Goal: Task Accomplishment & Management: Manage account settings

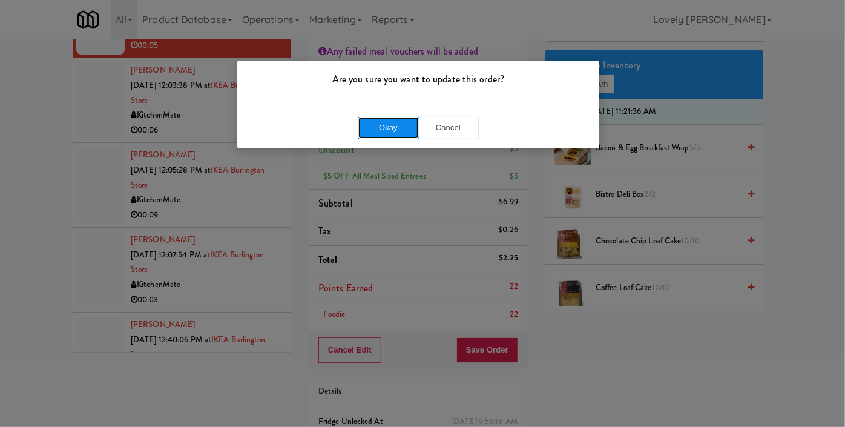
click at [401, 128] on button "Okay" at bounding box center [388, 128] width 61 height 22
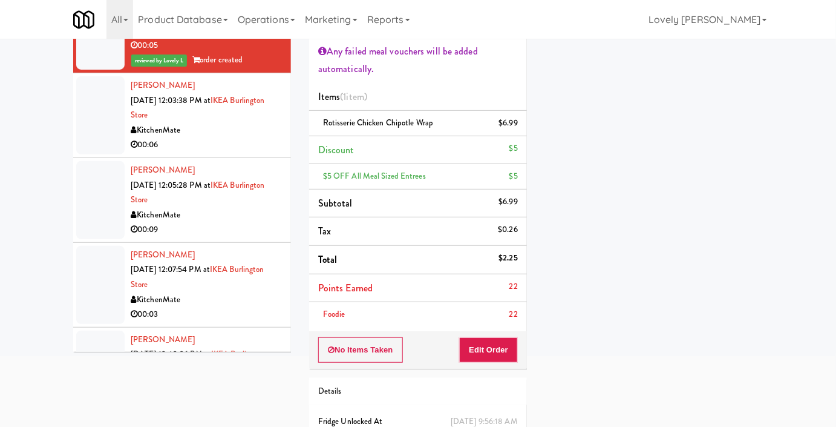
click at [240, 153] on div "00:06" at bounding box center [206, 144] width 151 height 15
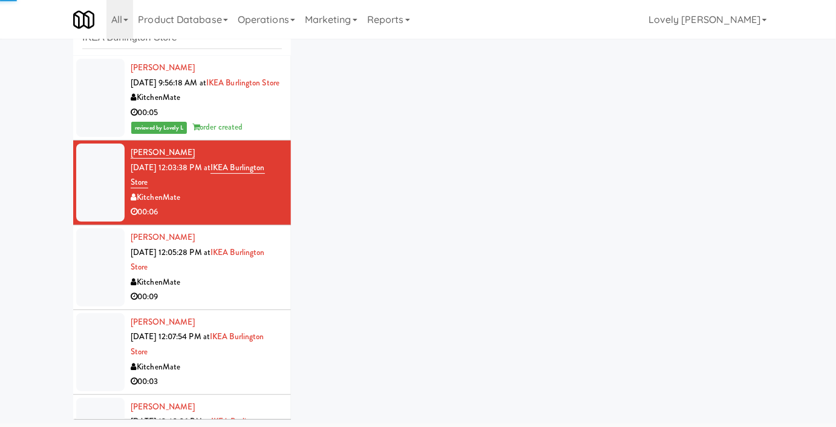
scroll to position [94, 0]
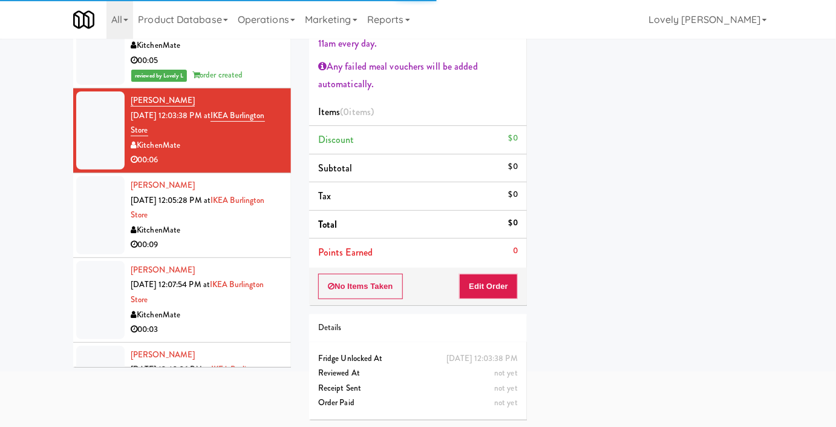
click at [199, 153] on div "KitchenMate" at bounding box center [206, 145] width 151 height 15
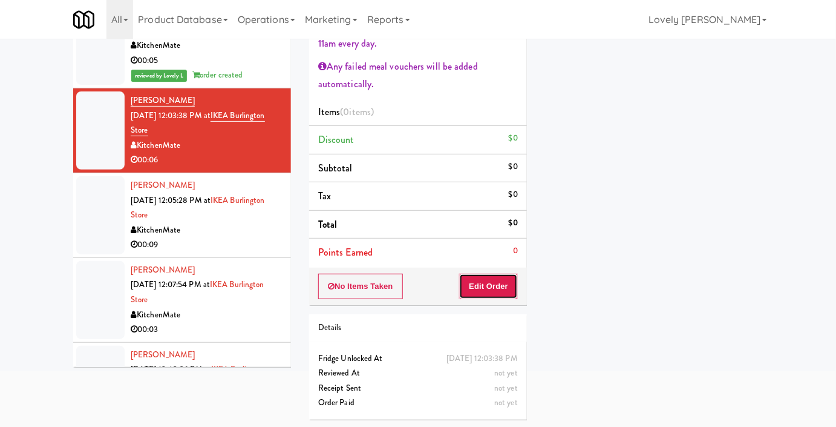
click at [474, 287] on button "Edit Order" at bounding box center [488, 286] width 59 height 25
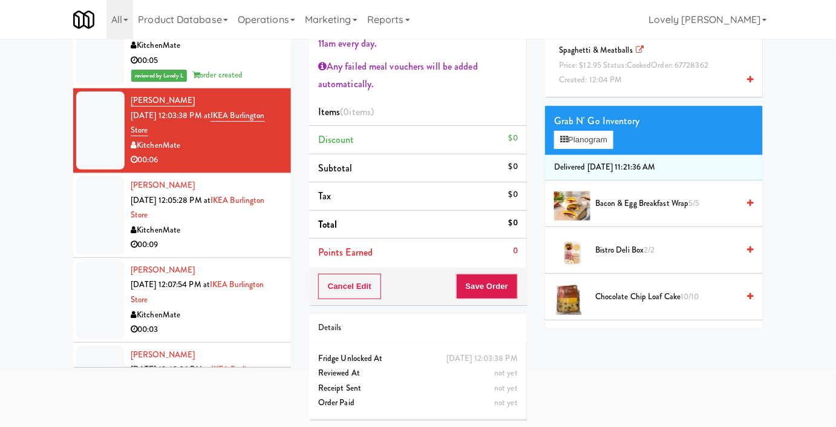
click at [641, 88] on div "Spaghetti & Meatballs Price: $12.95 Status: cooked Order: 67728362 Created: 12:…" at bounding box center [654, 65] width 200 height 45
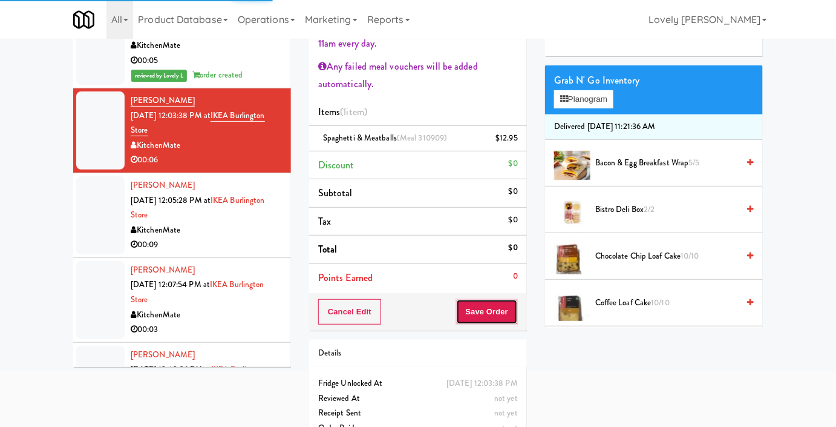
click at [492, 318] on button "Save Order" at bounding box center [487, 311] width 62 height 25
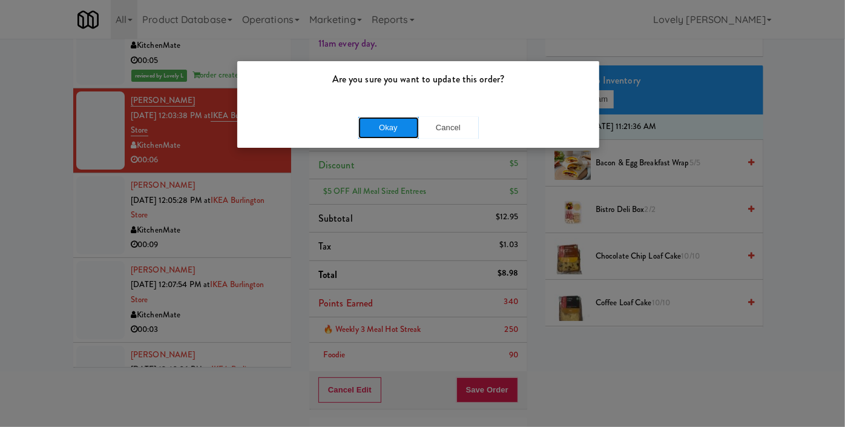
click at [376, 131] on button "Okay" at bounding box center [388, 128] width 61 height 22
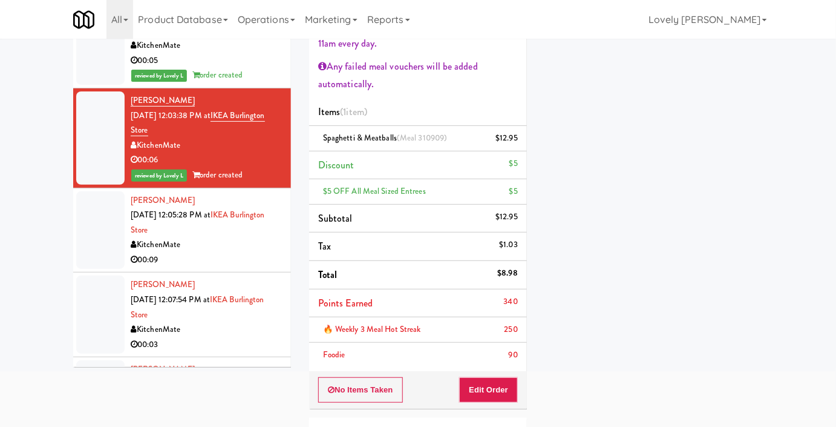
click at [218, 252] on div "KitchenMate" at bounding box center [206, 244] width 151 height 15
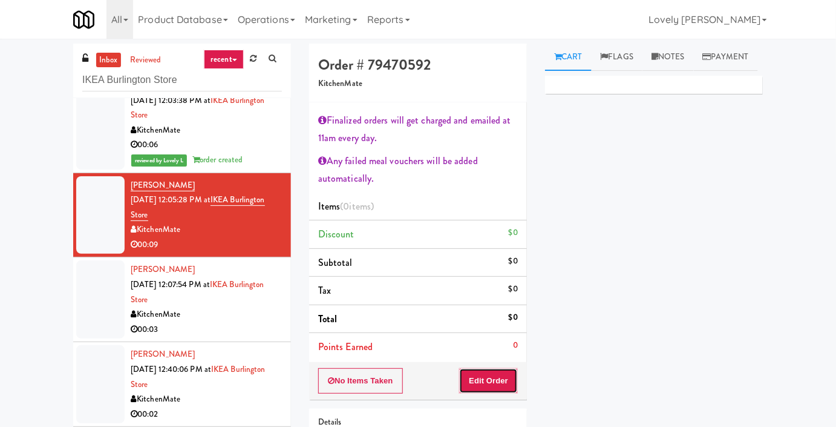
click at [471, 370] on button "Edit Order" at bounding box center [488, 380] width 59 height 25
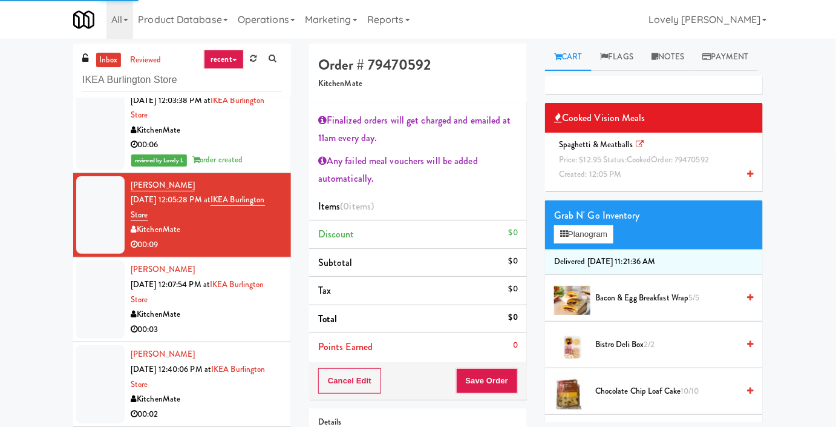
click at [635, 165] on span "cooked" at bounding box center [639, 159] width 25 height 11
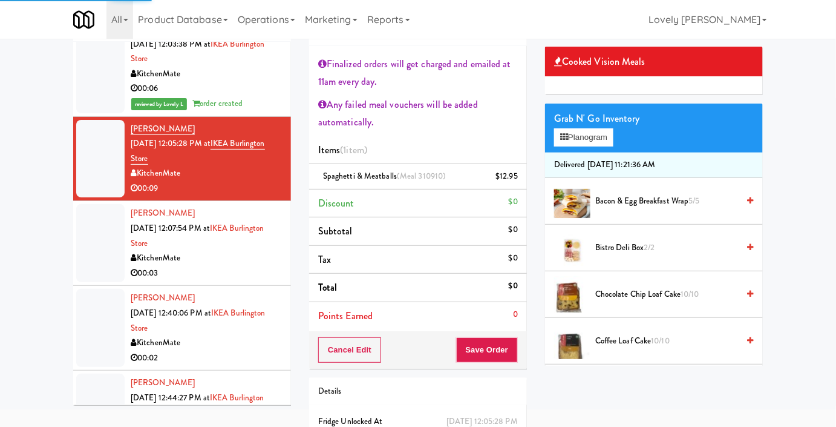
scroll to position [119, 0]
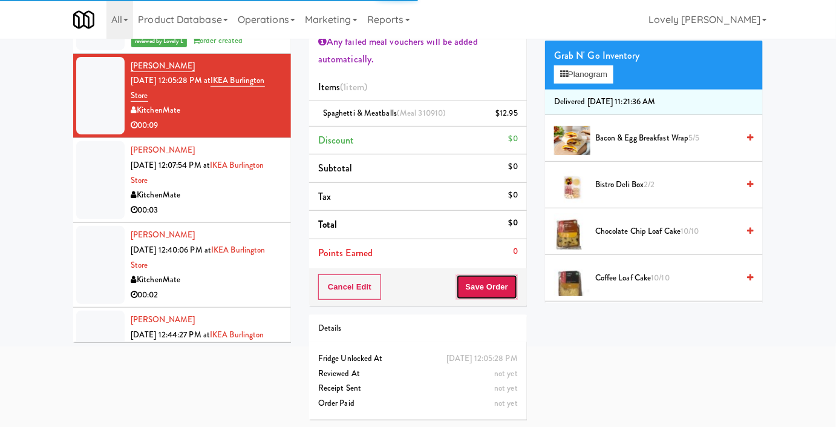
click at [474, 294] on button "Save Order" at bounding box center [487, 286] width 62 height 25
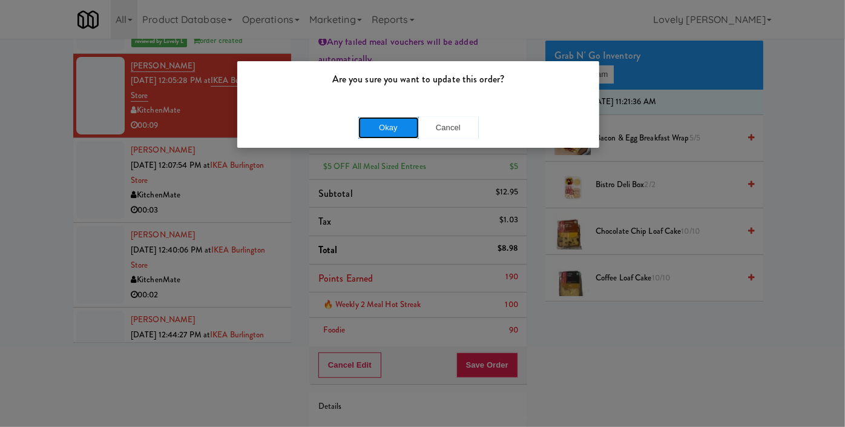
click at [389, 117] on button "Okay" at bounding box center [388, 128] width 61 height 22
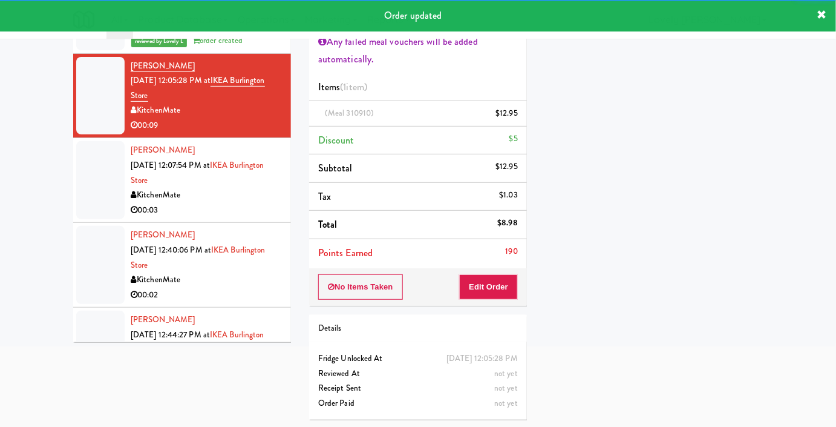
click at [233, 218] on div "00:03" at bounding box center [206, 210] width 151 height 15
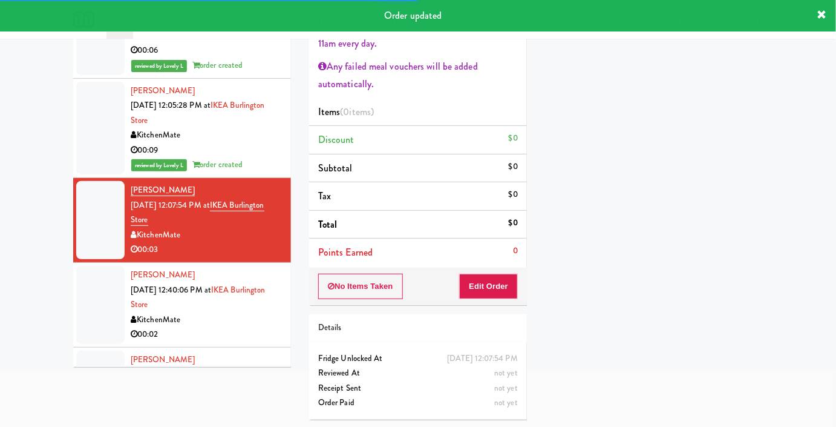
scroll to position [188, 0]
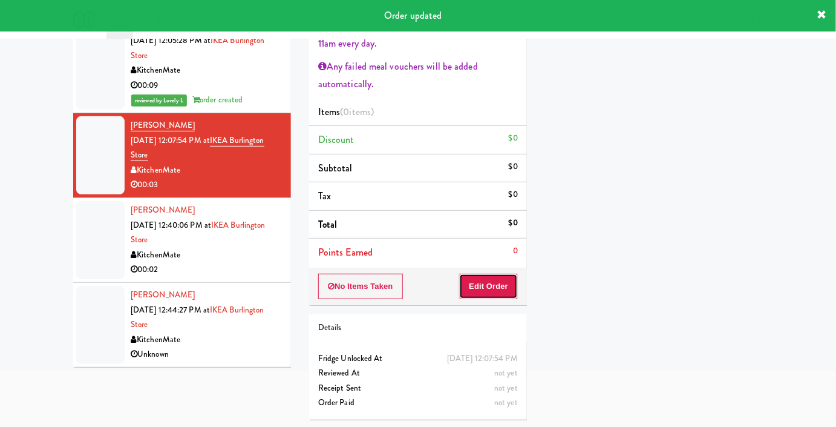
click at [503, 287] on button "Edit Order" at bounding box center [488, 286] width 59 height 25
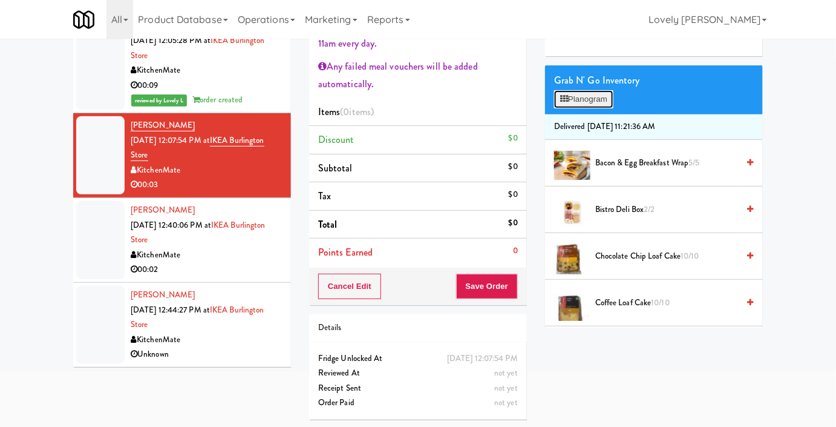
click at [570, 108] on button "Planogram" at bounding box center [583, 99] width 59 height 18
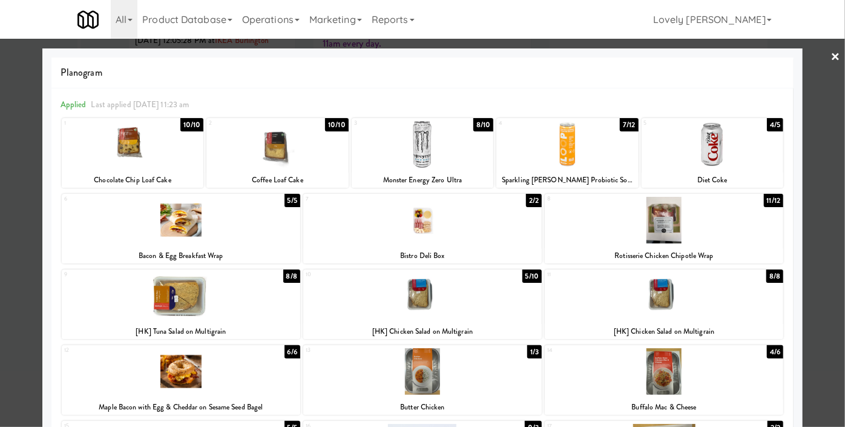
click at [261, 165] on div at bounding box center [277, 144] width 142 height 47
click at [0, 416] on div at bounding box center [422, 213] width 845 height 427
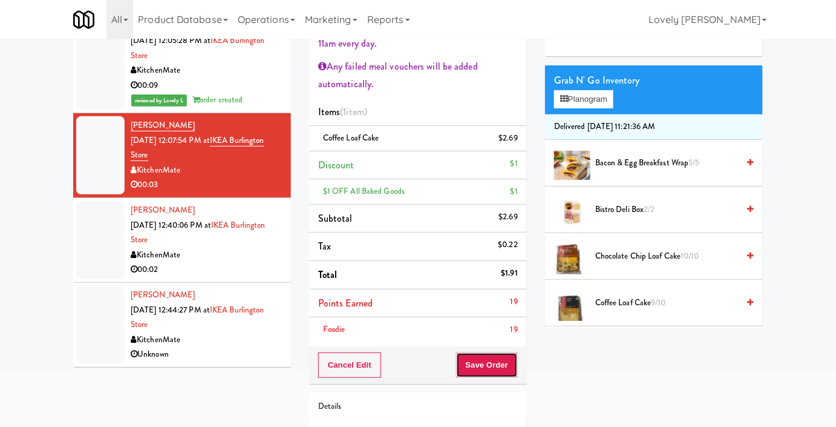
click at [478, 360] on button "Save Order" at bounding box center [487, 364] width 62 height 25
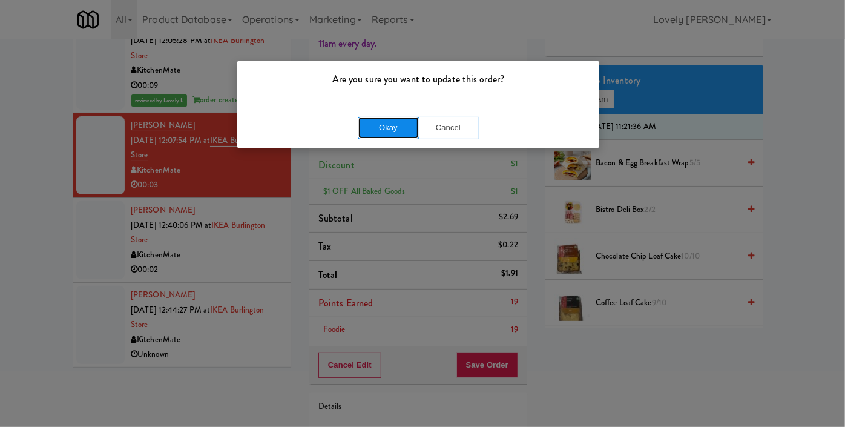
click at [385, 137] on button "Okay" at bounding box center [388, 128] width 61 height 22
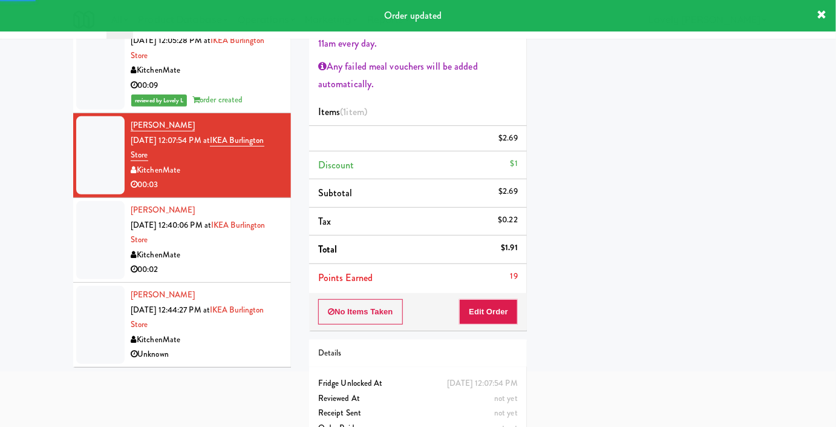
click at [235, 265] on div "00:02" at bounding box center [206, 269] width 151 height 15
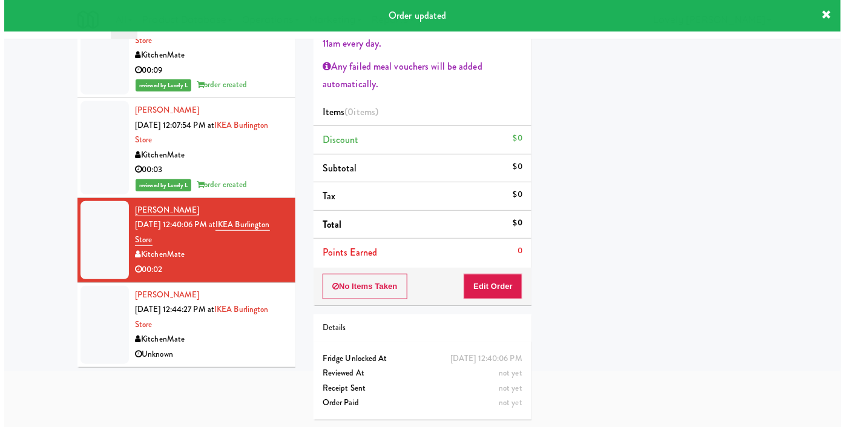
scroll to position [203, 0]
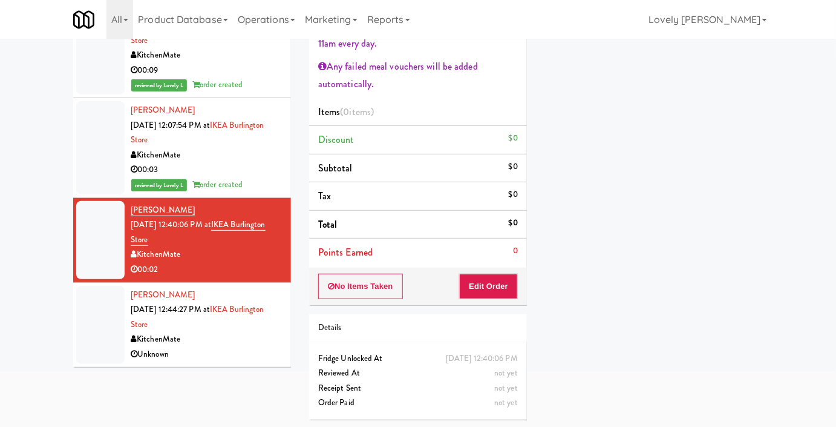
click at [459, 275] on div "No Items Taken Edit Order" at bounding box center [418, 287] width 218 height 38
click at [473, 283] on button "Edit Order" at bounding box center [488, 286] width 59 height 25
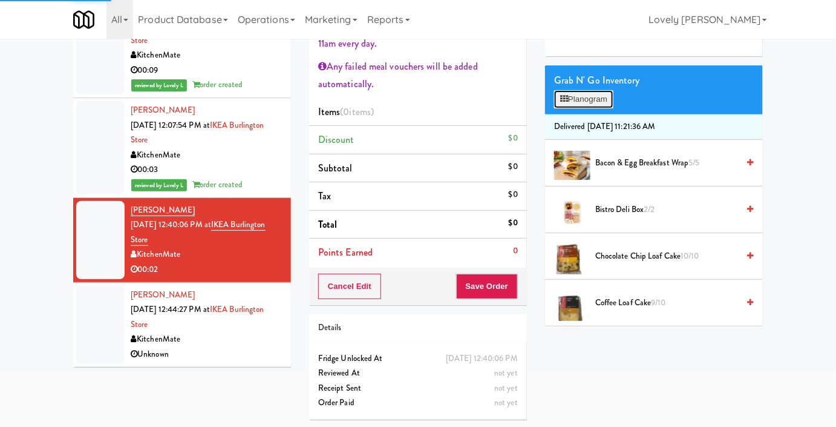
click at [596, 108] on button "Planogram" at bounding box center [583, 99] width 59 height 18
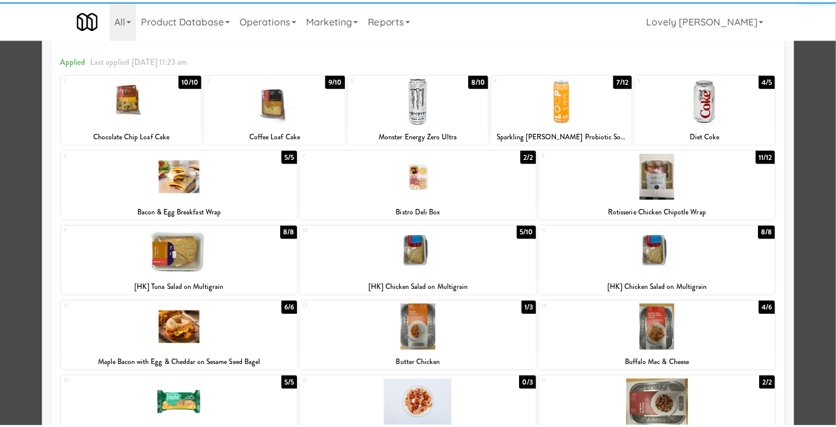
scroll to position [165, 0]
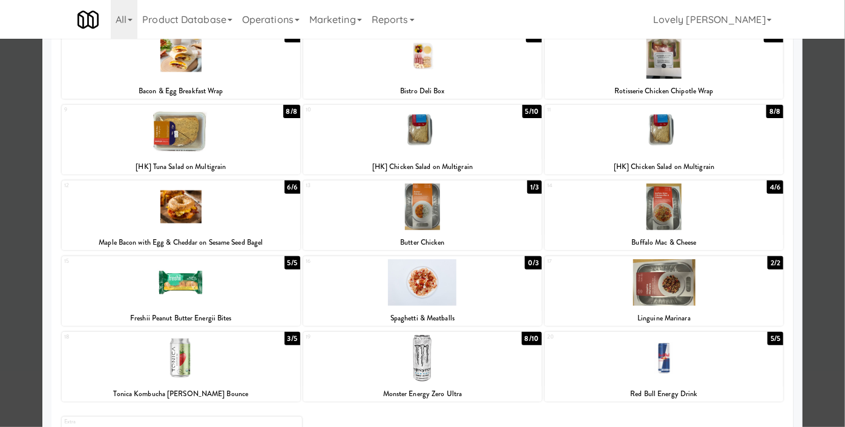
click at [218, 209] on div at bounding box center [181, 206] width 238 height 47
click at [0, 254] on div at bounding box center [422, 213] width 845 height 427
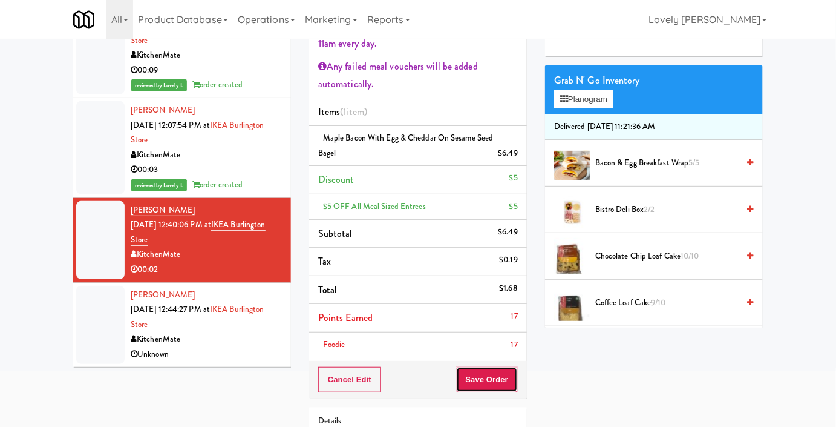
click at [487, 375] on button "Save Order" at bounding box center [487, 379] width 62 height 25
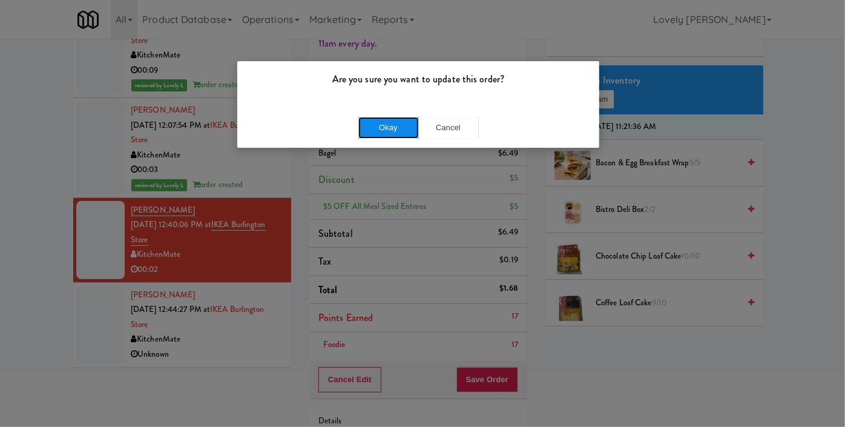
click at [396, 125] on button "Okay" at bounding box center [388, 128] width 61 height 22
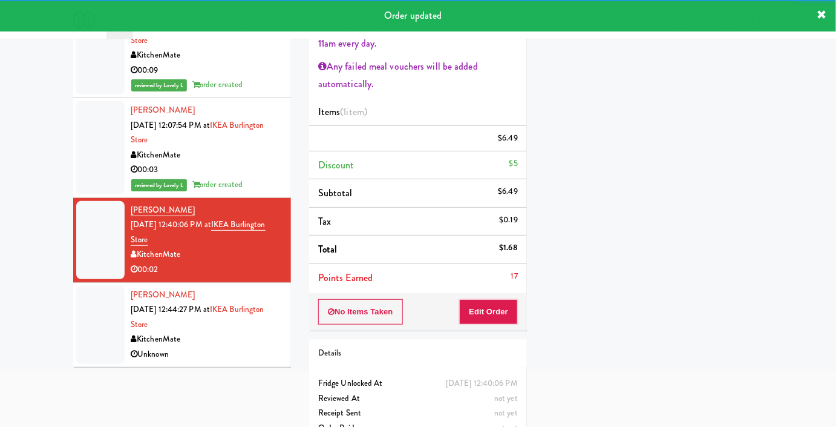
click at [221, 338] on div "KitchenMate" at bounding box center [206, 339] width 151 height 15
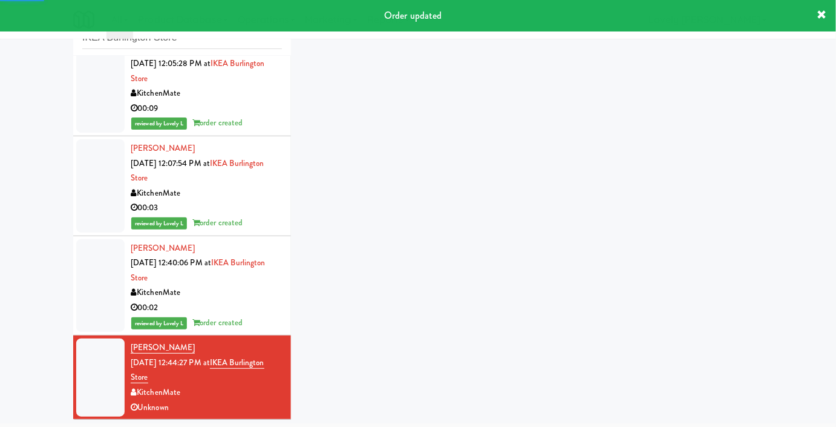
scroll to position [218, 0]
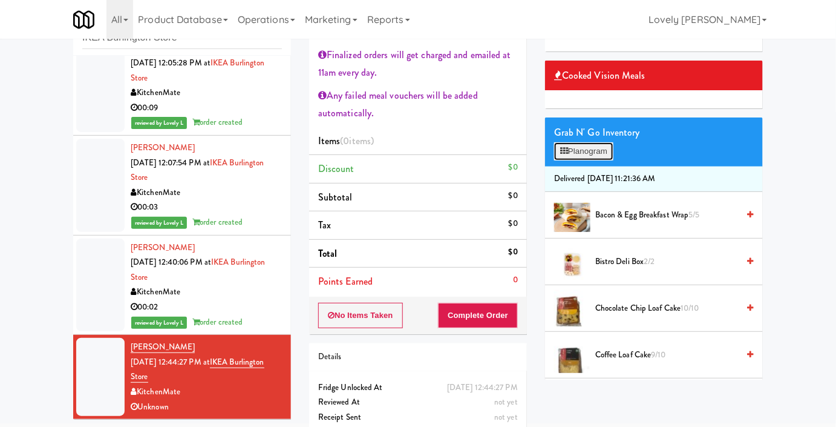
click at [582, 160] on button "Planogram" at bounding box center [583, 151] width 59 height 18
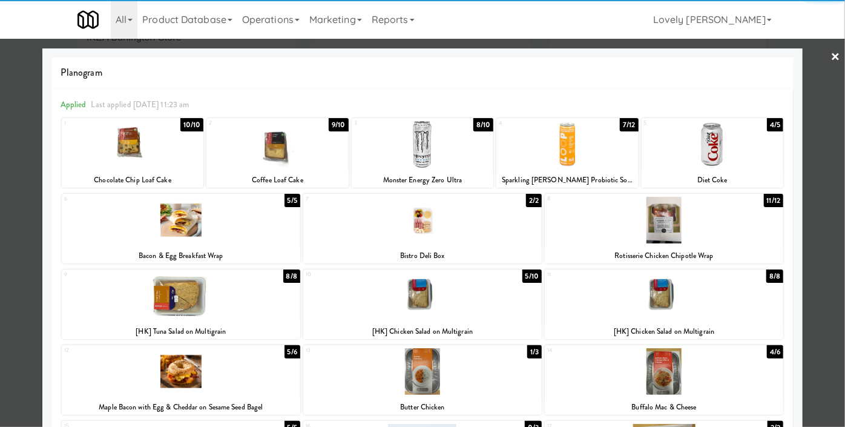
click at [310, 160] on div at bounding box center [277, 144] width 142 height 47
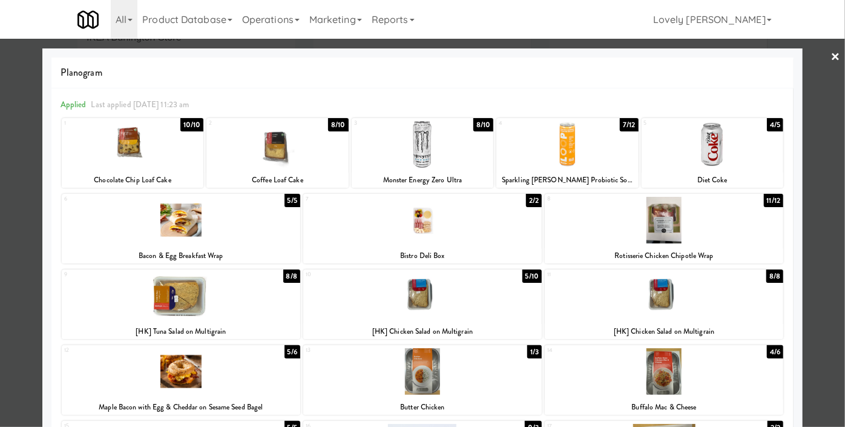
click at [0, 268] on div at bounding box center [422, 213] width 845 height 427
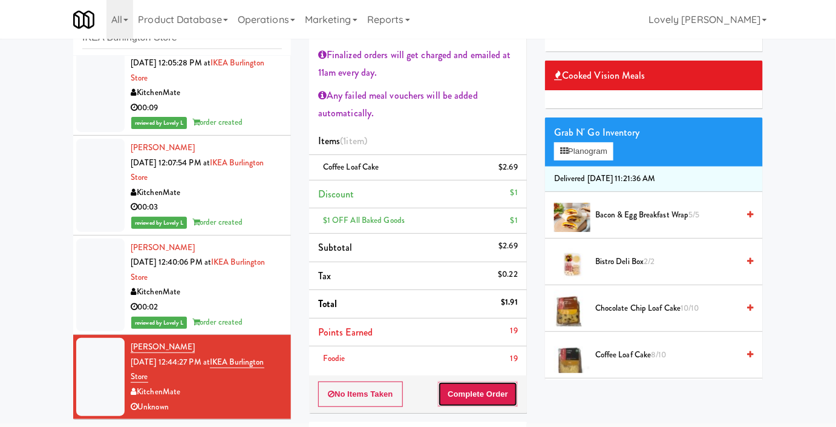
click at [471, 389] on button "Complete Order" at bounding box center [478, 393] width 80 height 25
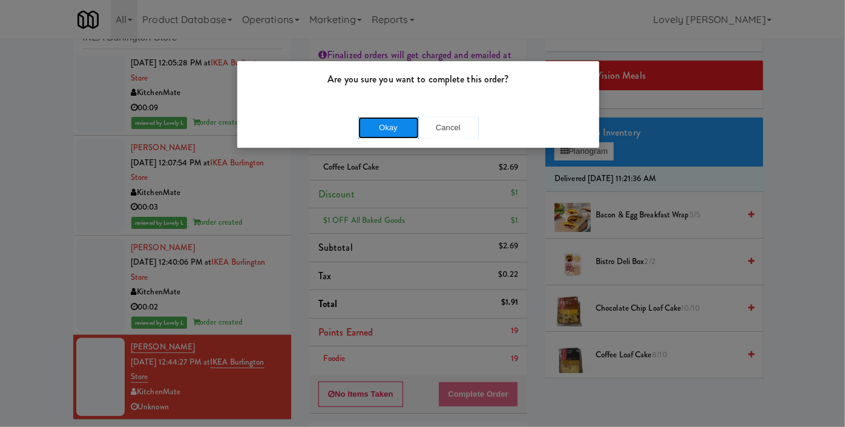
click at [392, 121] on button "Okay" at bounding box center [388, 128] width 61 height 22
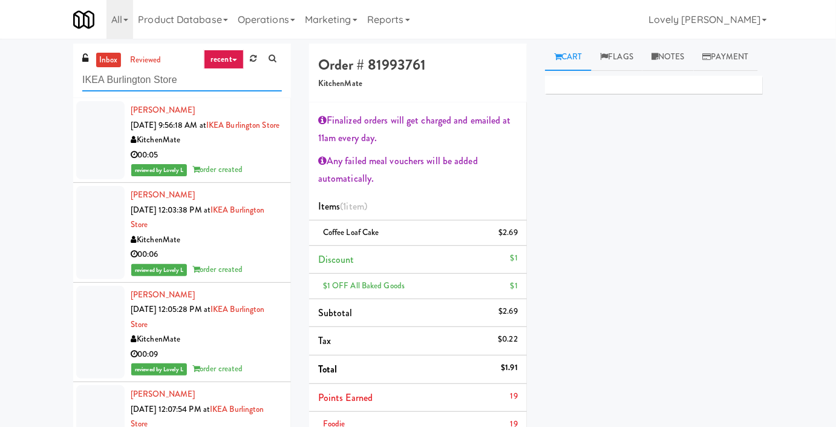
click at [171, 83] on input "IKEA Burlington Store" at bounding box center [182, 80] width 200 height 22
paste input "Dakota Aggregates #1 Combo Cooler"
type input "Dakota Aggregates #1 Combo Cooler"
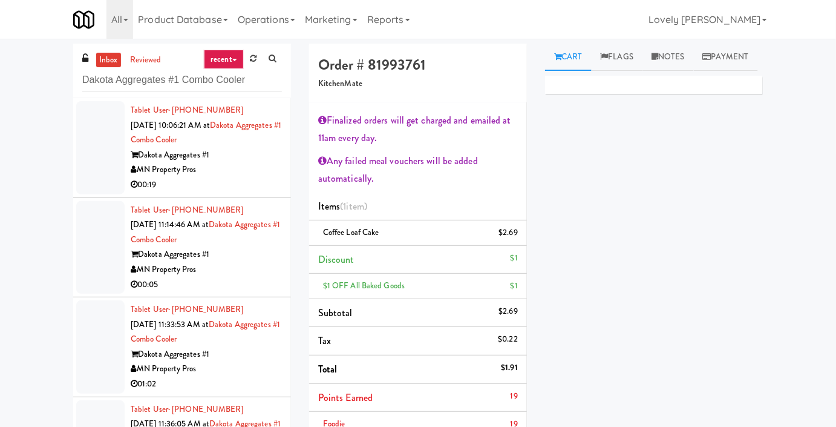
click at [254, 166] on div "MN Property Pros" at bounding box center [206, 169] width 151 height 15
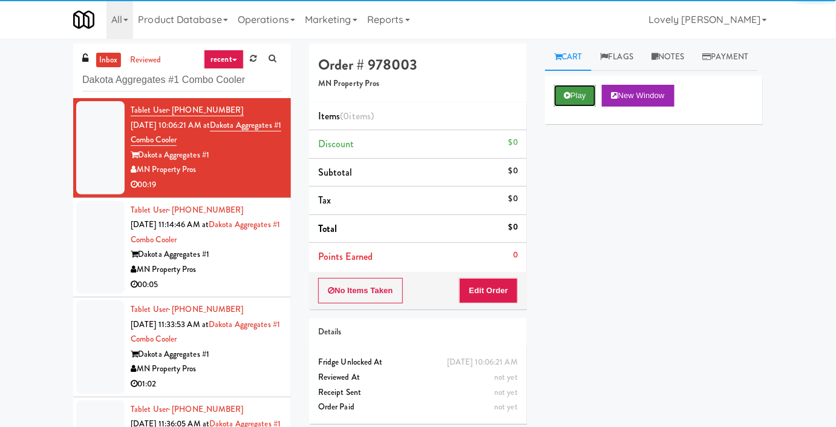
click at [579, 107] on button "Play" at bounding box center [575, 96] width 42 height 22
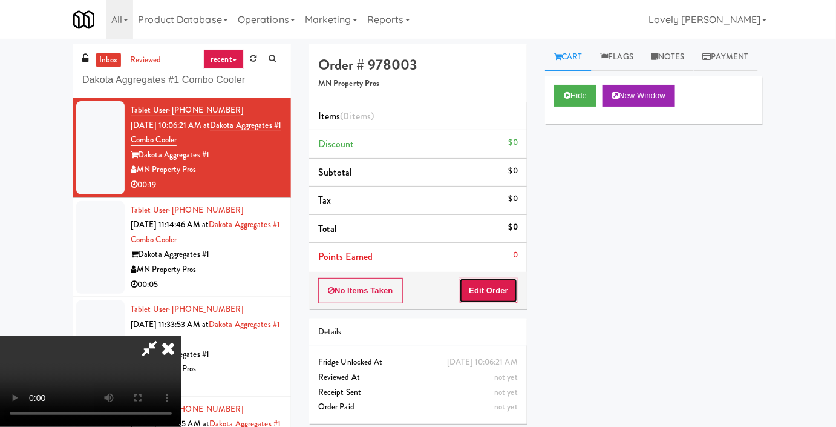
click at [494, 283] on button "Edit Order" at bounding box center [488, 290] width 59 height 25
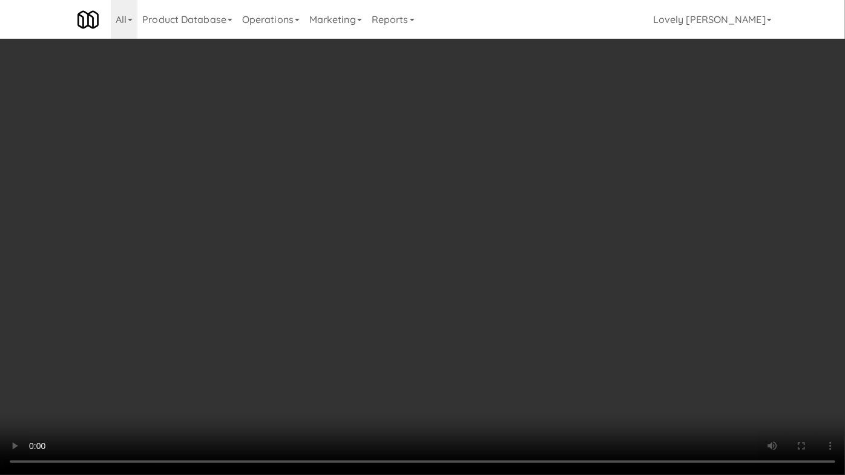
click at [625, 337] on video at bounding box center [422, 237] width 845 height 475
click at [421, 274] on video at bounding box center [422, 237] width 845 height 475
click at [453, 275] on video at bounding box center [422, 237] width 845 height 475
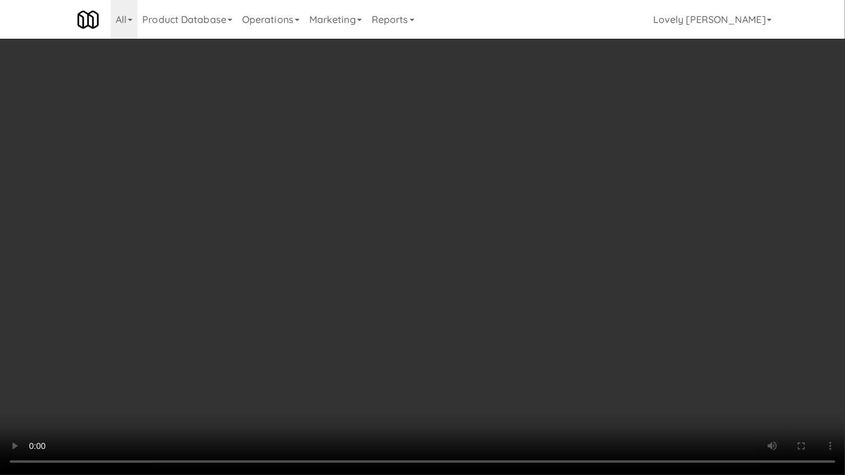
drag, startPoint x: 584, startPoint y: 346, endPoint x: 528, endPoint y: 284, distance: 83.1
click at [583, 343] on video at bounding box center [422, 237] width 845 height 475
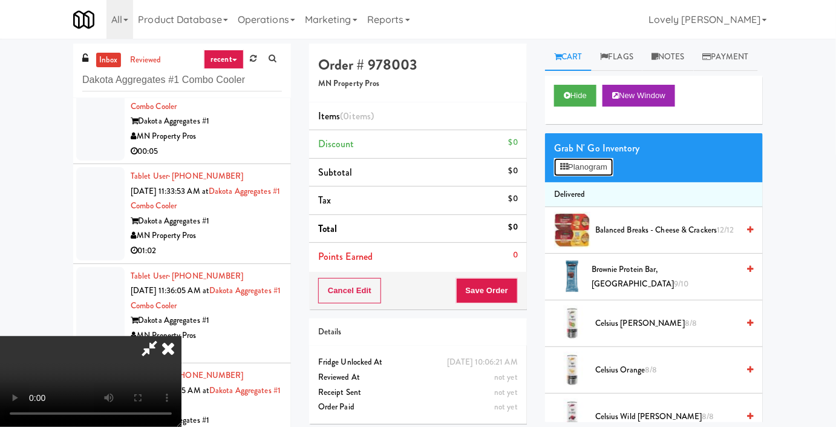
click at [572, 176] on button "Planogram" at bounding box center [583, 167] width 59 height 18
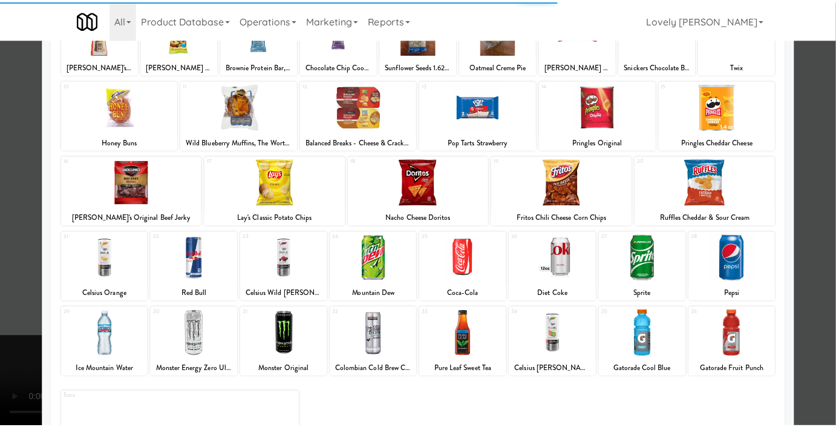
scroll to position [167, 0]
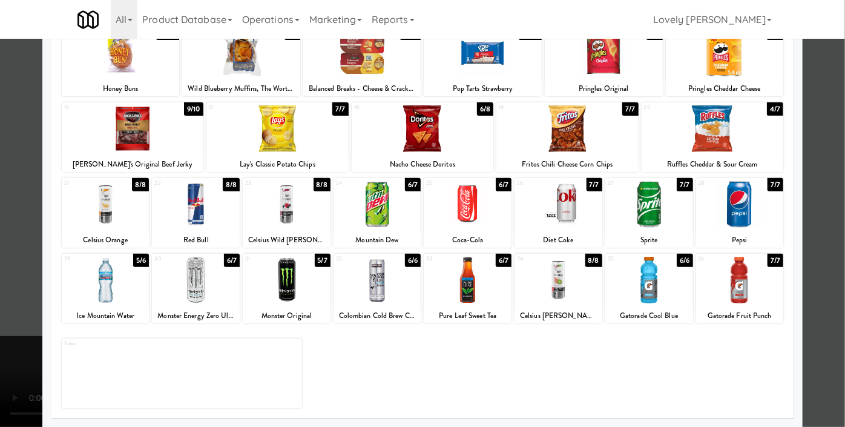
click at [117, 306] on div "29 5/6 Ice Mountain Water" at bounding box center [106, 289] width 88 height 70
click at [117, 306] on div "29 4/6 Ice Mountain Water" at bounding box center [106, 289] width 88 height 70
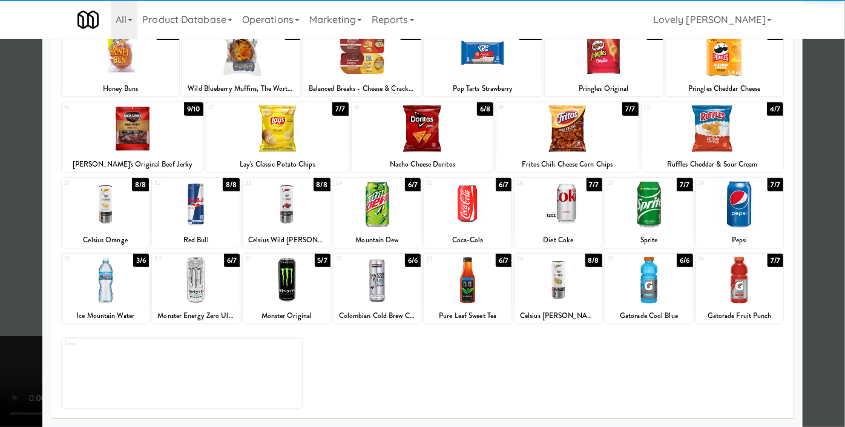
click at [190, 295] on div at bounding box center [196, 280] width 88 height 47
click at [563, 128] on div at bounding box center [567, 128] width 142 height 47
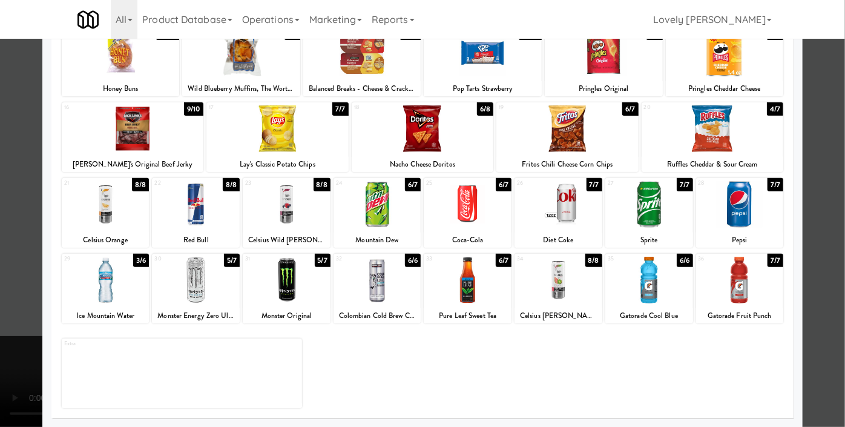
click at [0, 315] on div at bounding box center [422, 213] width 845 height 427
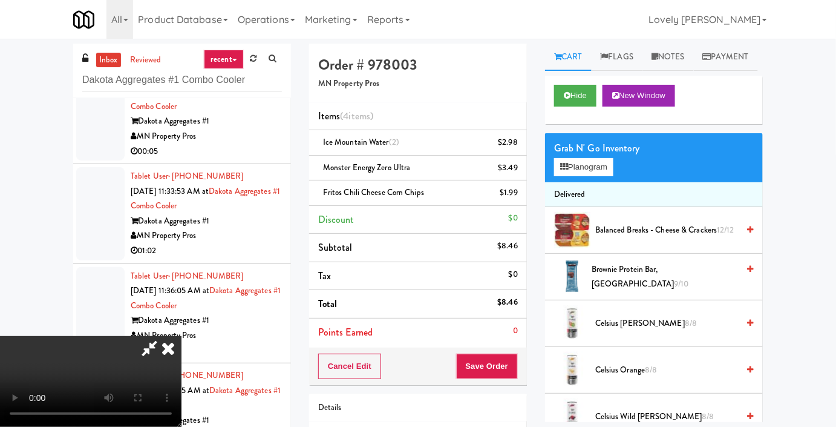
drag, startPoint x: 185, startPoint y: 323, endPoint x: 228, endPoint y: 331, distance: 43.1
click at [182, 336] on video at bounding box center [91, 381] width 182 height 91
click at [674, 53] on link "Notes" at bounding box center [668, 57] width 51 height 27
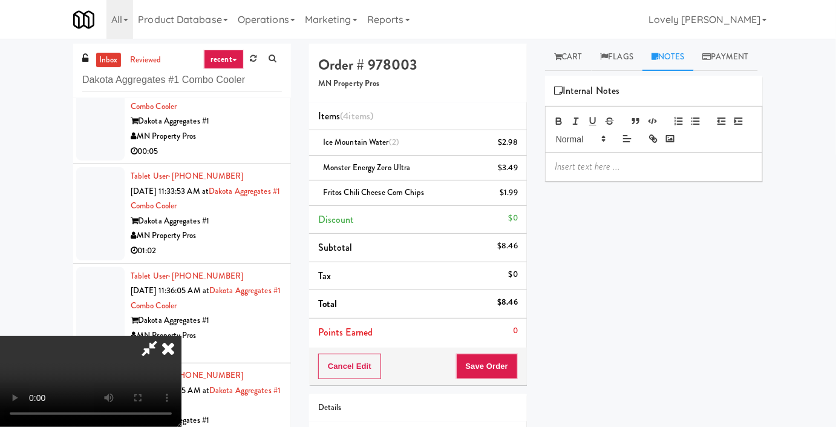
click at [625, 180] on div at bounding box center [654, 167] width 217 height 28
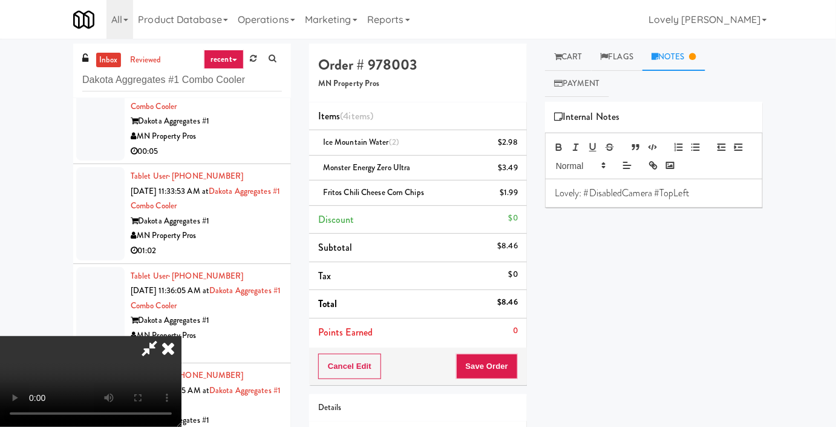
click at [182, 336] on icon at bounding box center [168, 348] width 27 height 24
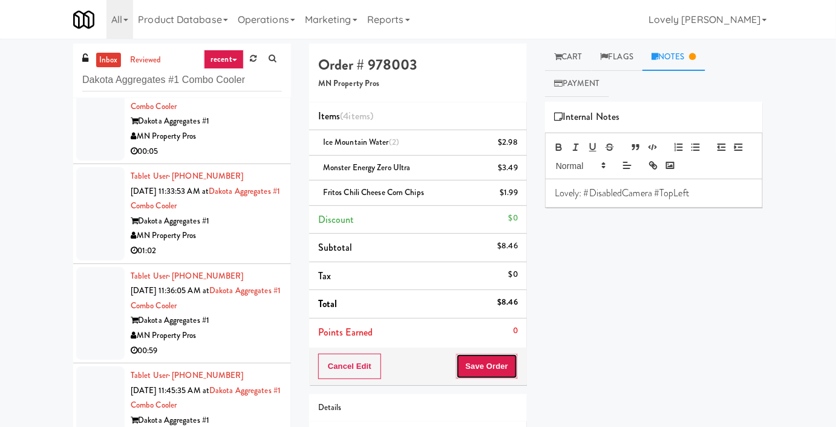
click at [499, 360] on button "Save Order" at bounding box center [487, 365] width 62 height 25
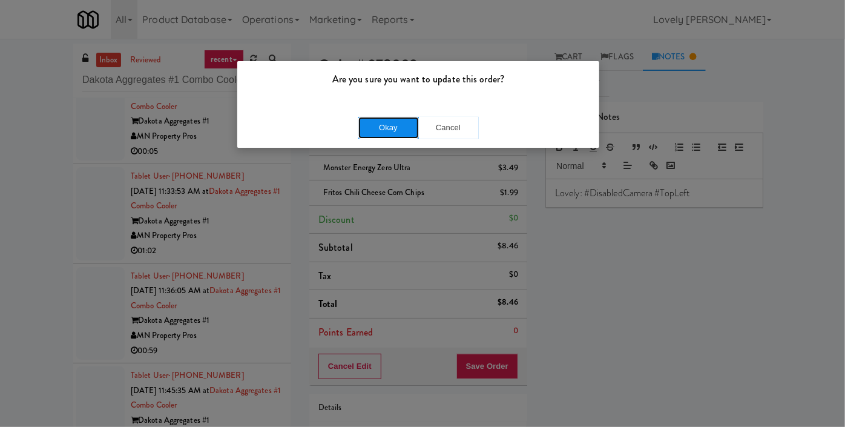
click at [372, 123] on button "Okay" at bounding box center [388, 128] width 61 height 22
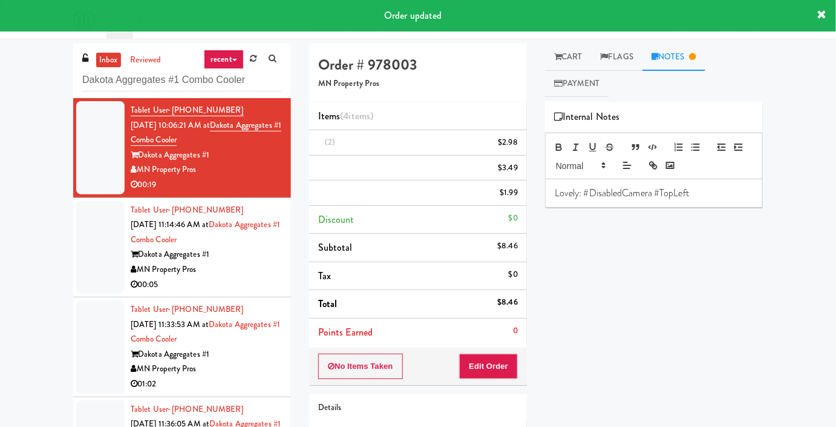
click at [249, 278] on div "00:05" at bounding box center [206, 284] width 151 height 15
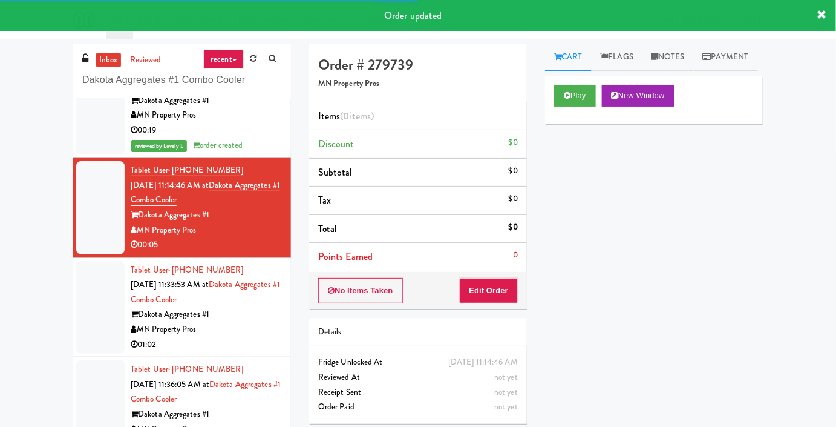
scroll to position [110, 0]
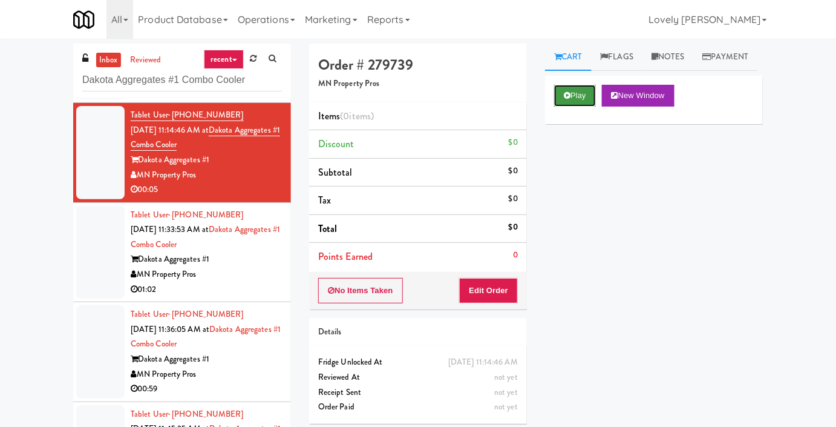
click at [576, 107] on button "Play" at bounding box center [575, 96] width 42 height 22
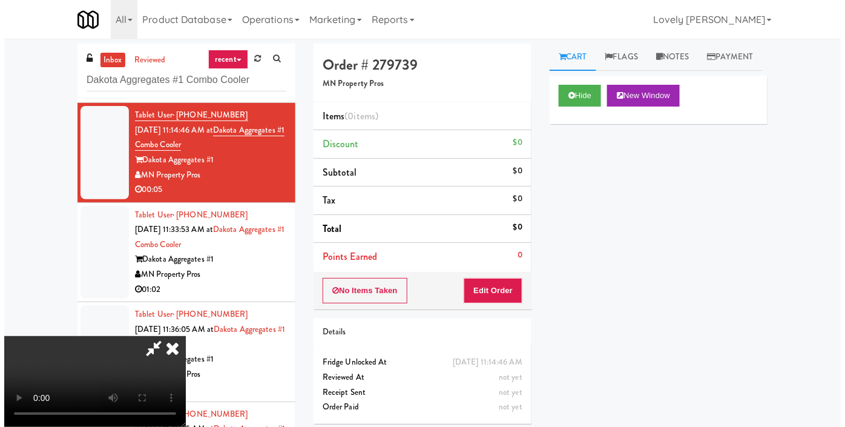
scroll to position [0, 0]
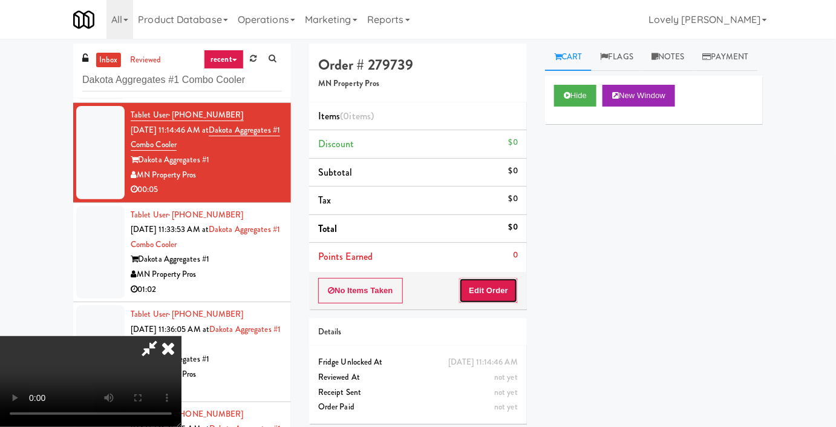
click at [509, 294] on button "Edit Order" at bounding box center [488, 290] width 59 height 25
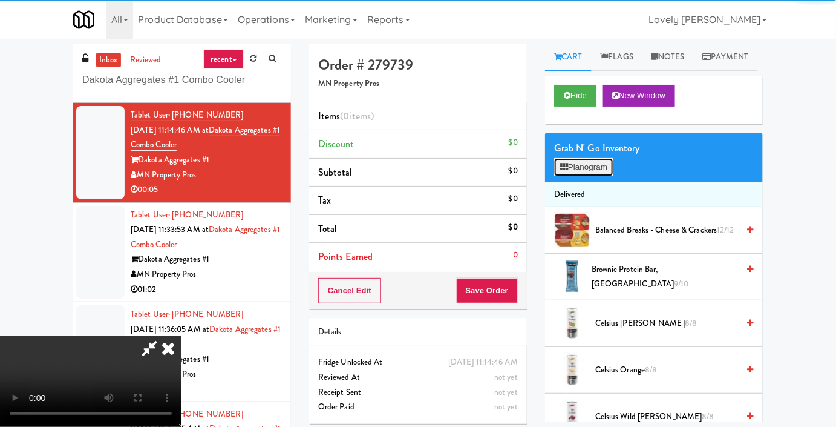
click at [566, 176] on button "Planogram" at bounding box center [583, 167] width 59 height 18
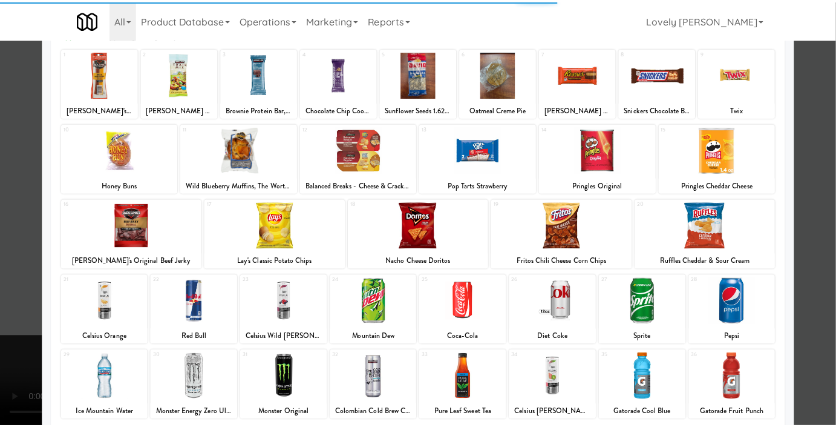
scroll to position [165, 0]
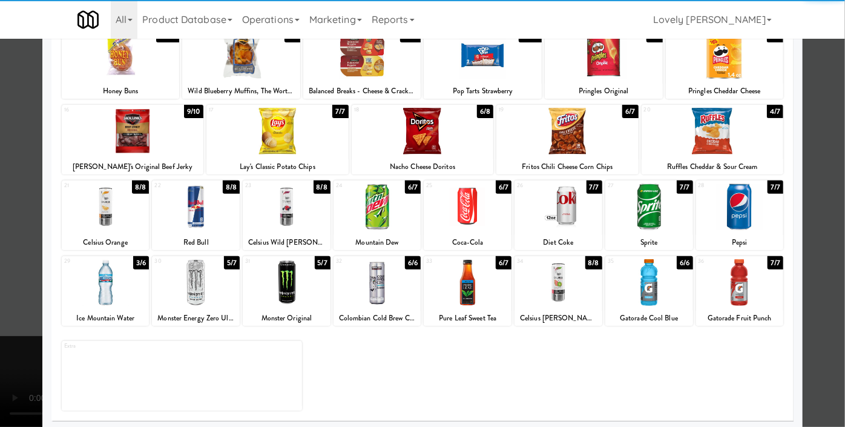
click at [315, 217] on div at bounding box center [287, 206] width 88 height 47
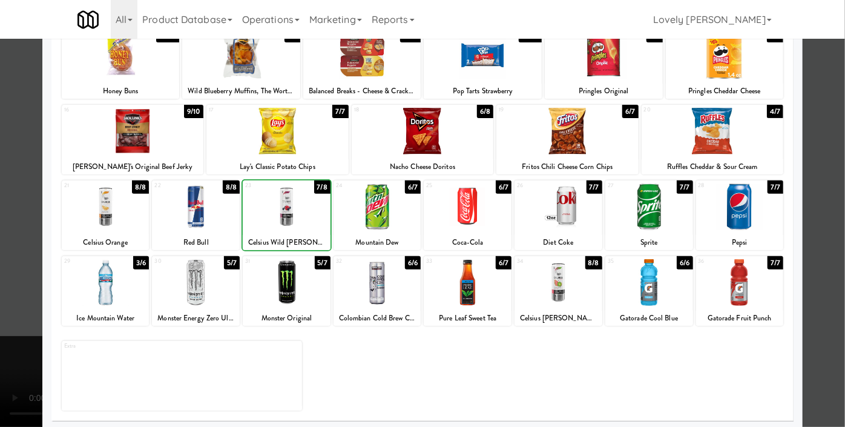
click at [0, 197] on div at bounding box center [422, 213] width 845 height 427
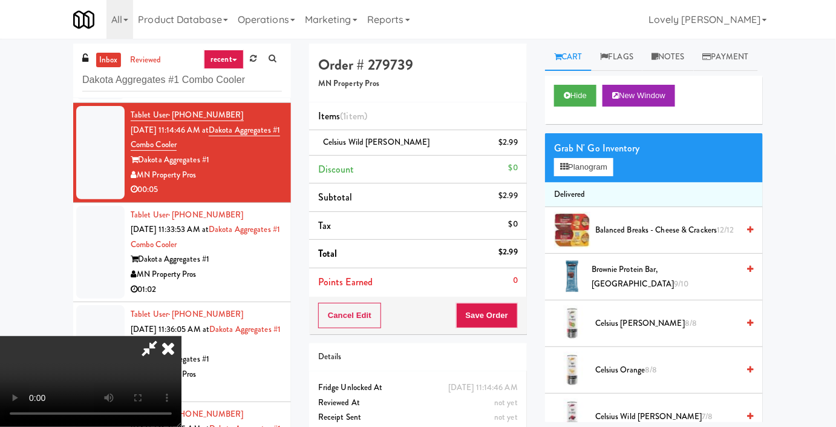
click at [182, 336] on video at bounding box center [91, 381] width 182 height 91
click at [508, 320] on button "Save Order" at bounding box center [487, 315] width 62 height 25
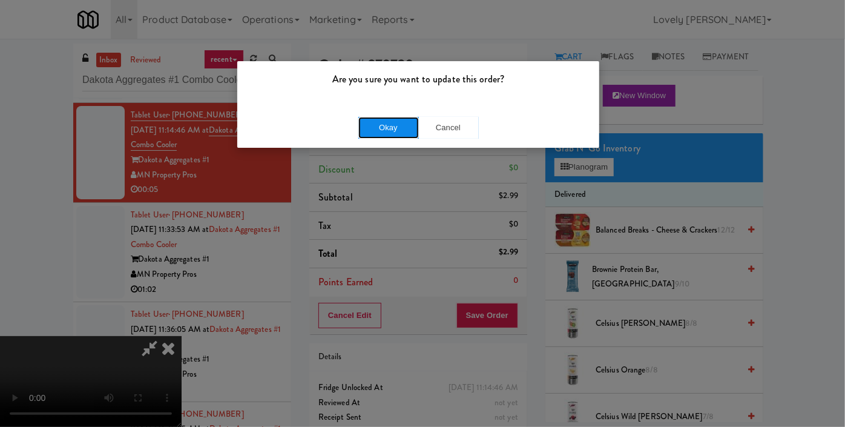
click at [388, 126] on button "Okay" at bounding box center [388, 128] width 61 height 22
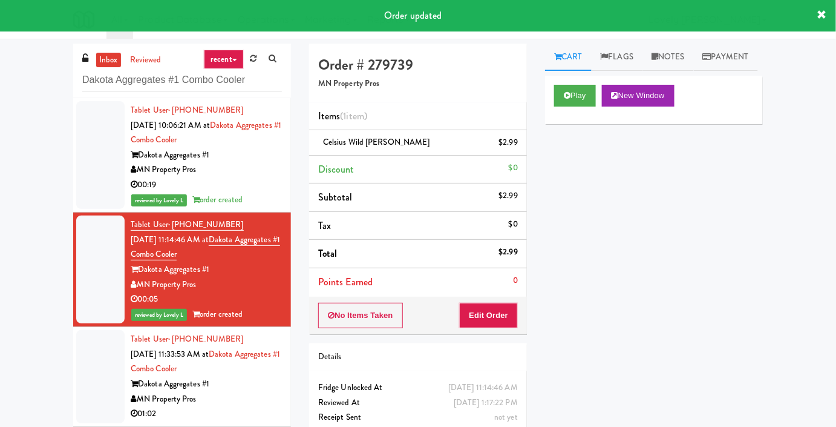
click at [260, 173] on div "MN Property Pros" at bounding box center [206, 169] width 151 height 15
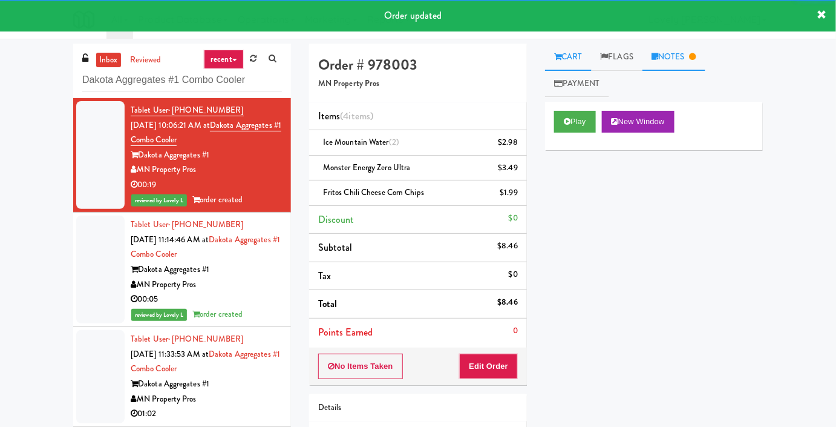
click at [683, 57] on link "Notes" at bounding box center [674, 57] width 63 height 27
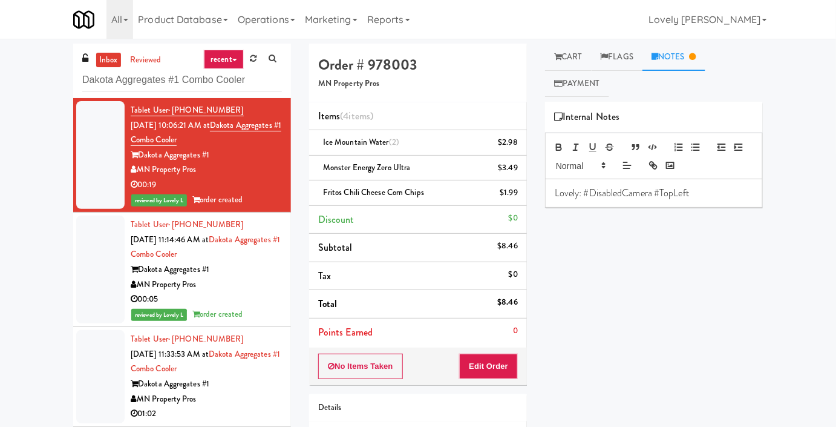
click at [591, 194] on p "Lovely: #DisabledCamera #TopLeft" at bounding box center [654, 192] width 199 height 13
copy p "Lovely: #DisabledCamera #TopLeft"
click at [250, 291] on div "MN Property Pros" at bounding box center [206, 284] width 151 height 15
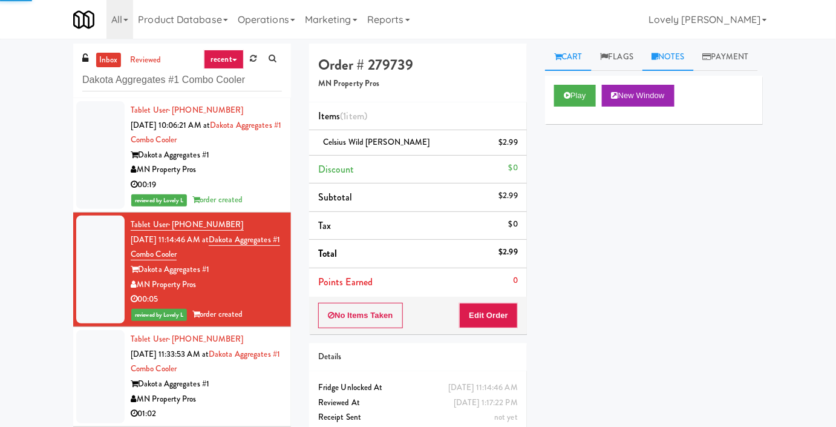
click at [691, 61] on link "Notes" at bounding box center [668, 57] width 51 height 27
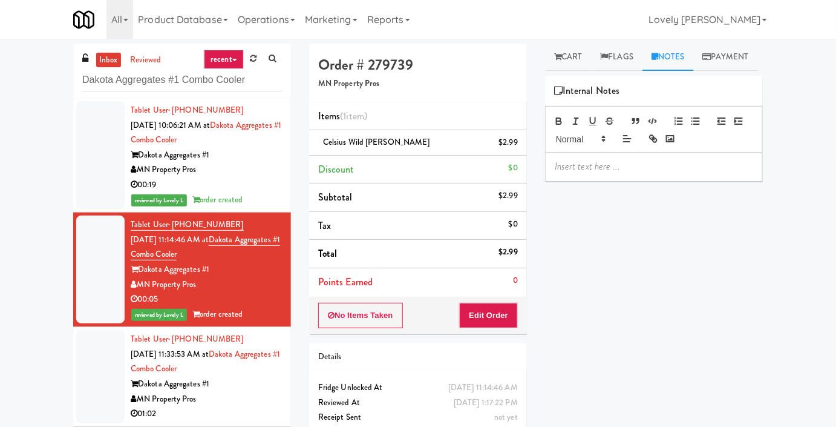
click at [577, 173] on p at bounding box center [654, 166] width 199 height 13
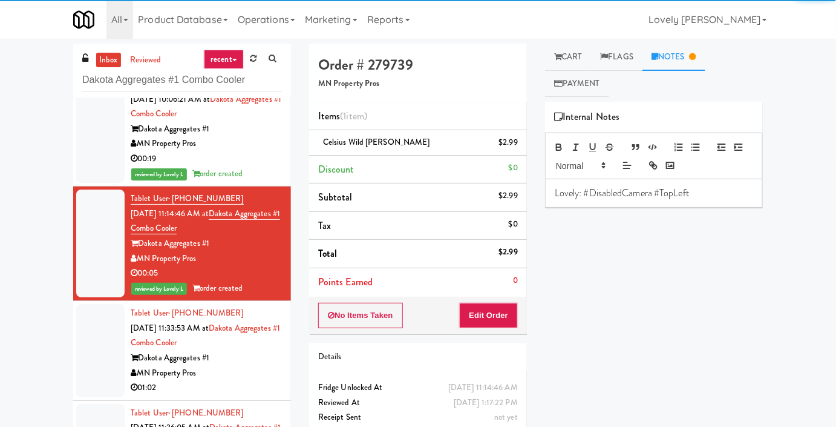
scroll to position [163, 0]
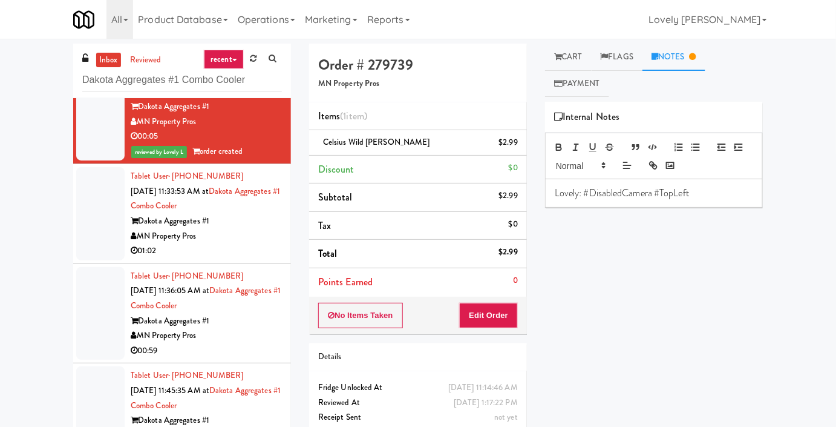
click at [245, 236] on div "MN Property Pros" at bounding box center [206, 236] width 151 height 15
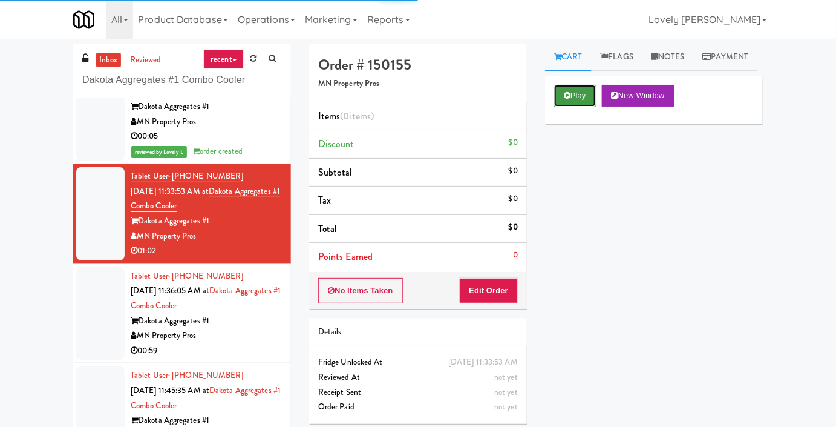
click at [574, 107] on button "Play" at bounding box center [575, 96] width 42 height 22
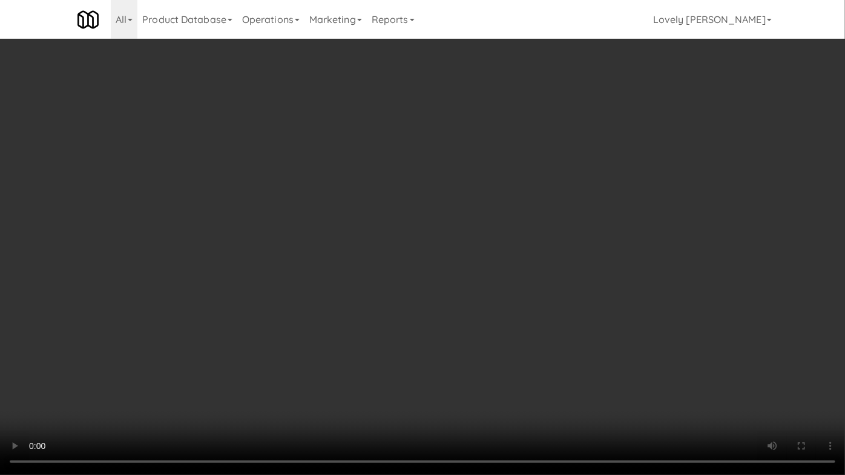
click at [442, 315] on video at bounding box center [422, 237] width 845 height 475
click at [485, 299] on video at bounding box center [422, 237] width 845 height 475
click at [509, 254] on video at bounding box center [422, 237] width 845 height 475
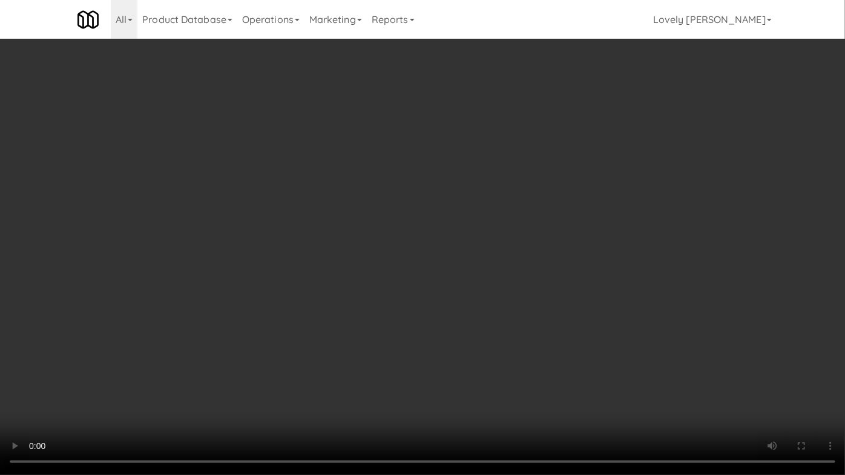
click at [602, 370] on video at bounding box center [422, 237] width 845 height 475
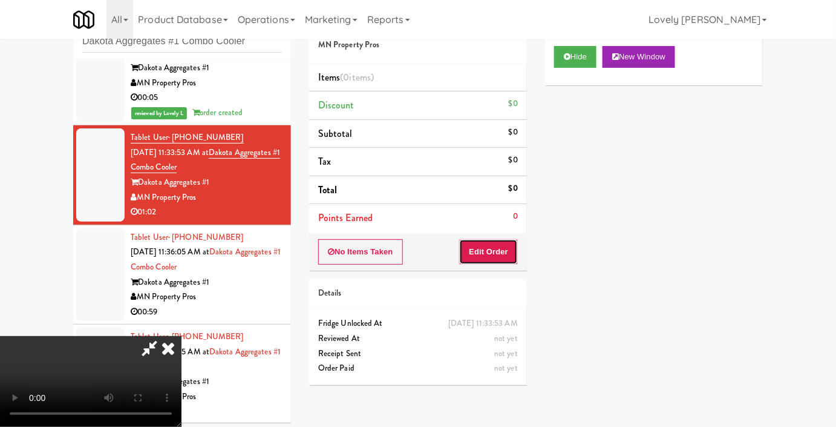
click at [510, 255] on button "Edit Order" at bounding box center [488, 251] width 59 height 25
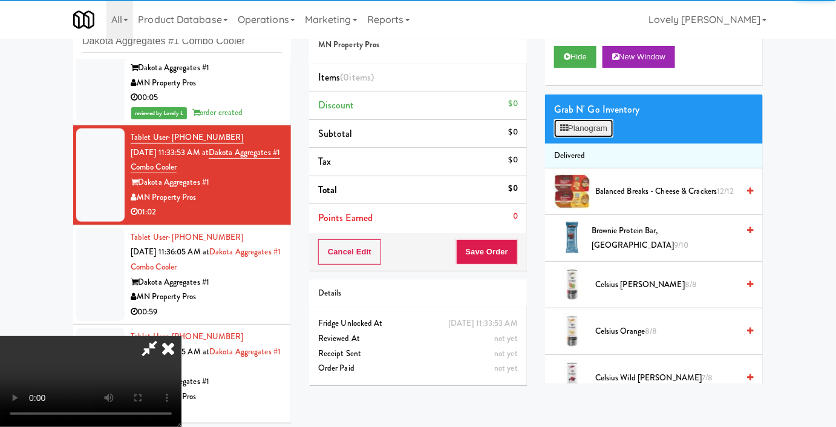
click at [580, 137] on button "Planogram" at bounding box center [583, 128] width 59 height 18
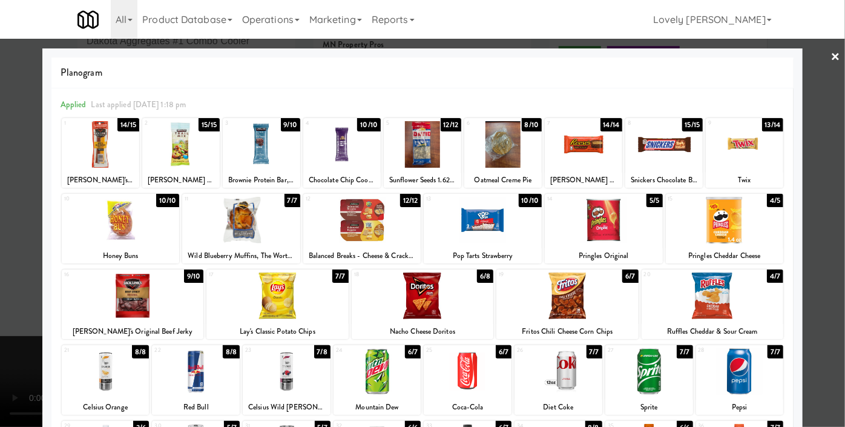
click at [707, 302] on div at bounding box center [713, 295] width 142 height 47
click at [596, 140] on div at bounding box center [583, 144] width 77 height 47
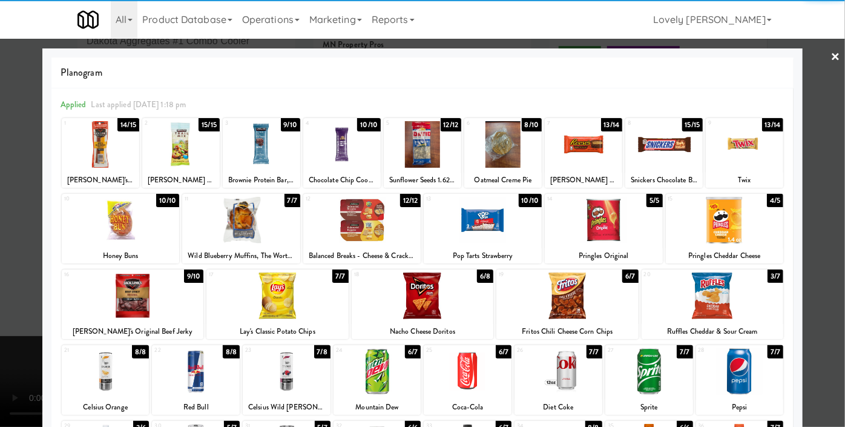
click at [547, 302] on div at bounding box center [567, 295] width 142 height 47
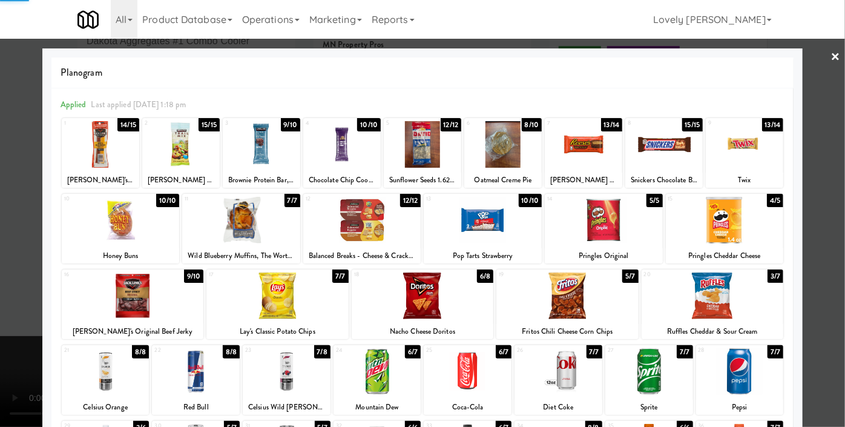
click at [0, 170] on div at bounding box center [422, 213] width 845 height 427
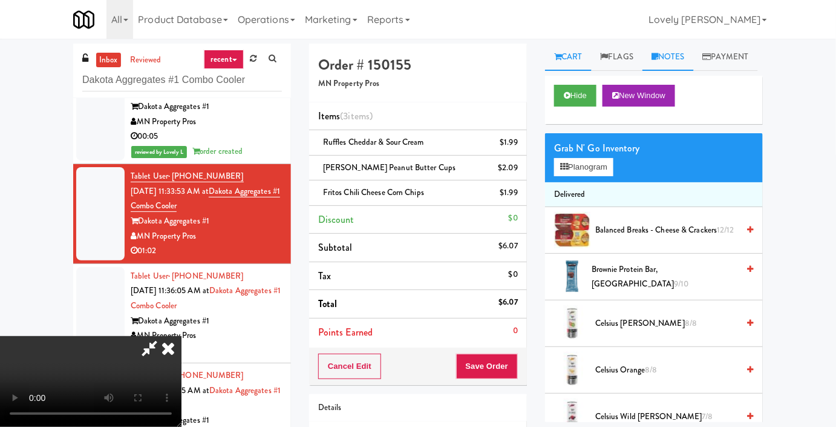
click at [692, 64] on link "Notes" at bounding box center [668, 57] width 51 height 27
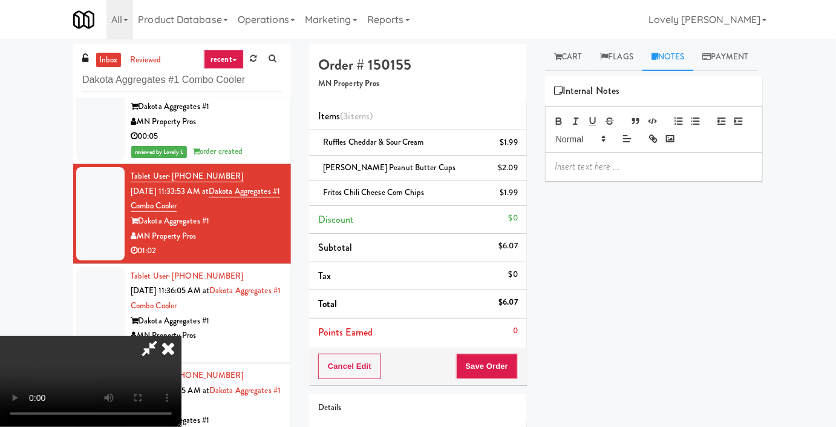
click at [632, 179] on div at bounding box center [654, 167] width 217 height 28
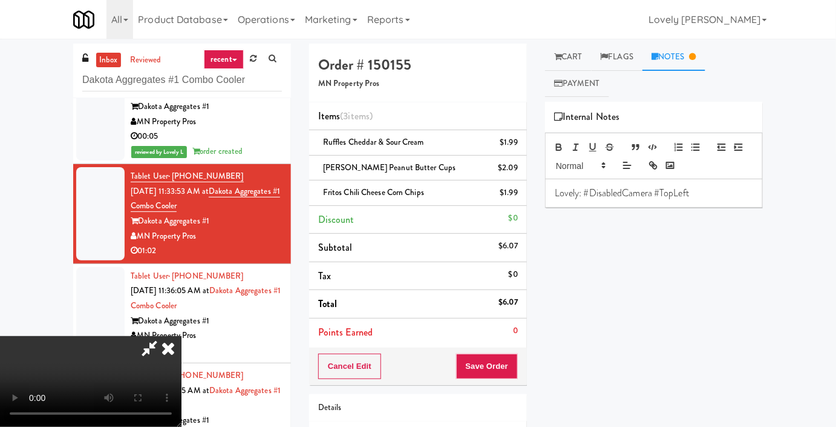
click at [182, 336] on icon at bounding box center [168, 348] width 27 height 24
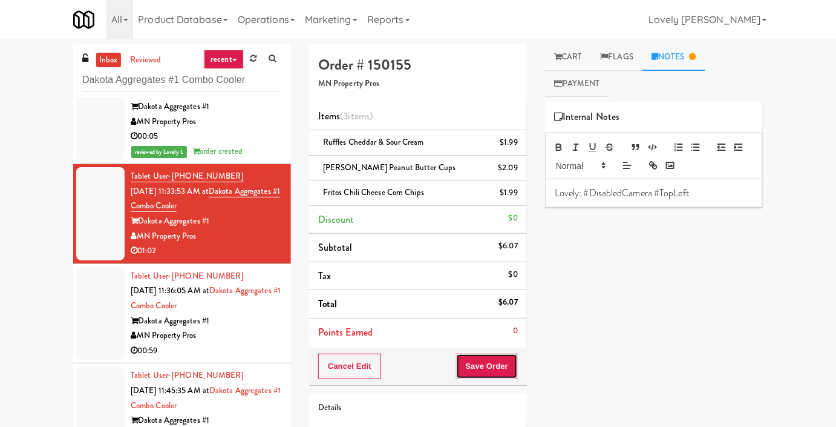
click at [492, 368] on button "Save Order" at bounding box center [487, 365] width 62 height 25
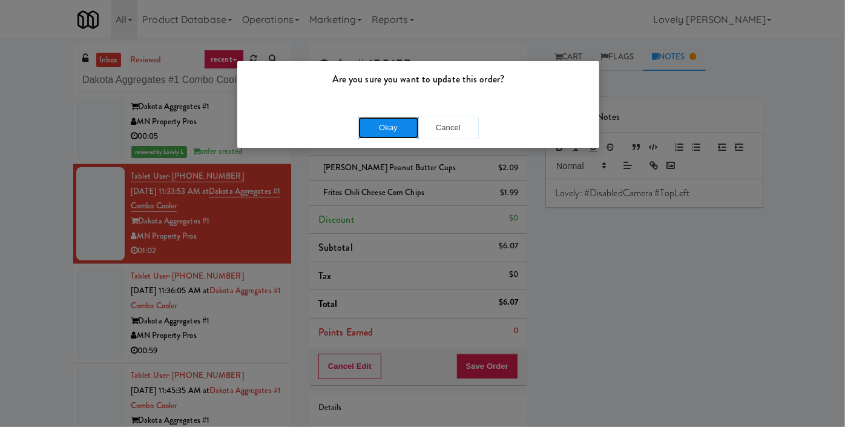
click at [393, 126] on button "Okay" at bounding box center [388, 128] width 61 height 22
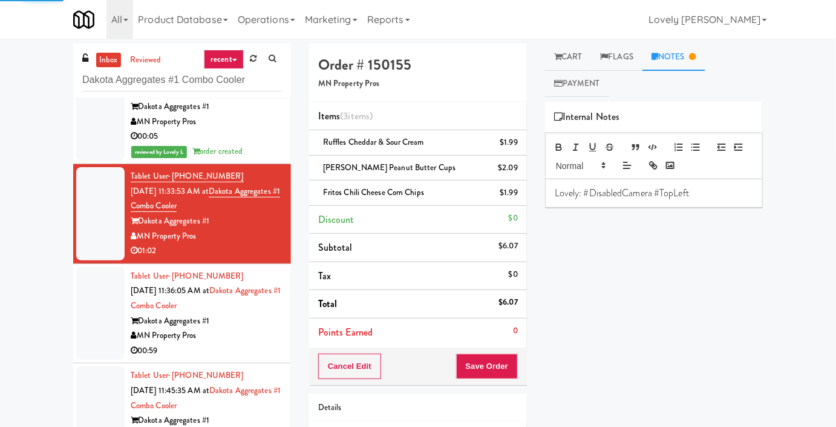
click at [260, 346] on div "00:59" at bounding box center [206, 350] width 151 height 15
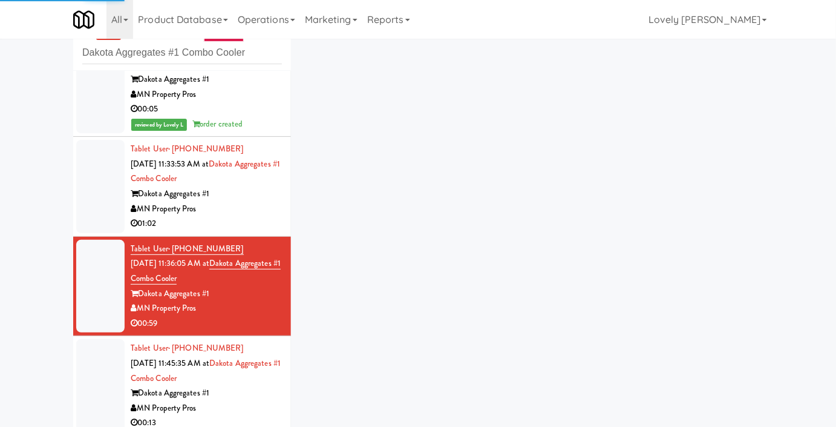
scroll to position [42, 0]
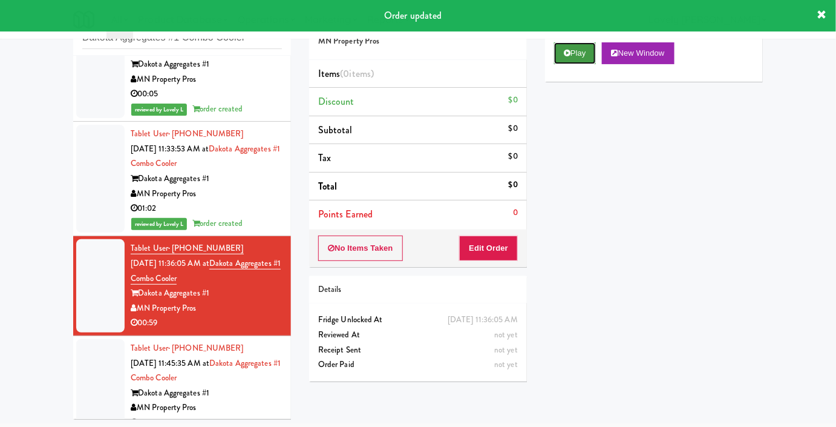
click at [576, 64] on button "Play" at bounding box center [575, 53] width 42 height 22
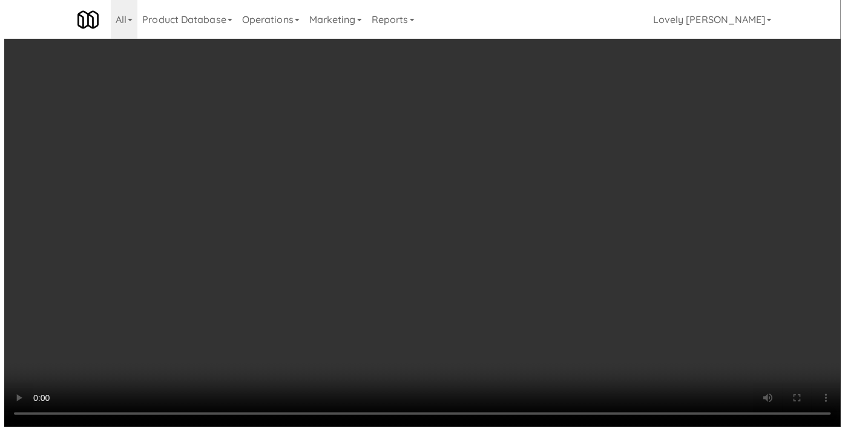
scroll to position [0, 0]
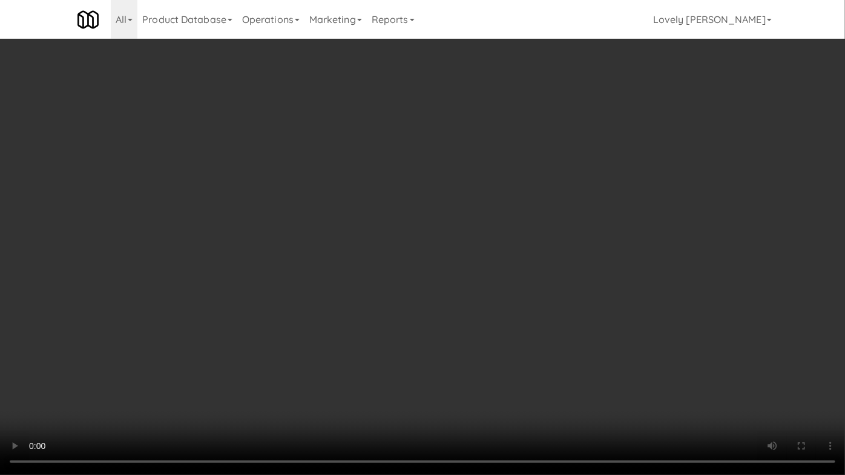
click at [695, 372] on video at bounding box center [422, 237] width 845 height 475
click at [550, 305] on video at bounding box center [422, 237] width 845 height 475
click at [567, 298] on video at bounding box center [422, 237] width 845 height 475
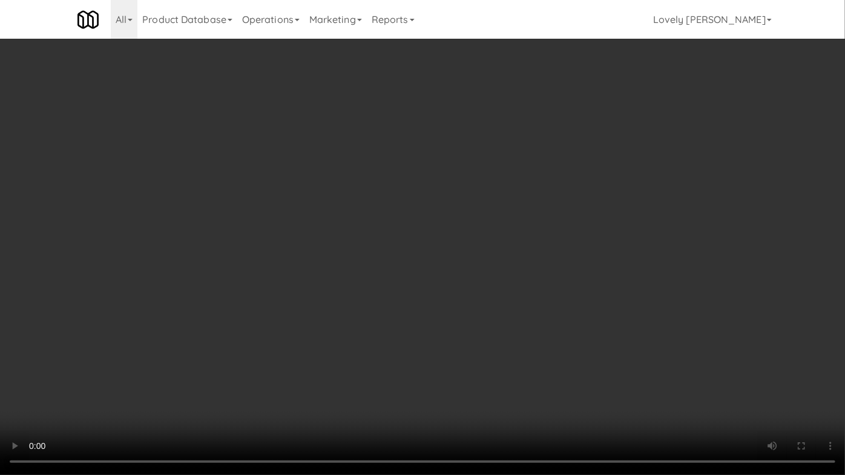
click at [418, 269] on video at bounding box center [422, 237] width 845 height 475
click at [757, 292] on video at bounding box center [422, 237] width 845 height 475
click at [714, 306] on video at bounding box center [422, 237] width 845 height 475
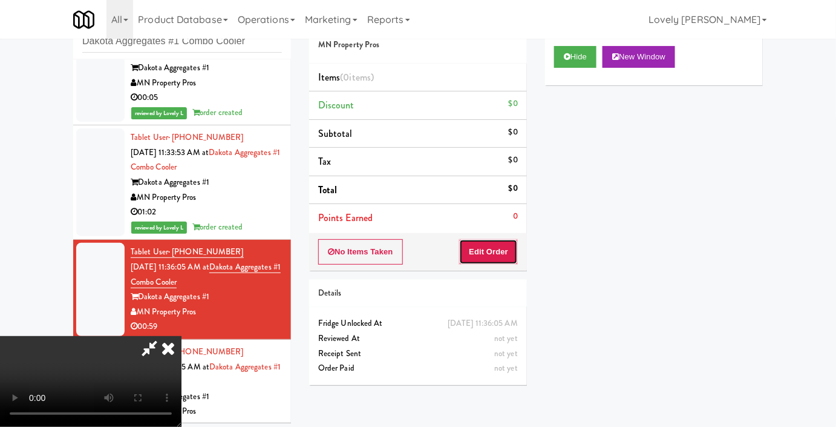
click at [507, 254] on button "Edit Order" at bounding box center [488, 251] width 59 height 25
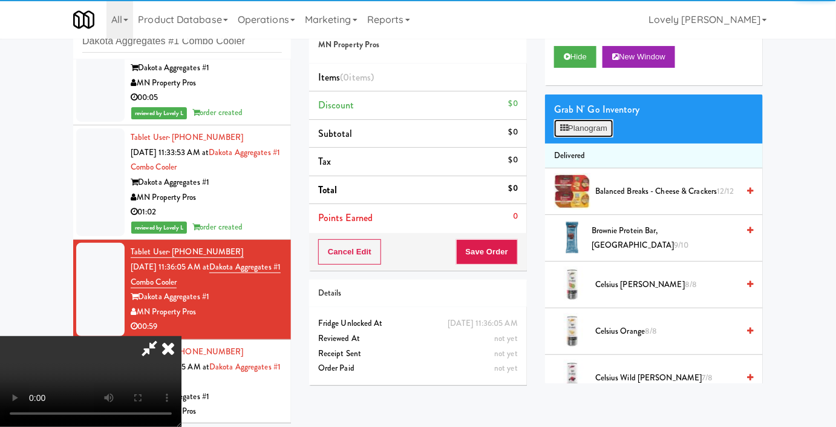
click at [592, 137] on button "Planogram" at bounding box center [583, 128] width 59 height 18
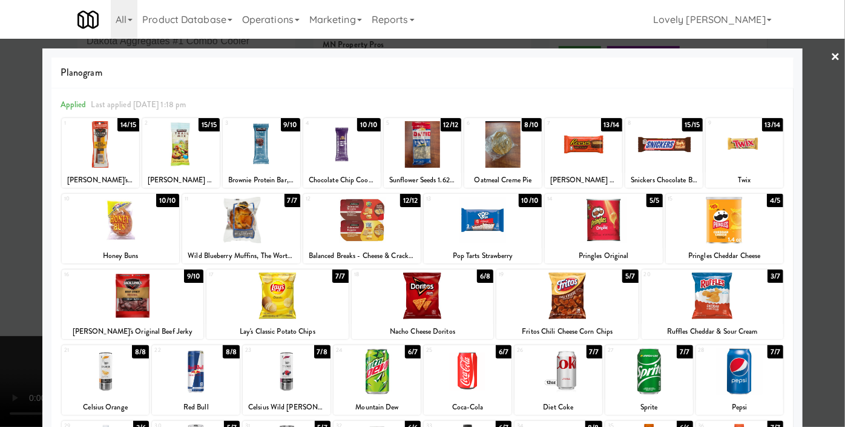
click at [499, 154] on div at bounding box center [502, 144] width 77 height 47
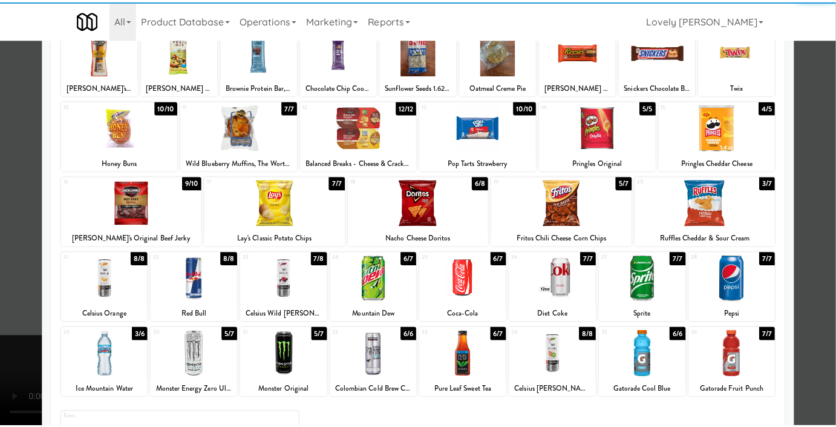
scroll to position [110, 0]
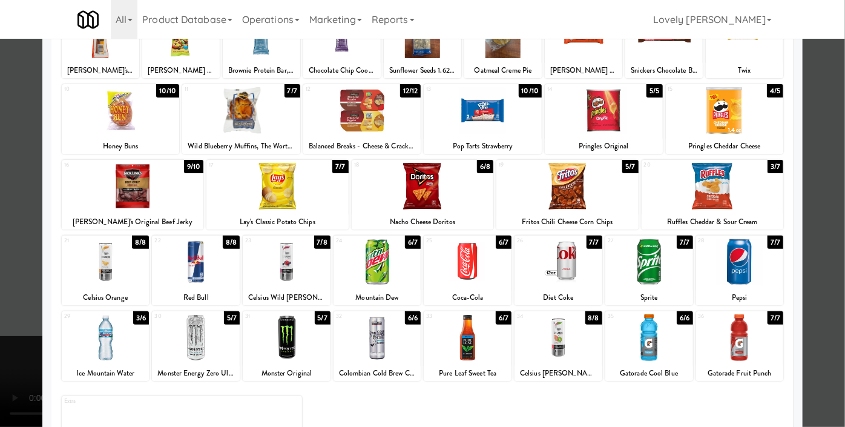
click at [372, 116] on div at bounding box center [362, 110] width 118 height 47
click at [583, 334] on div at bounding box center [558, 337] width 88 height 47
click at [5, 226] on div at bounding box center [422, 213] width 845 height 427
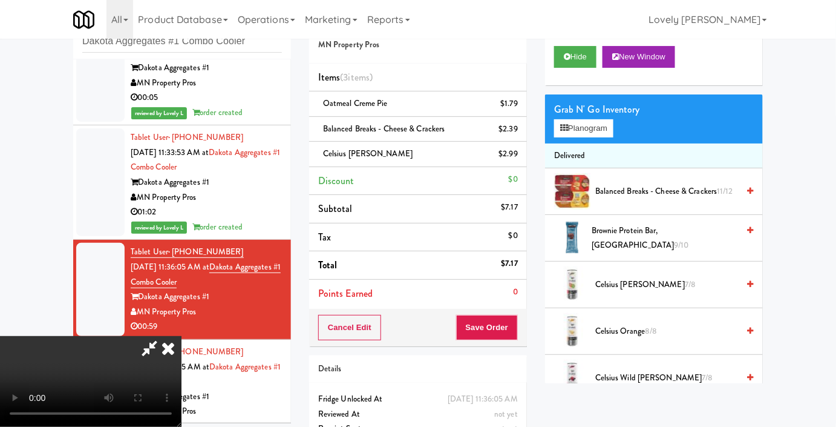
click at [182, 336] on video at bounding box center [91, 381] width 182 height 91
click at [513, 329] on button "Save Order" at bounding box center [487, 327] width 62 height 25
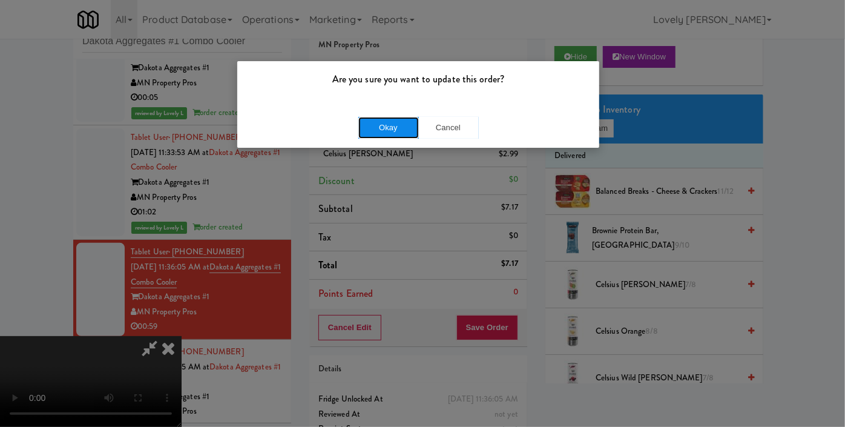
click at [390, 125] on button "Okay" at bounding box center [388, 128] width 61 height 22
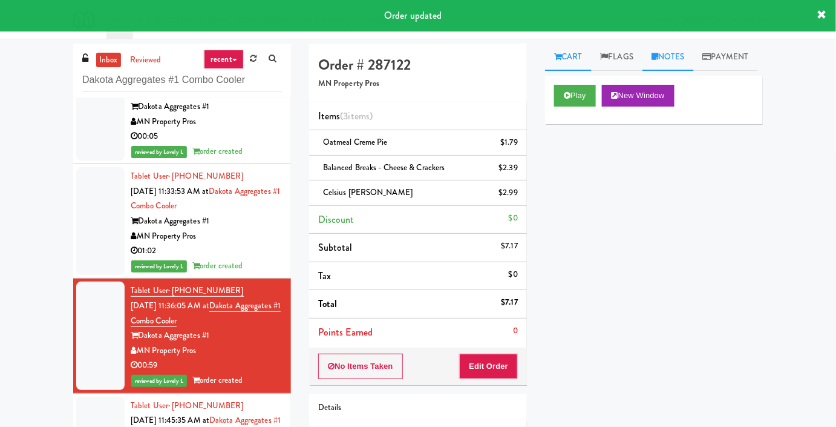
click at [676, 61] on link "Notes" at bounding box center [668, 57] width 51 height 27
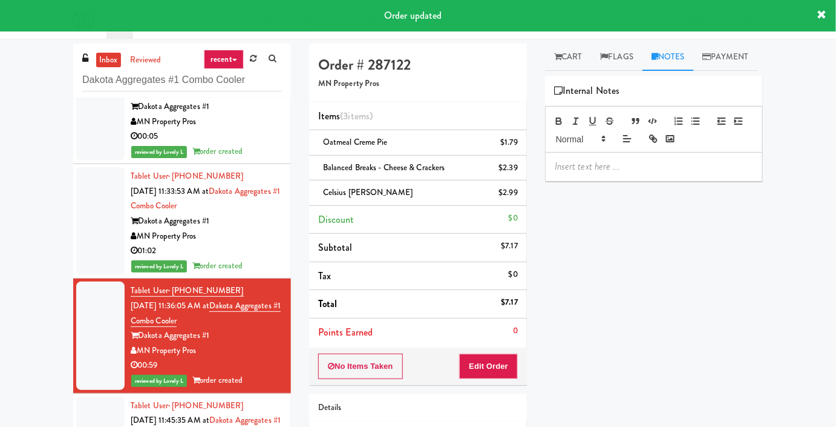
click at [603, 173] on p at bounding box center [654, 166] width 199 height 13
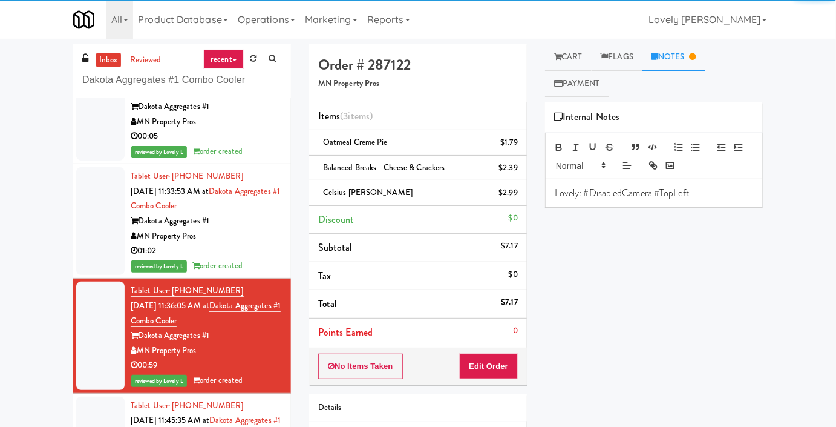
scroll to position [193, 0]
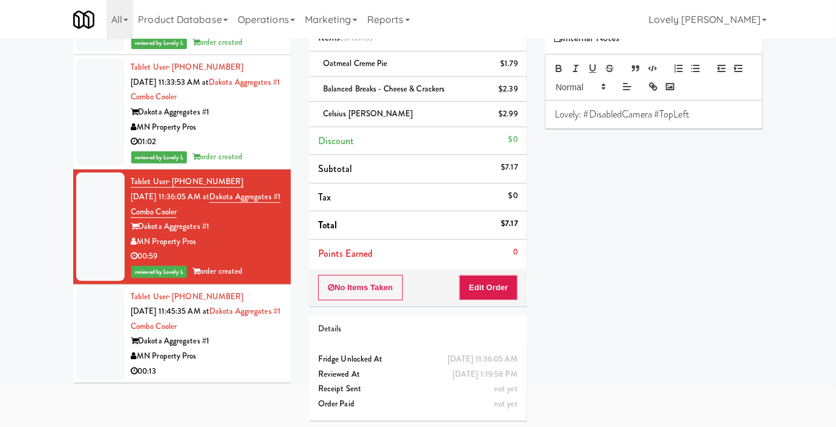
click at [250, 340] on div "Dakota Aggregates #1" at bounding box center [206, 340] width 151 height 15
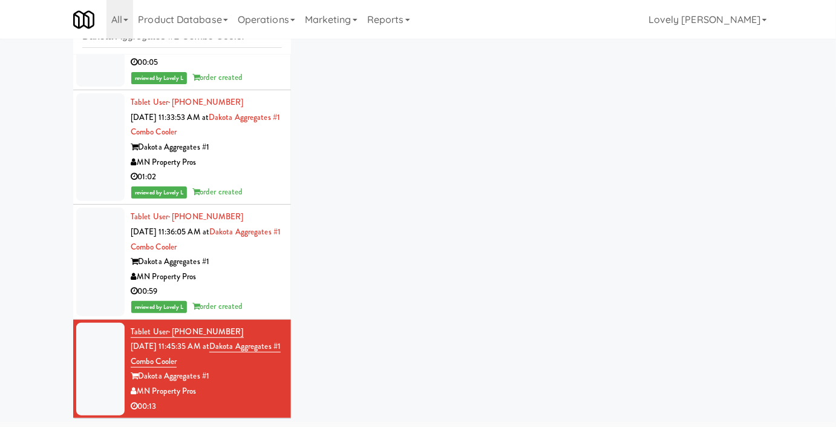
scroll to position [42, 0]
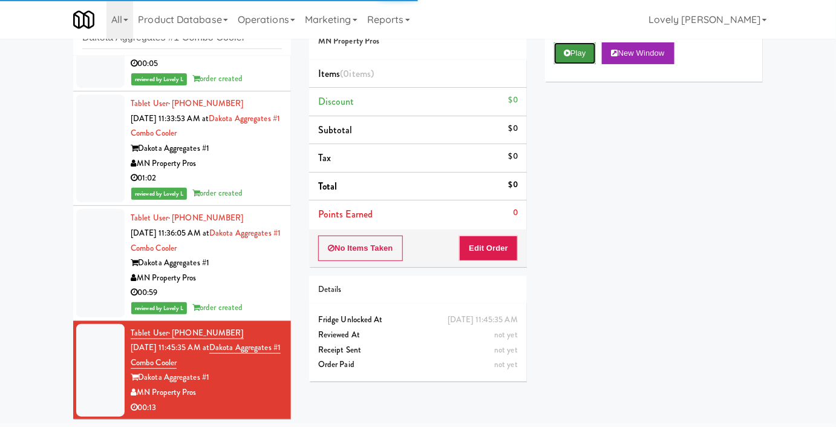
click at [585, 64] on button "Play" at bounding box center [575, 53] width 42 height 22
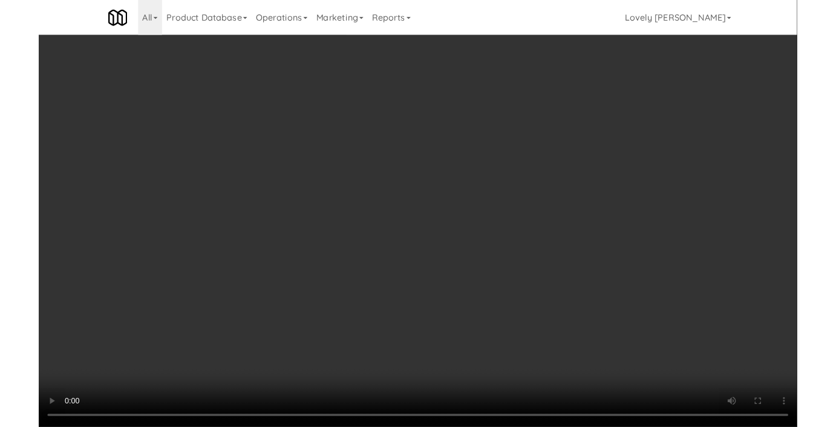
scroll to position [0, 0]
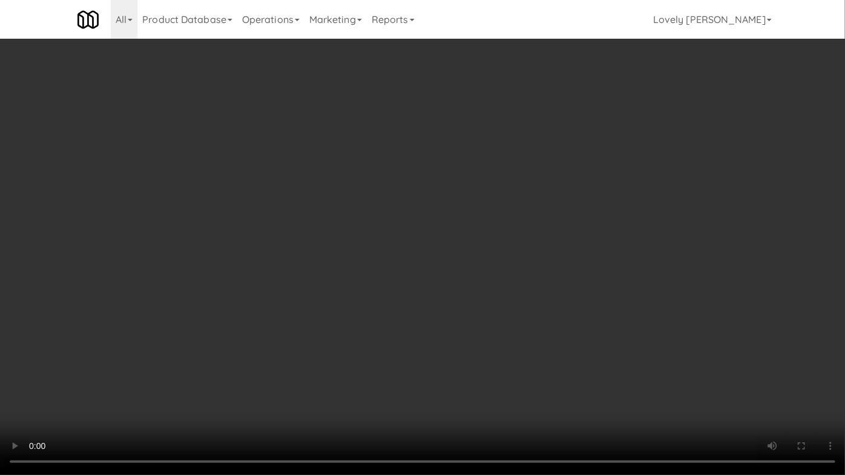
click at [650, 348] on video at bounding box center [422, 237] width 845 height 475
click at [630, 337] on video at bounding box center [422, 237] width 845 height 475
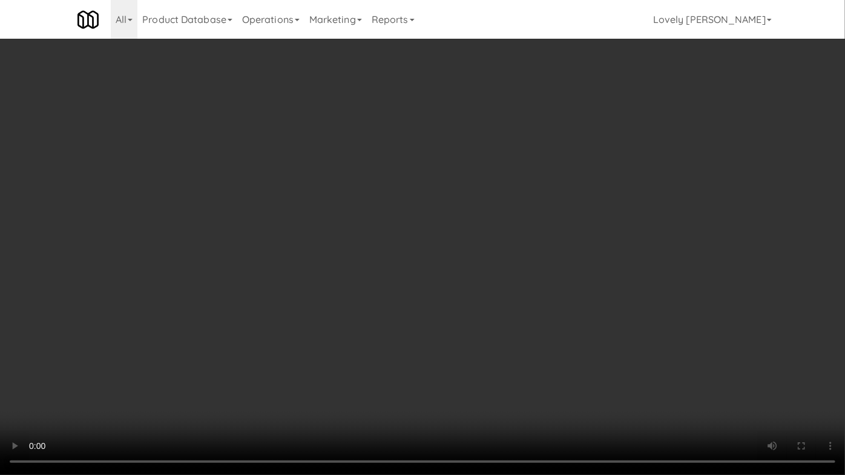
click at [566, 376] on video at bounding box center [422, 237] width 845 height 475
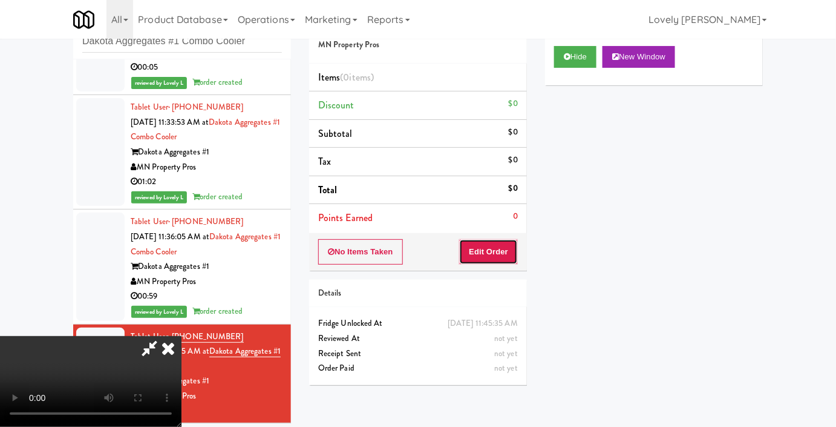
click at [505, 250] on button "Edit Order" at bounding box center [488, 251] width 59 height 25
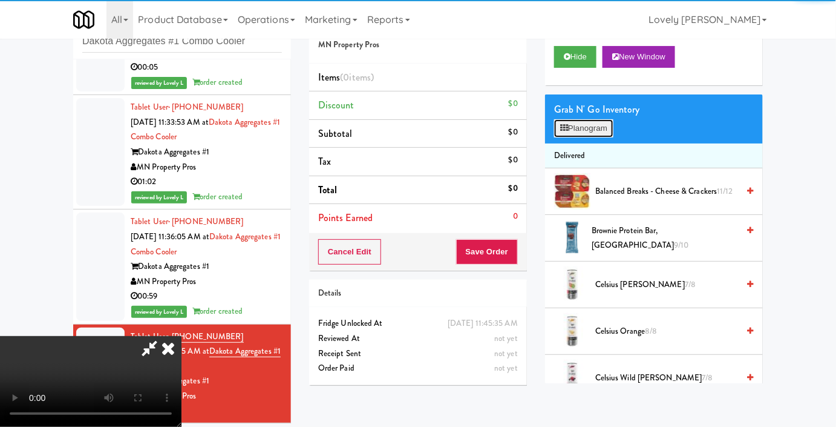
click at [603, 137] on button "Planogram" at bounding box center [583, 128] width 59 height 18
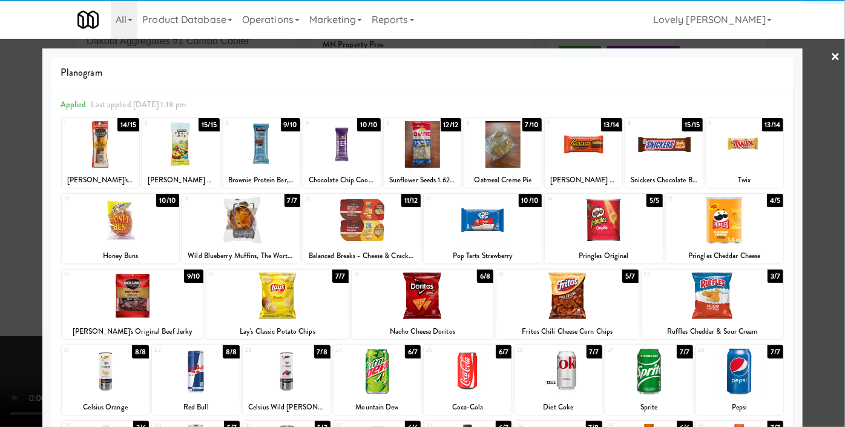
click at [715, 232] on div at bounding box center [725, 220] width 118 height 47
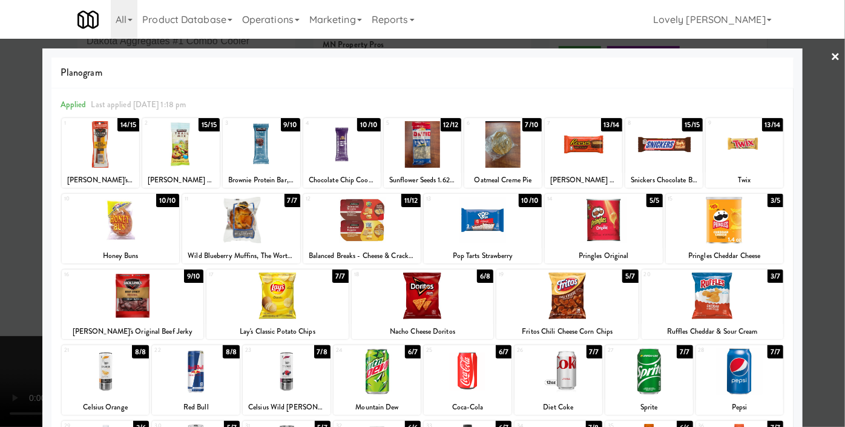
click at [710, 291] on div at bounding box center [713, 295] width 142 height 47
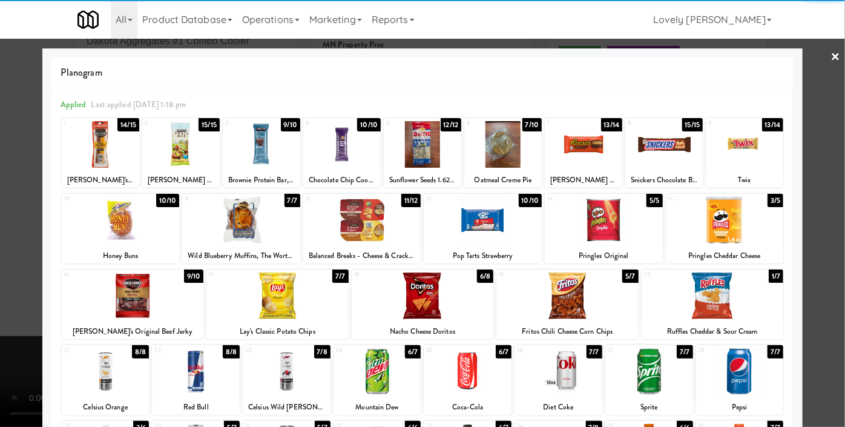
click at [519, 153] on div at bounding box center [502, 144] width 77 height 47
drag, startPoint x: 0, startPoint y: 289, endPoint x: 52, endPoint y: 278, distance: 53.2
click at [0, 289] on div at bounding box center [422, 213] width 845 height 427
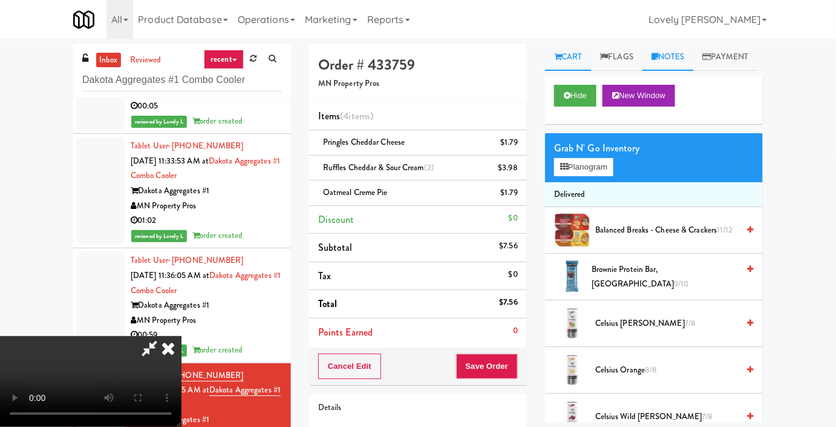
click at [669, 50] on link "Notes" at bounding box center [668, 57] width 51 height 27
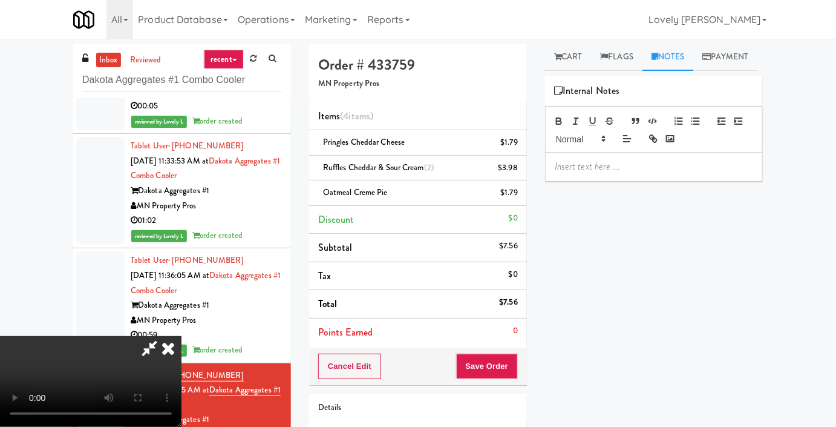
click at [617, 173] on p at bounding box center [654, 166] width 199 height 13
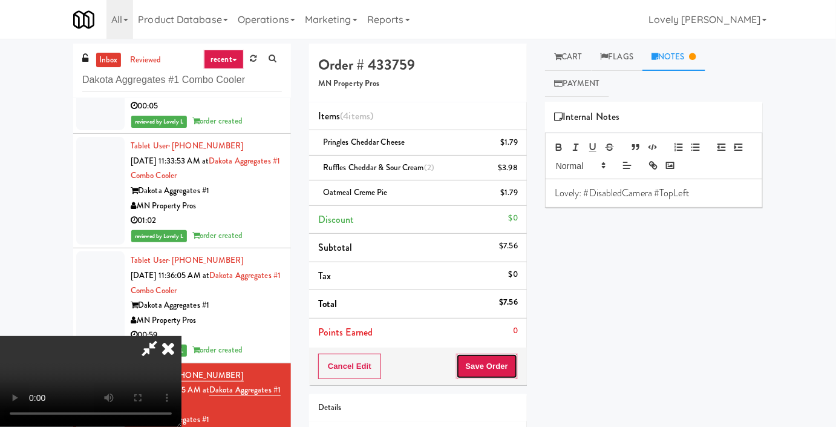
click at [508, 362] on button "Save Order" at bounding box center [487, 365] width 62 height 25
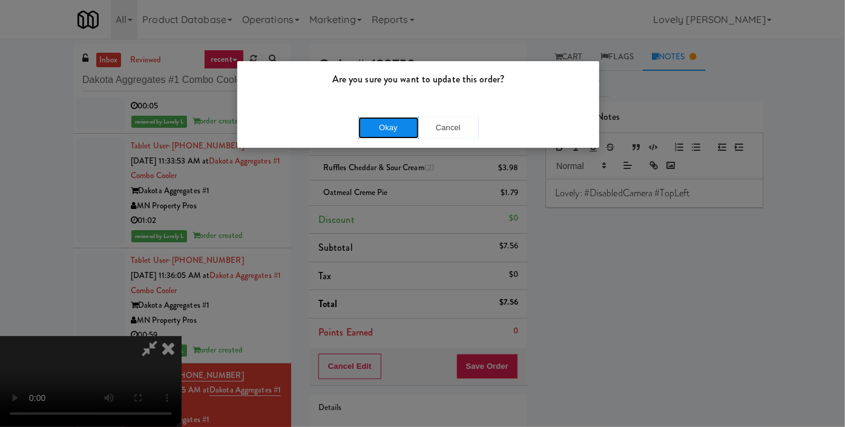
click at [397, 131] on button "Okay" at bounding box center [388, 128] width 61 height 22
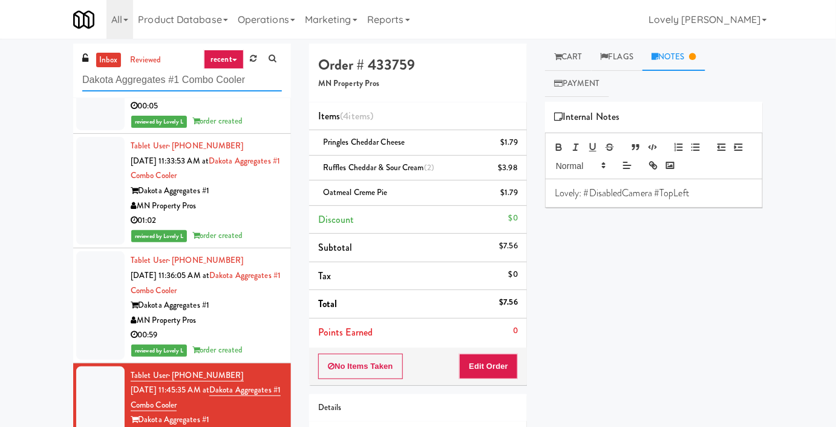
click at [169, 81] on input "Dakota Aggregates #1 Combo Cooler" at bounding box center [182, 80] width 200 height 22
paste input "2775 - Cooler Right"
type input "2775 - Cooler Right"
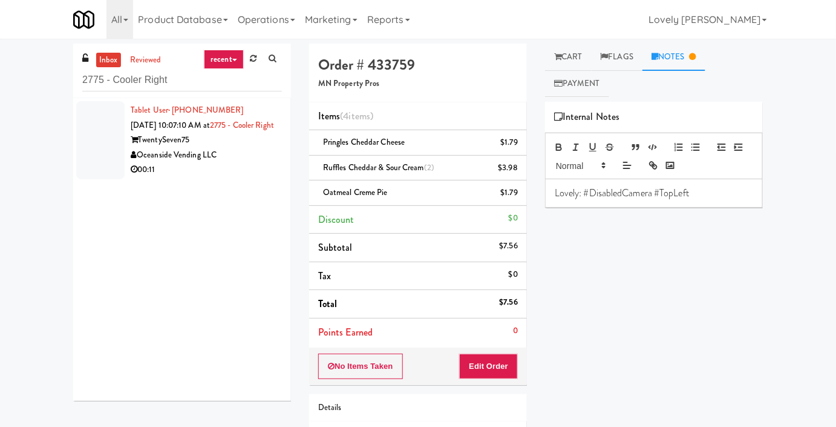
click at [242, 148] on div "TwentySeven75" at bounding box center [206, 140] width 151 height 15
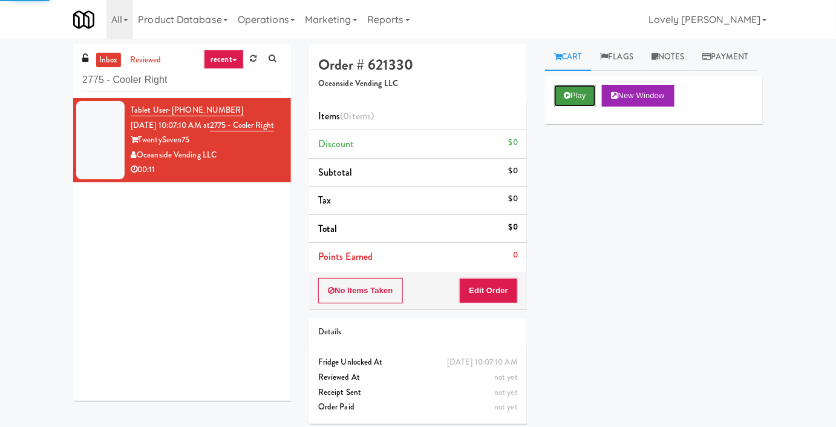
click at [575, 107] on button "Play" at bounding box center [575, 96] width 42 height 22
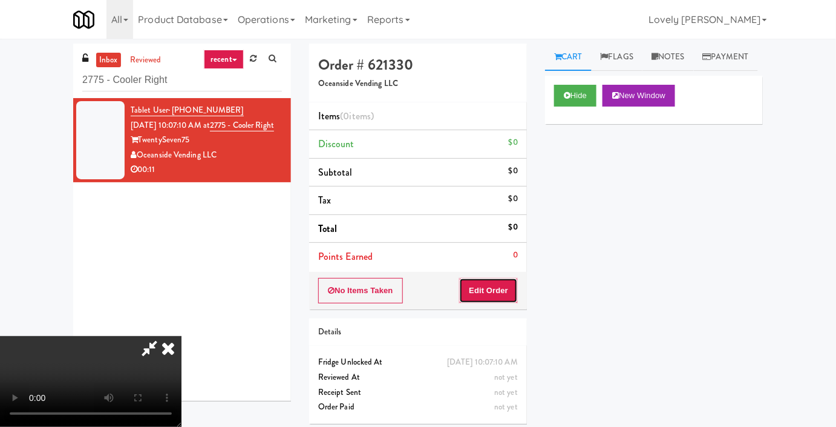
click at [481, 296] on button "Edit Order" at bounding box center [488, 290] width 59 height 25
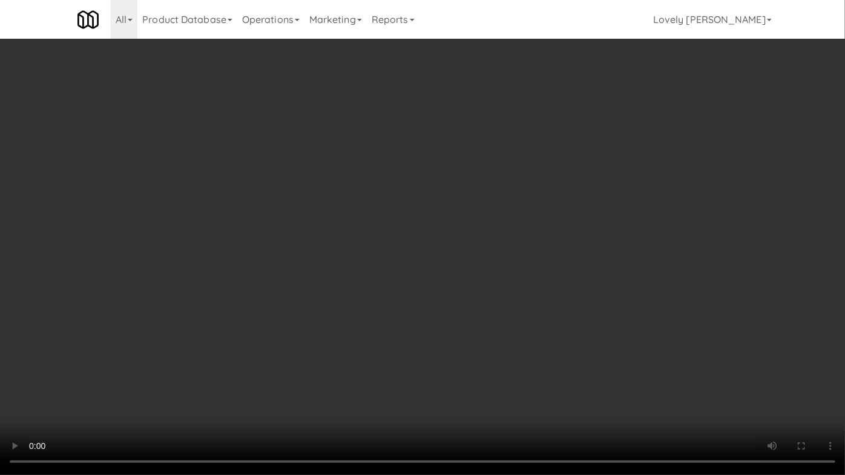
click at [392, 238] on video at bounding box center [422, 237] width 845 height 475
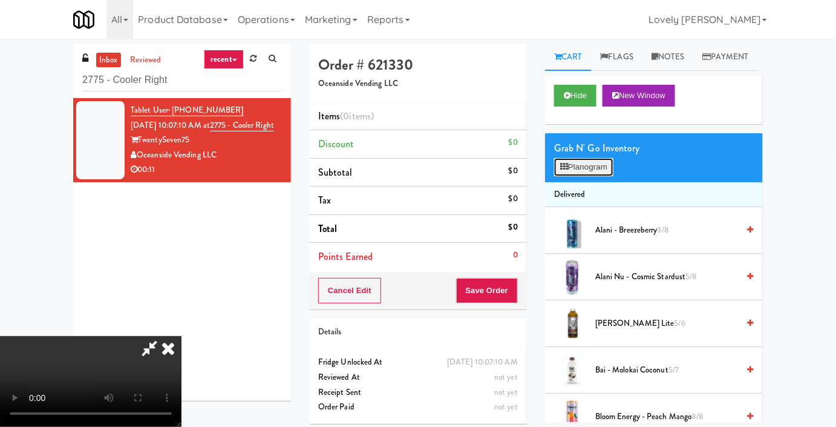
click at [576, 176] on button "Planogram" at bounding box center [583, 167] width 59 height 18
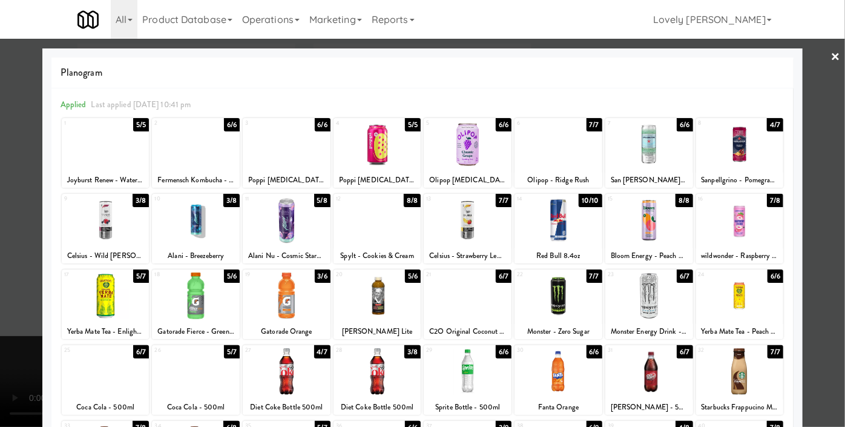
click at [374, 232] on div at bounding box center [377, 220] width 88 height 47
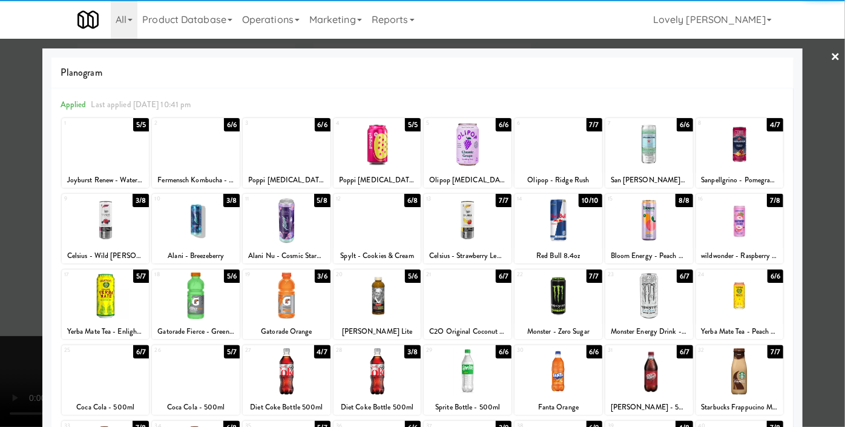
click at [0, 240] on div at bounding box center [422, 213] width 845 height 427
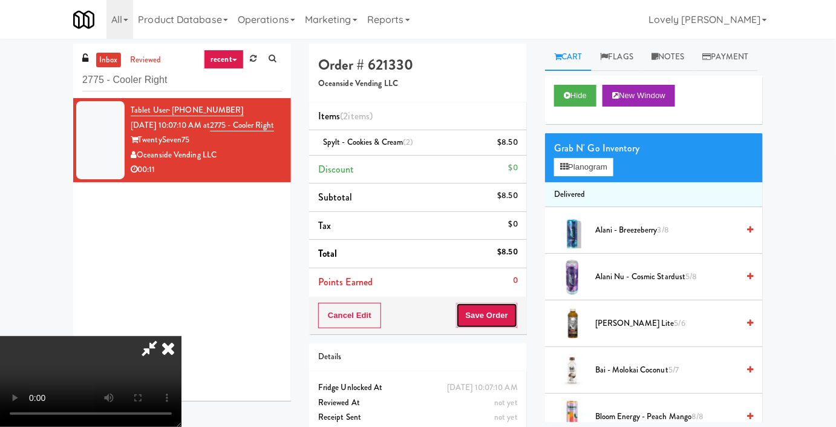
click at [511, 316] on button "Save Order" at bounding box center [487, 315] width 62 height 25
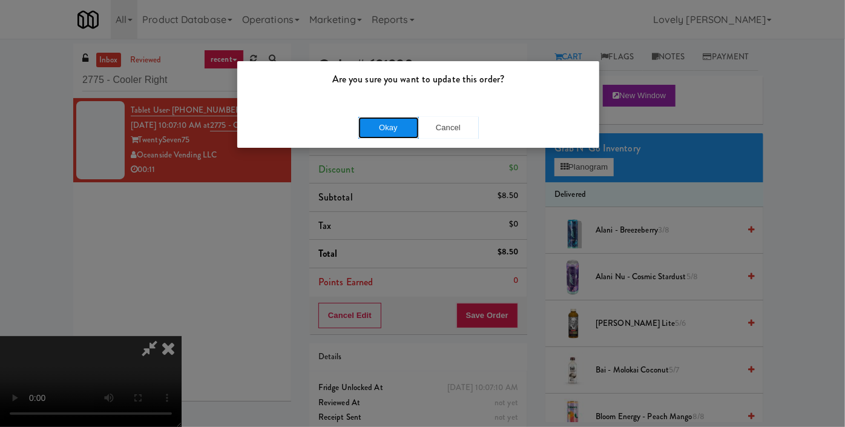
click at [387, 128] on button "Okay" at bounding box center [388, 128] width 61 height 22
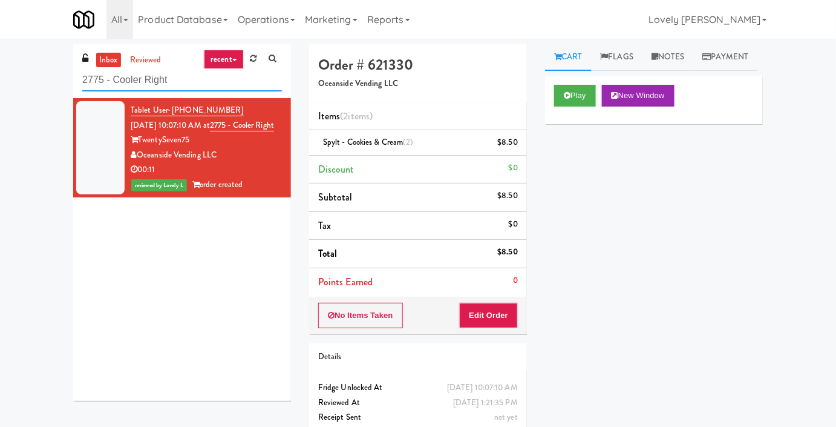
click at [188, 84] on input "2775 - Cooler Right" at bounding box center [182, 80] width 200 height 22
paste input "(Food, Snack & Drink) PWY-ROBERTET Corporate"
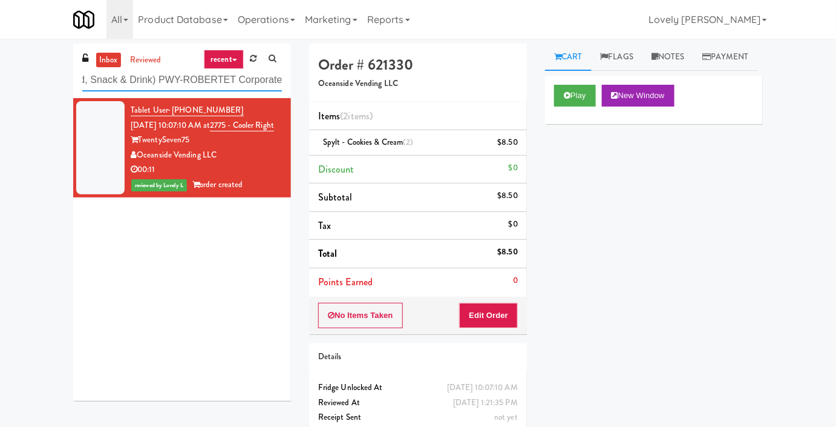
type input "(Food, Snack & Drink) PWY-ROBERTET Corporate"
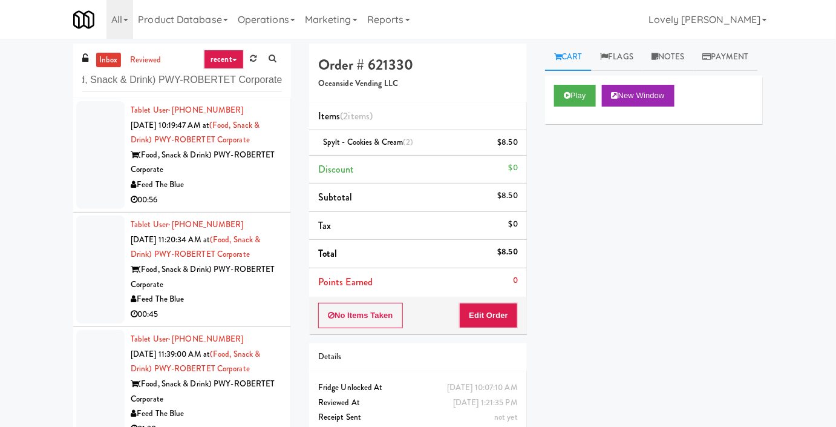
click at [243, 195] on div "00:56" at bounding box center [206, 199] width 151 height 15
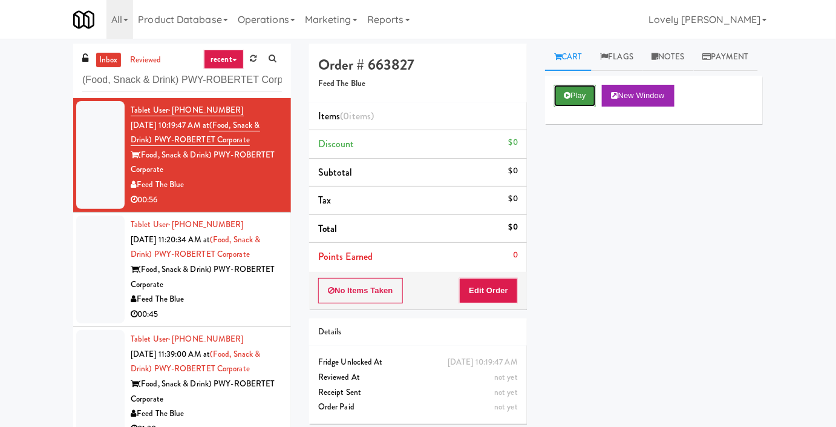
click at [575, 107] on button "Play" at bounding box center [575, 96] width 42 height 22
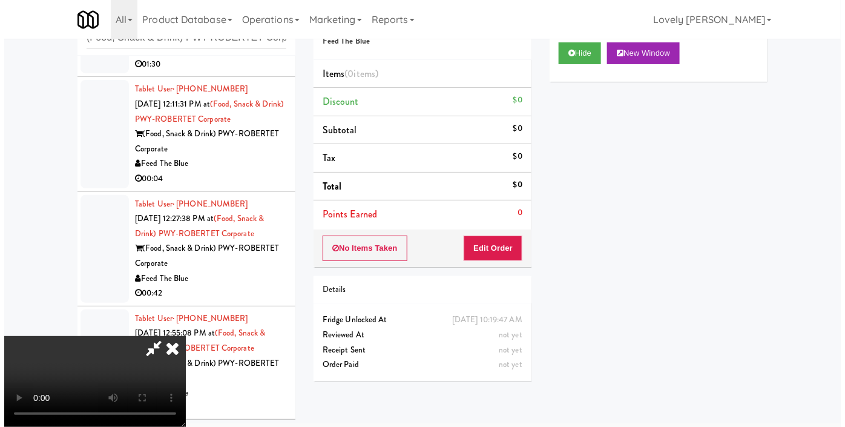
scroll to position [39, 0]
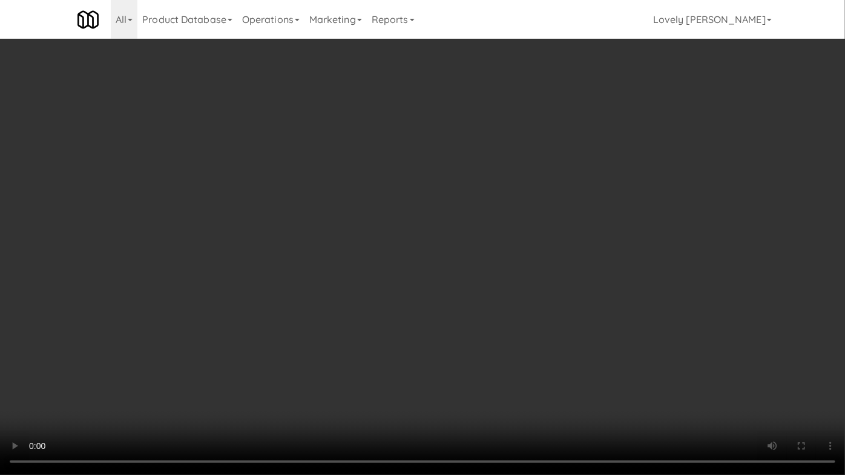
click at [704, 248] on video at bounding box center [422, 237] width 845 height 475
click at [444, 410] on video at bounding box center [422, 237] width 845 height 475
click at [398, 342] on video at bounding box center [422, 237] width 845 height 475
click at [522, 329] on video at bounding box center [422, 237] width 845 height 475
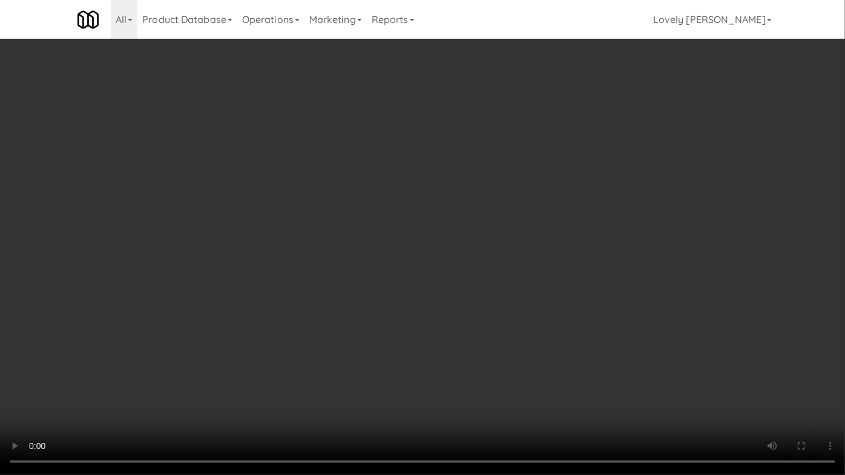
click at [522, 329] on video at bounding box center [422, 237] width 845 height 475
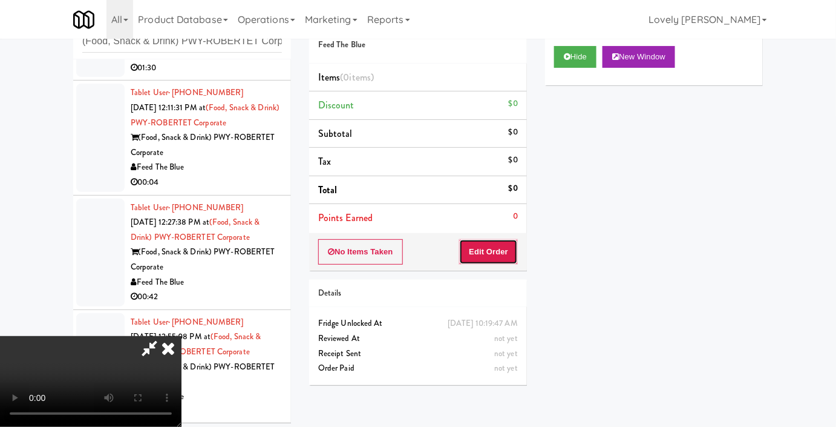
click at [508, 257] on button "Edit Order" at bounding box center [488, 251] width 59 height 25
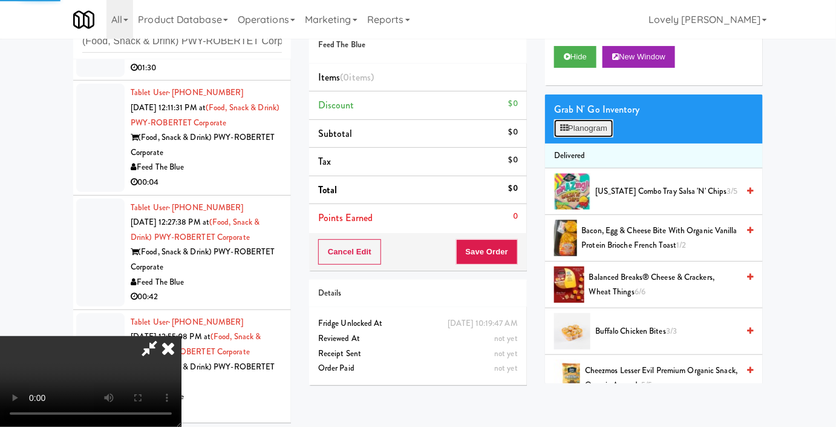
click at [596, 137] on button "Planogram" at bounding box center [583, 128] width 59 height 18
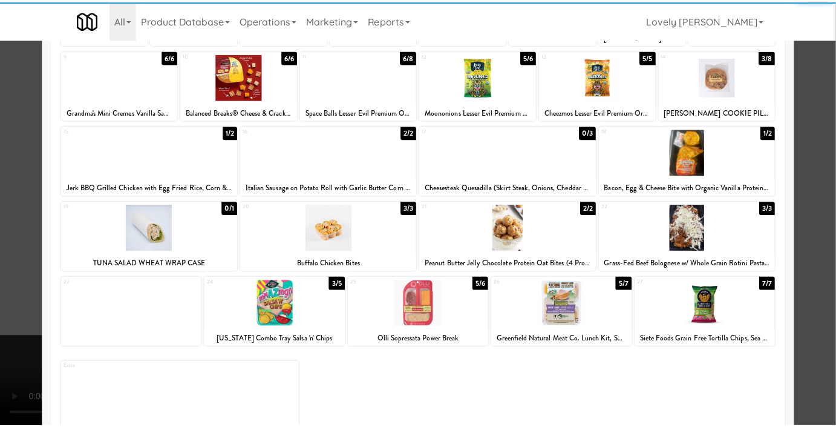
scroll to position [165, 0]
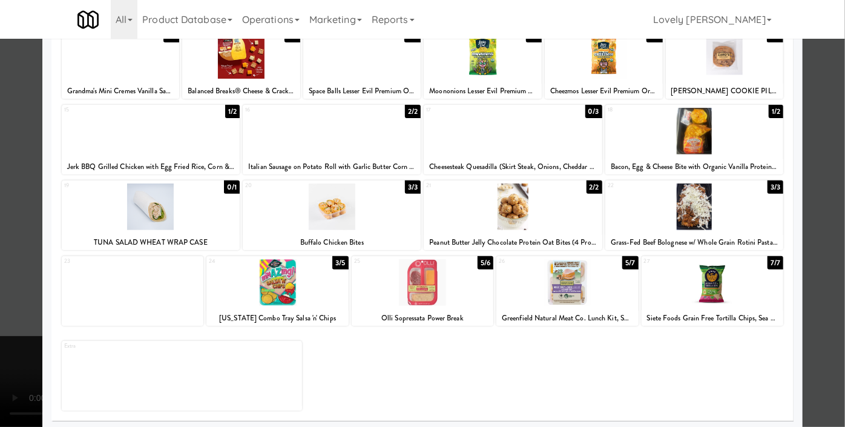
click at [455, 290] on div at bounding box center [423, 282] width 142 height 47
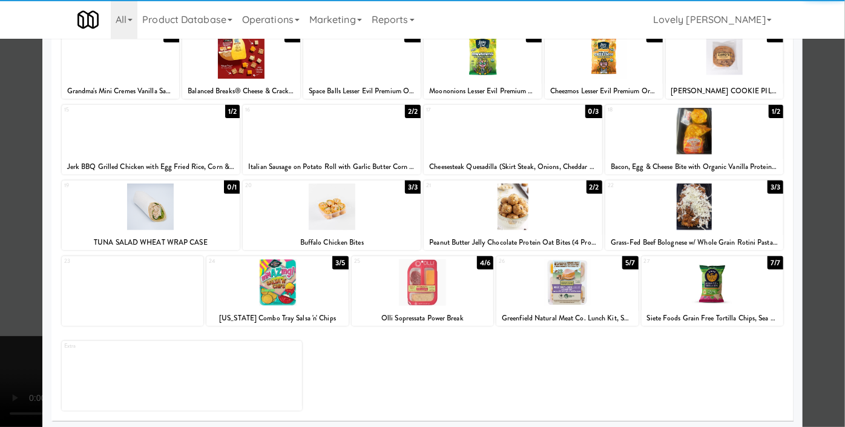
click at [0, 238] on div at bounding box center [422, 213] width 845 height 427
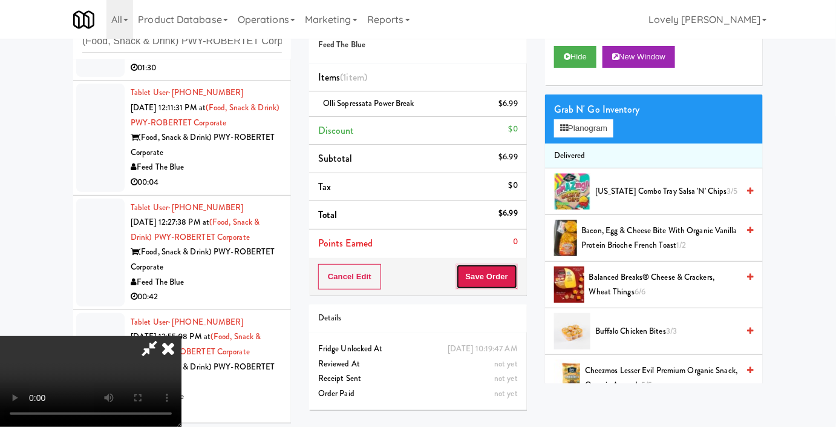
click at [507, 278] on button "Save Order" at bounding box center [487, 276] width 62 height 25
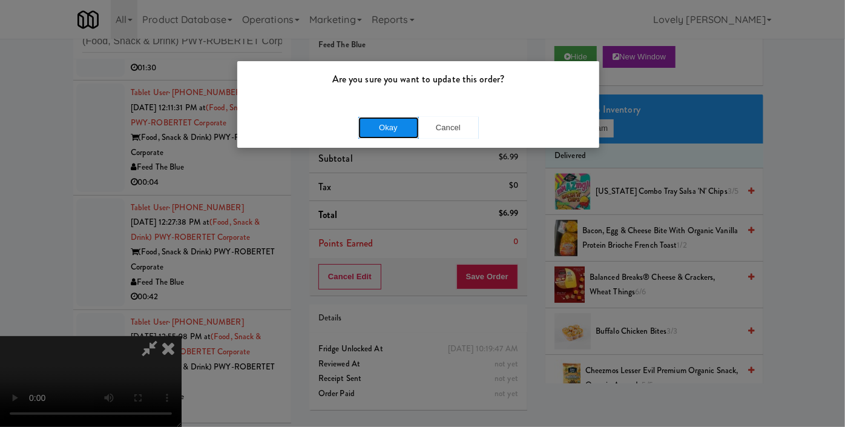
click at [384, 126] on button "Okay" at bounding box center [388, 128] width 61 height 22
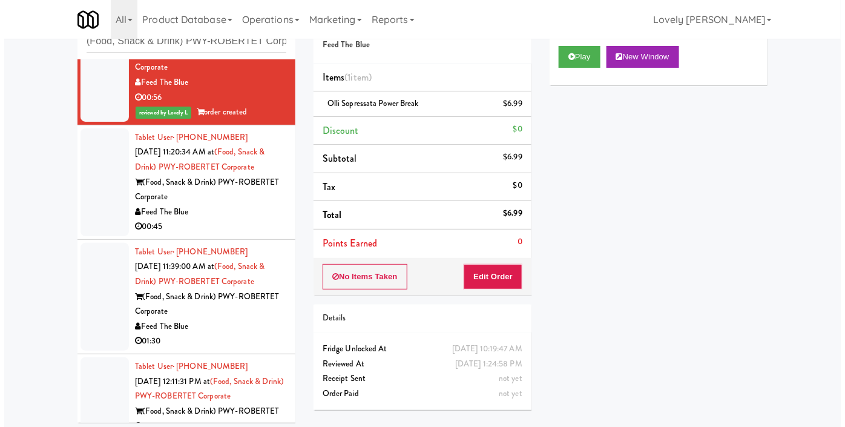
scroll to position [62, 0]
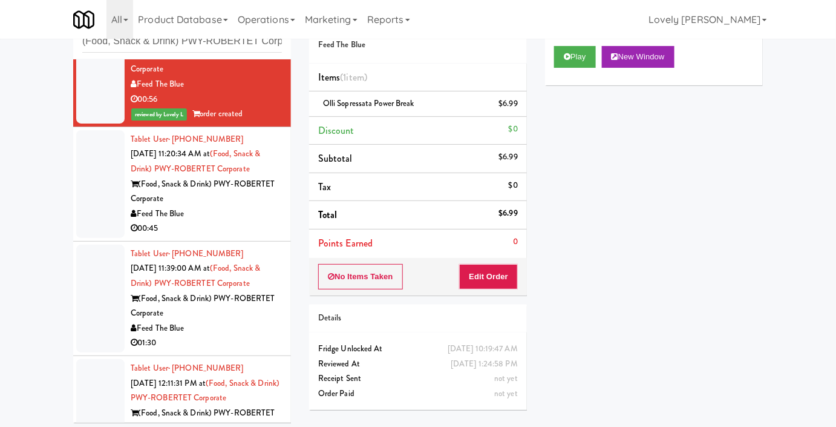
click at [206, 221] on div "00:45" at bounding box center [206, 228] width 151 height 15
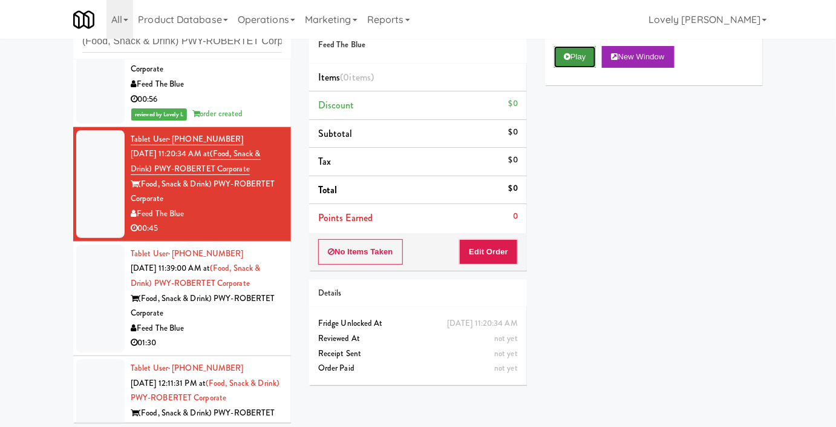
click at [561, 68] on button "Play" at bounding box center [575, 57] width 42 height 22
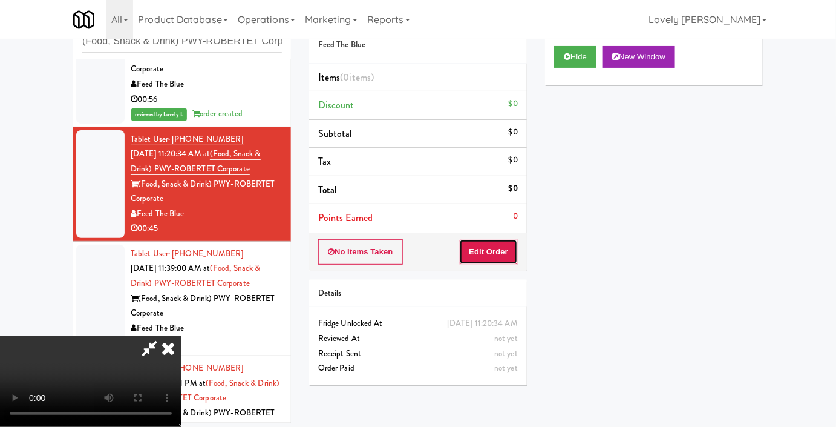
click at [499, 245] on button "Edit Order" at bounding box center [488, 251] width 59 height 25
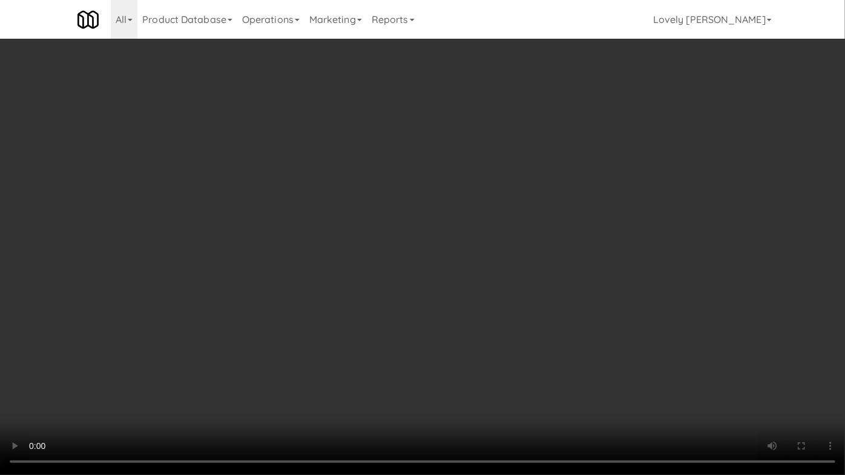
click at [744, 338] on video at bounding box center [422, 237] width 845 height 475
click at [700, 291] on video at bounding box center [422, 237] width 845 height 475
click at [813, 148] on video at bounding box center [422, 237] width 845 height 475
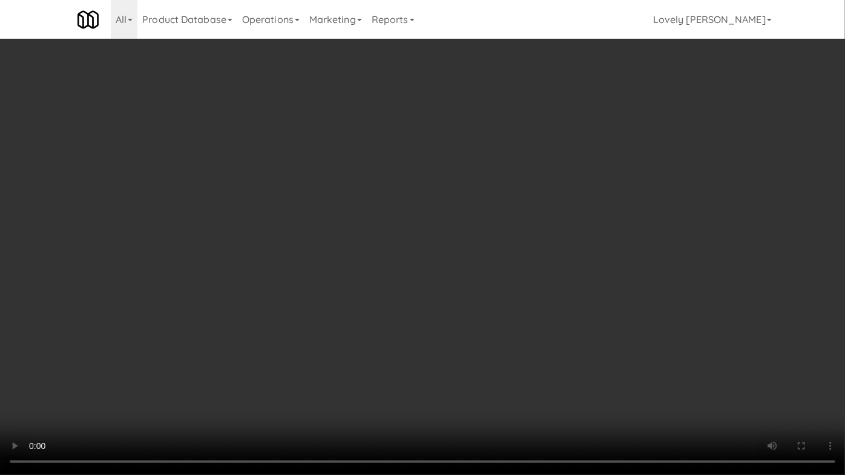
click at [665, 312] on video at bounding box center [422, 237] width 845 height 475
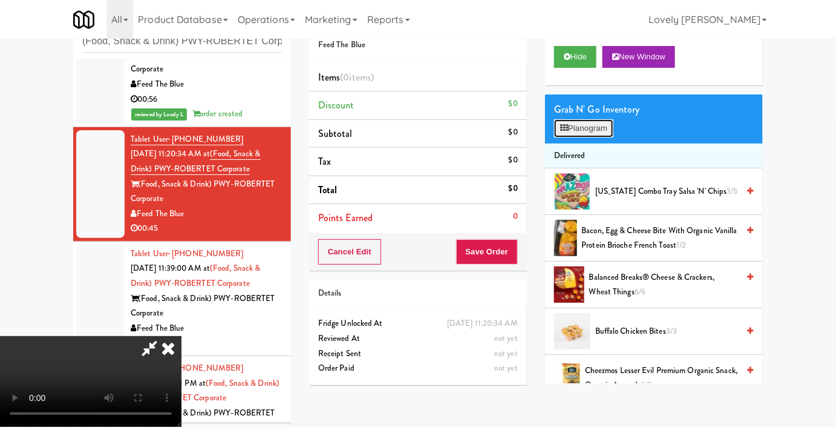
click at [602, 137] on button "Planogram" at bounding box center [583, 128] width 59 height 18
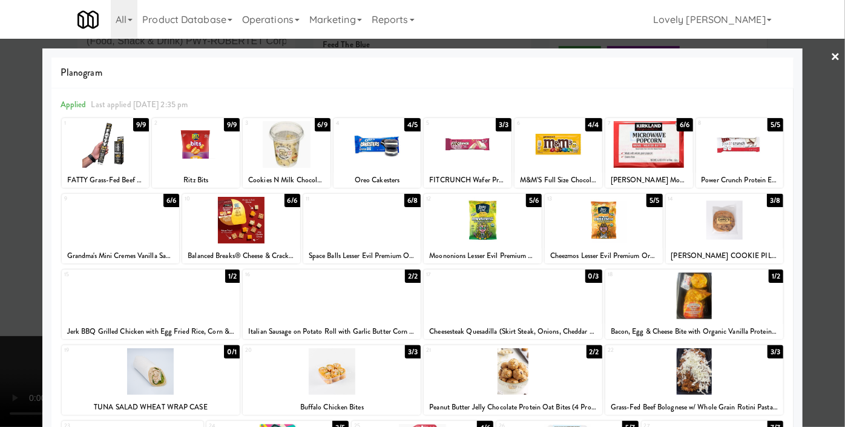
click at [685, 316] on div at bounding box center [694, 295] width 178 height 47
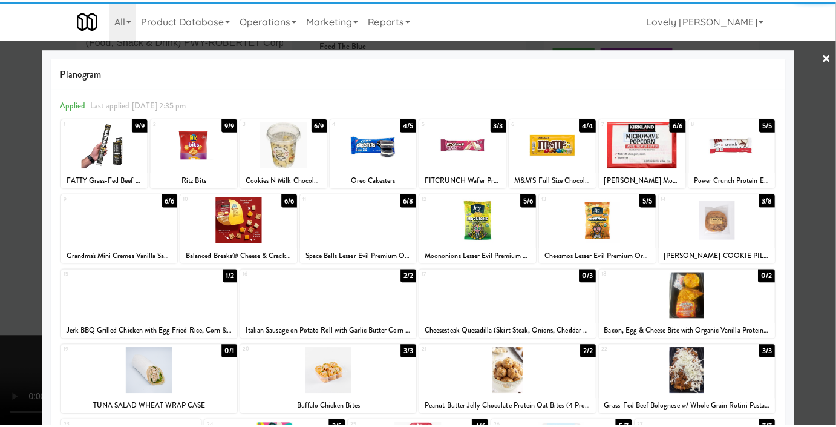
scroll to position [110, 0]
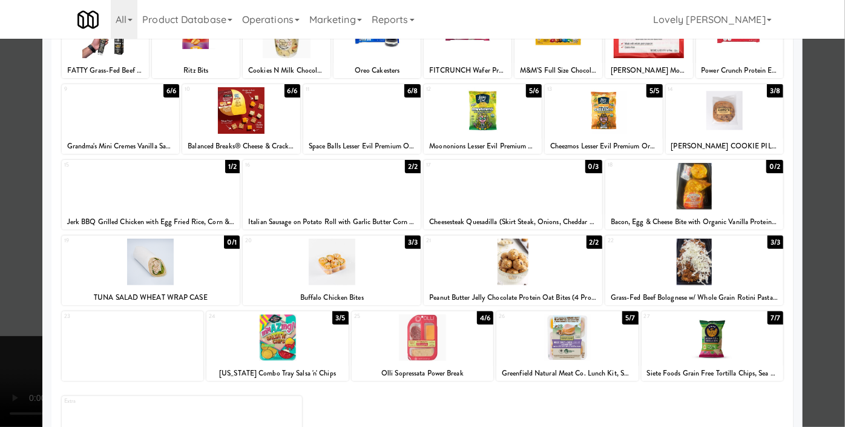
click at [570, 344] on div at bounding box center [567, 337] width 142 height 47
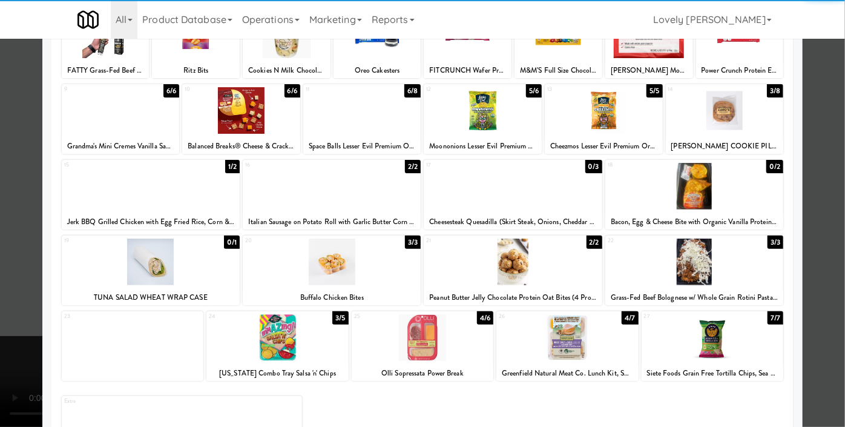
click at [0, 326] on div at bounding box center [422, 213] width 845 height 427
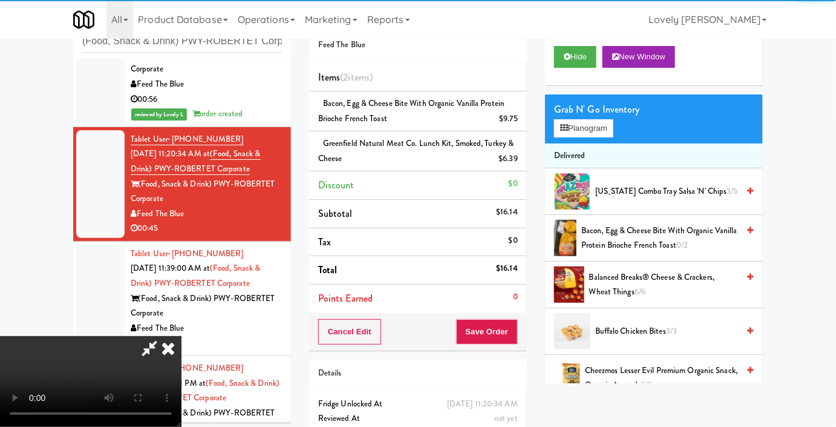
click at [182, 336] on video at bounding box center [91, 381] width 182 height 91
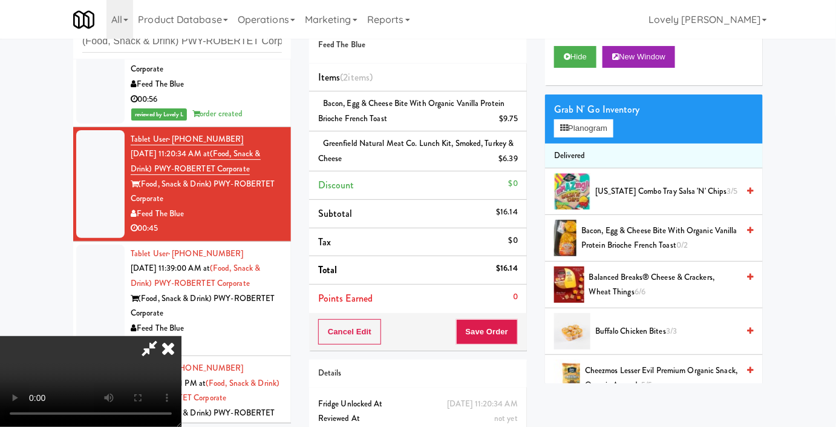
scroll to position [84, 0]
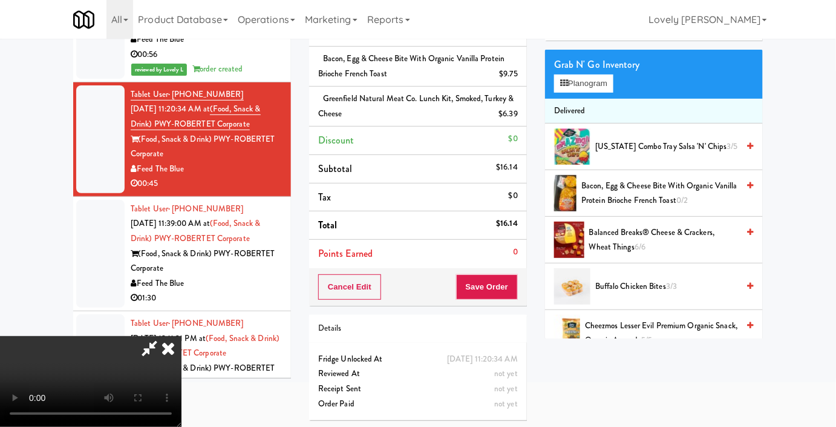
click at [182, 336] on video at bounding box center [91, 381] width 182 height 91
click at [566, 87] on icon at bounding box center [564, 83] width 8 height 8
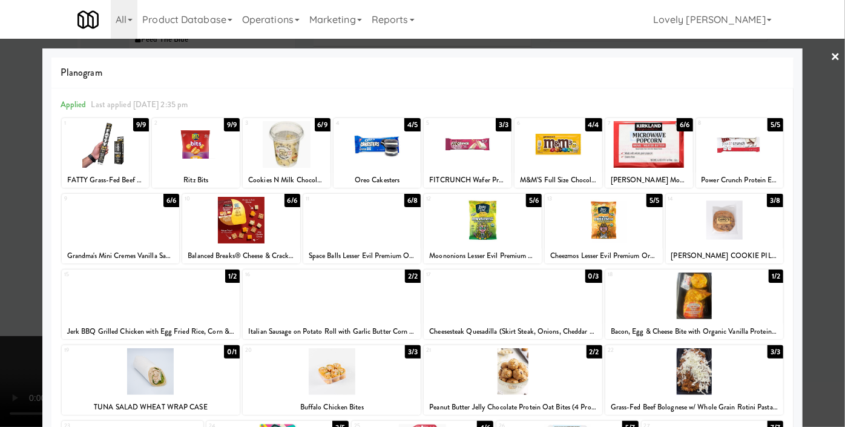
click at [0, 324] on div at bounding box center [422, 213] width 845 height 427
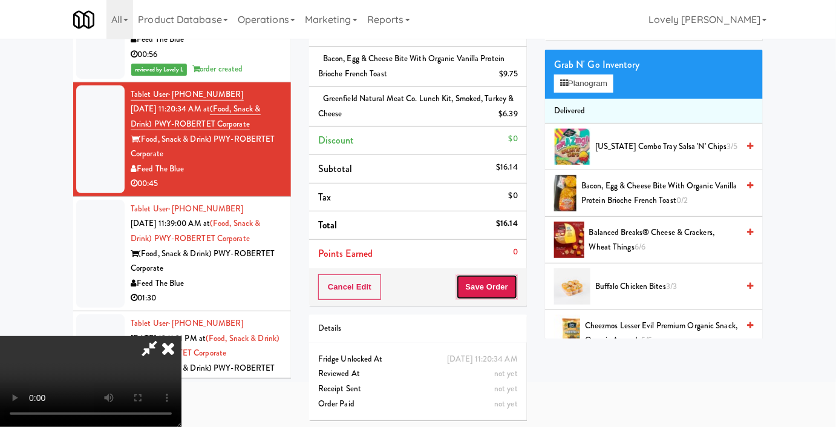
click at [510, 289] on button "Save Order" at bounding box center [487, 286] width 62 height 25
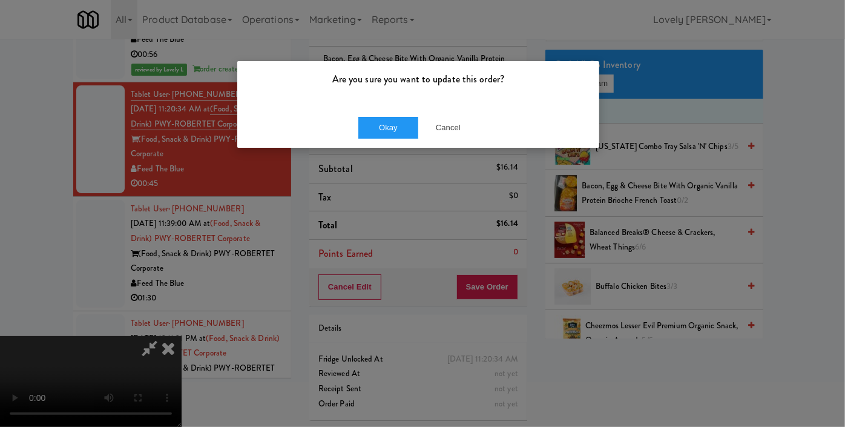
click at [381, 114] on div "Okay Cancel" at bounding box center [418, 127] width 362 height 41
click at [376, 126] on button "Okay" at bounding box center [388, 128] width 61 height 22
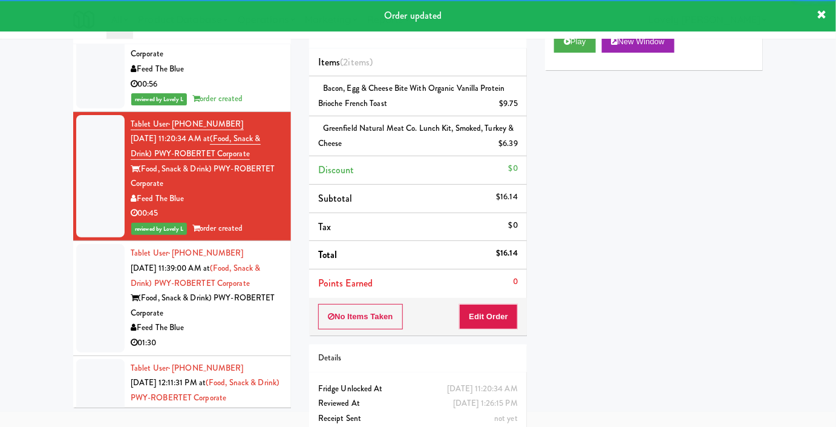
scroll to position [84, 0]
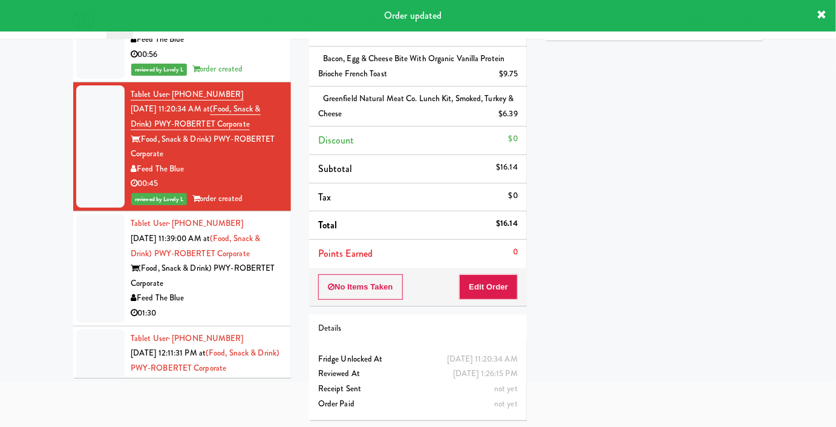
click at [231, 306] on div "01:30" at bounding box center [206, 313] width 151 height 15
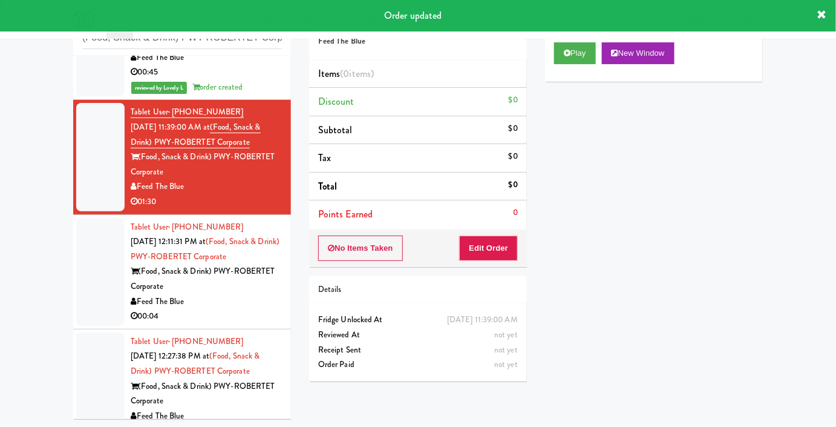
scroll to position [282, 0]
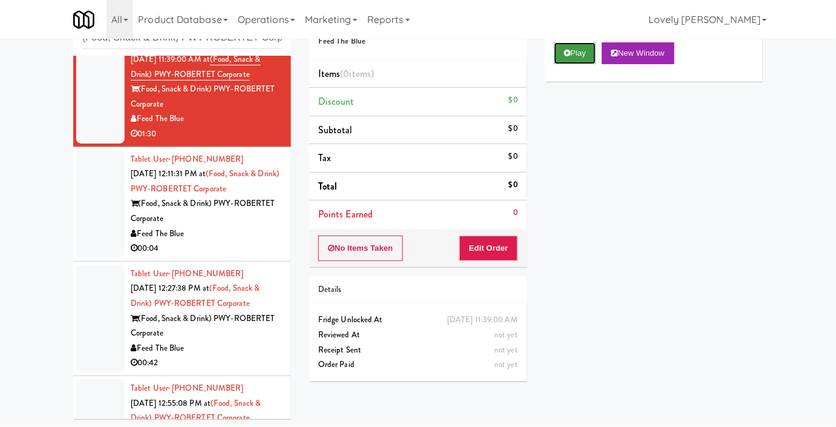
click at [580, 64] on button "Play" at bounding box center [575, 53] width 42 height 22
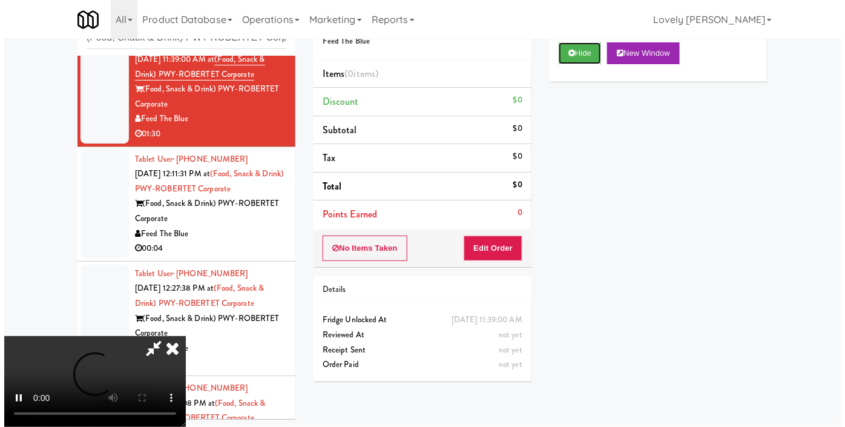
scroll to position [0, 0]
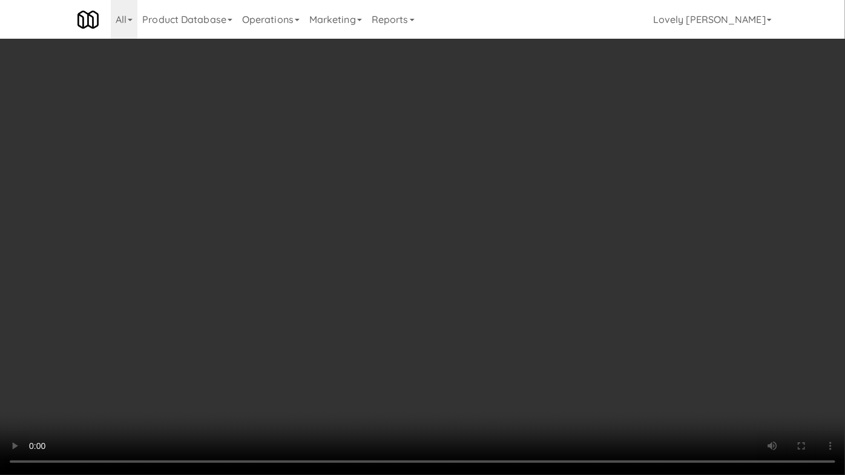
click at [499, 277] on video at bounding box center [422, 237] width 845 height 475
click at [547, 298] on video at bounding box center [422, 237] width 845 height 475
click at [550, 295] on video at bounding box center [422, 237] width 845 height 475
click at [581, 326] on video at bounding box center [422, 237] width 845 height 475
click at [448, 197] on video at bounding box center [422, 237] width 845 height 475
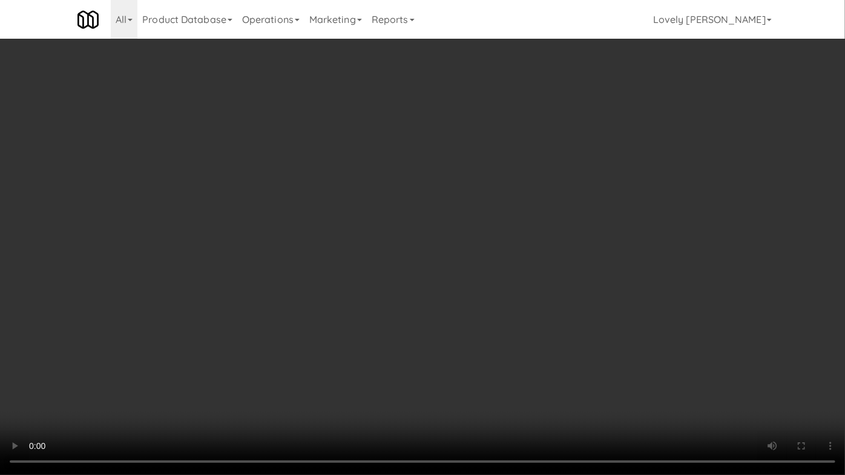
click at [514, 188] on video at bounding box center [422, 237] width 845 height 475
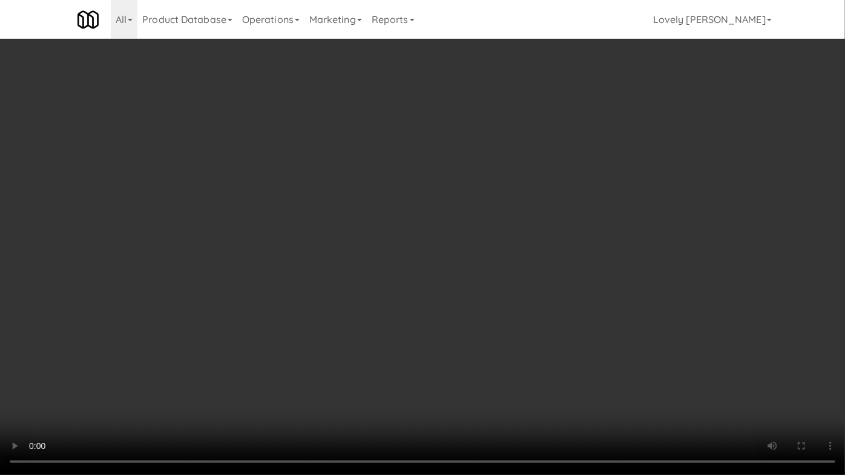
click at [514, 188] on video at bounding box center [422, 237] width 845 height 475
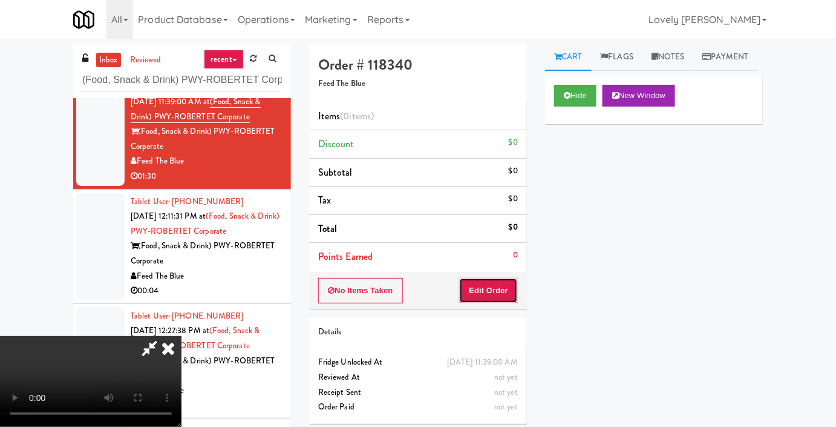
click at [510, 282] on button "Edit Order" at bounding box center [488, 290] width 59 height 25
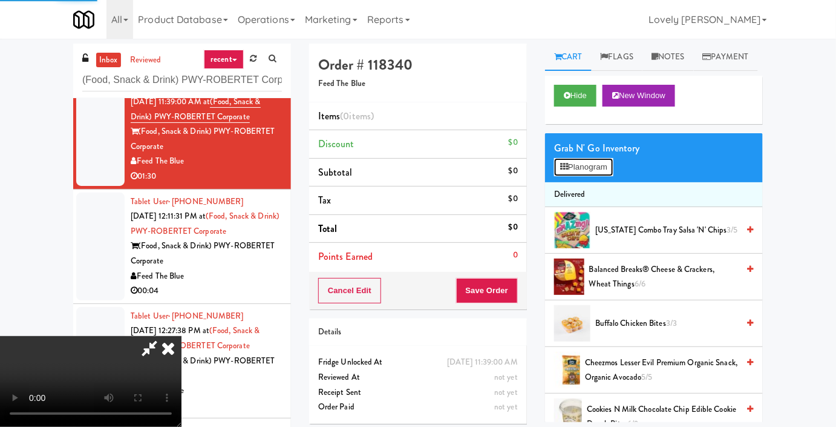
click at [563, 171] on icon at bounding box center [564, 167] width 8 height 8
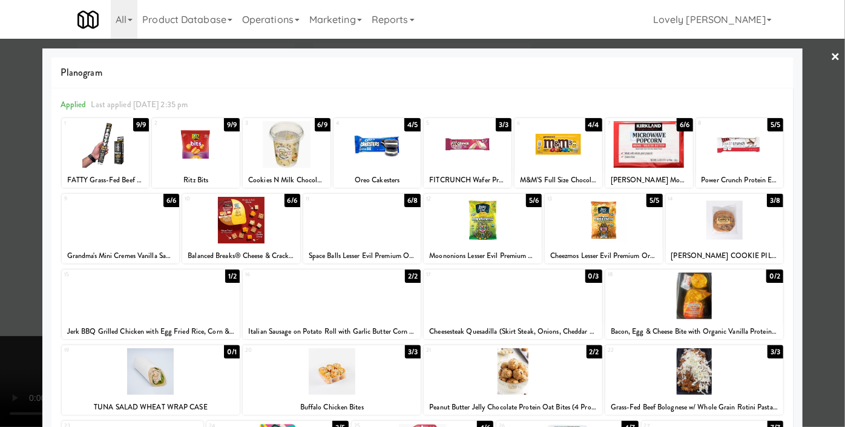
click at [628, 225] on div at bounding box center [604, 220] width 118 height 47
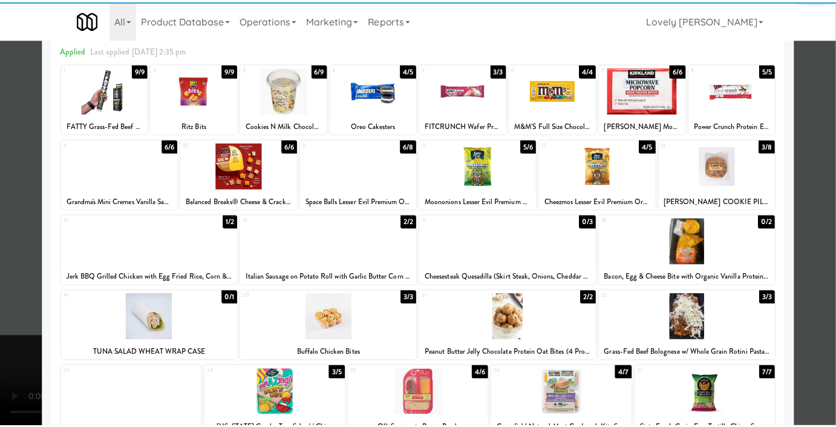
scroll to position [165, 0]
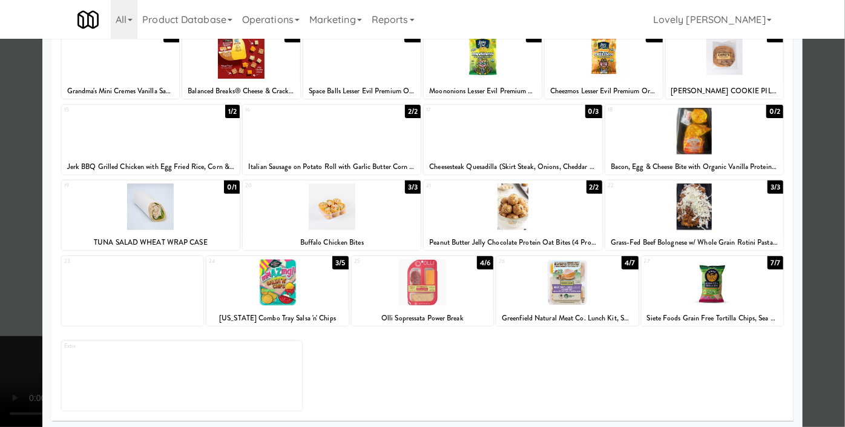
click at [550, 278] on div at bounding box center [567, 282] width 142 height 47
click at [0, 360] on div at bounding box center [422, 213] width 845 height 427
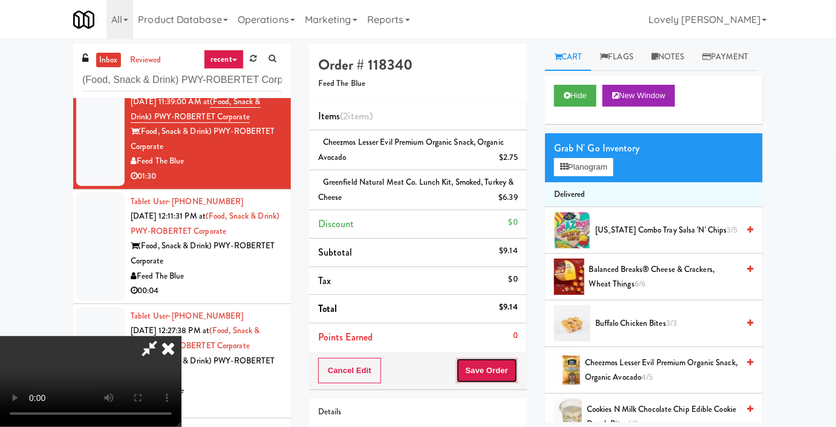
click at [508, 375] on button "Save Order" at bounding box center [487, 370] width 62 height 25
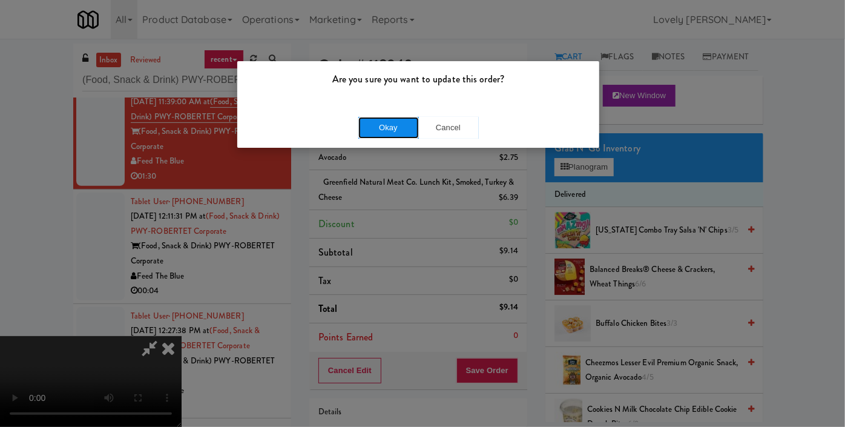
click at [377, 117] on button "Okay" at bounding box center [388, 128] width 61 height 22
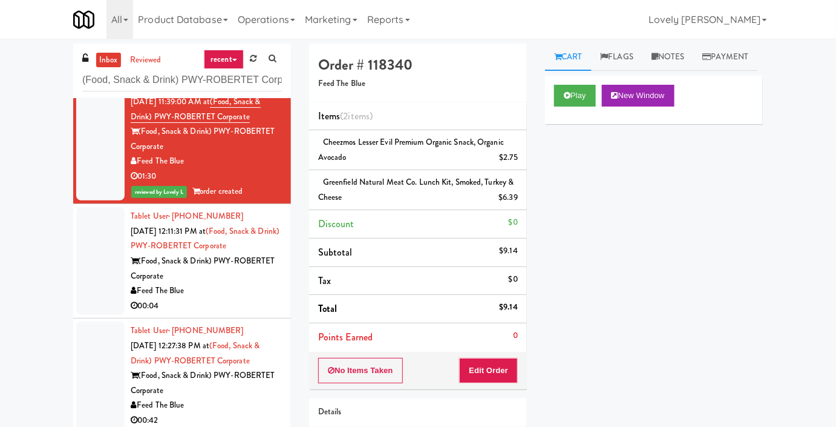
click at [244, 278] on div "(Food, Snack & Drink) PWY-ROBERTET Corporate" at bounding box center [206, 269] width 151 height 30
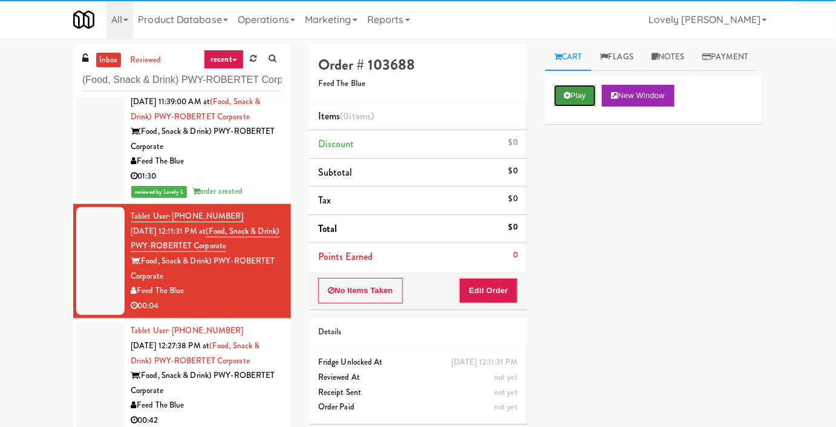
click at [570, 99] on icon at bounding box center [567, 95] width 7 height 8
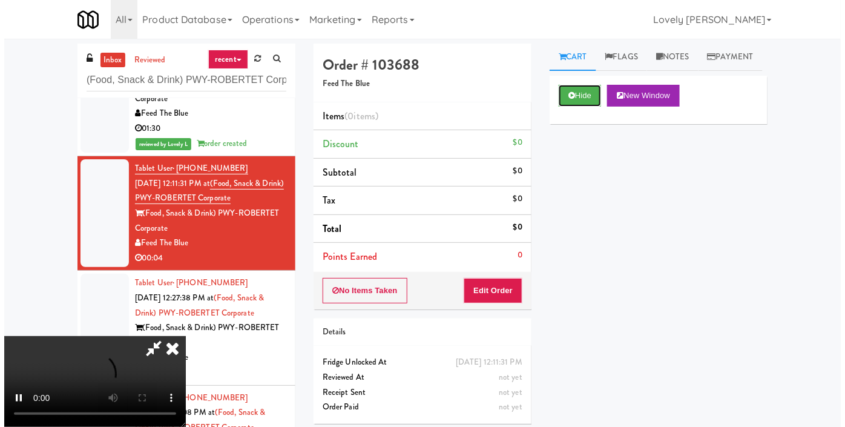
scroll to position [367, 0]
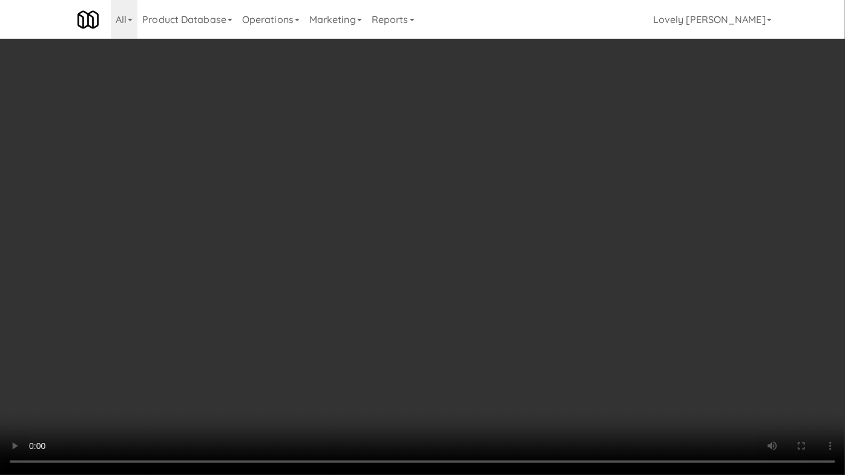
click at [676, 305] on video at bounding box center [422, 237] width 845 height 475
click at [448, 250] on video at bounding box center [422, 237] width 845 height 475
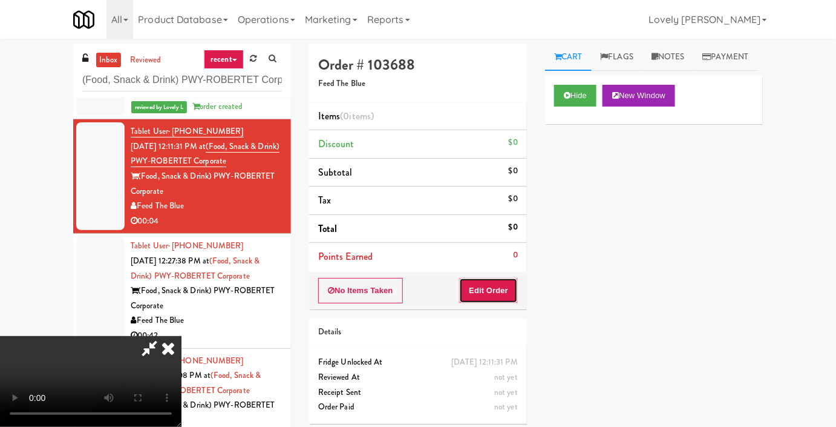
click at [504, 292] on button "Edit Order" at bounding box center [488, 290] width 59 height 25
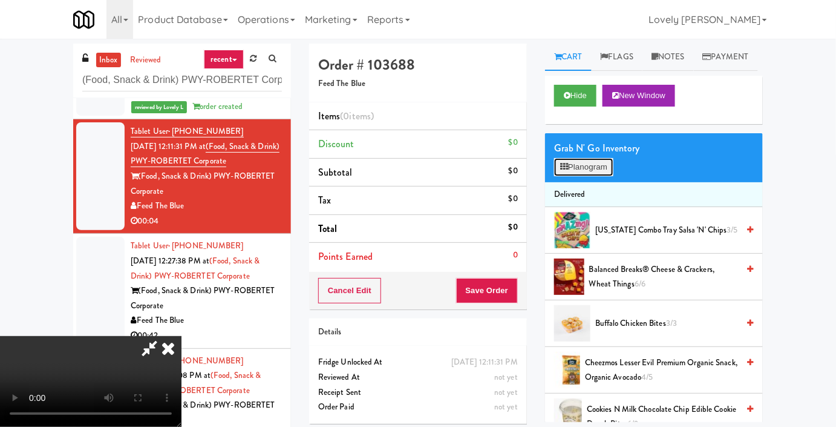
click at [586, 176] on button "Planogram" at bounding box center [583, 167] width 59 height 18
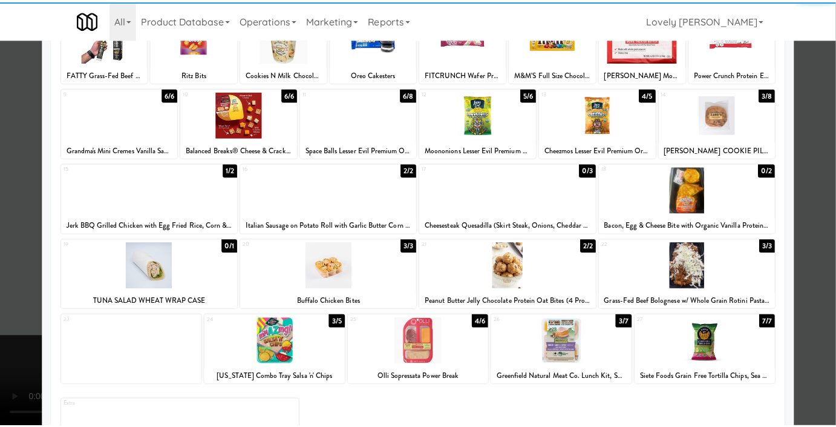
scroll to position [167, 0]
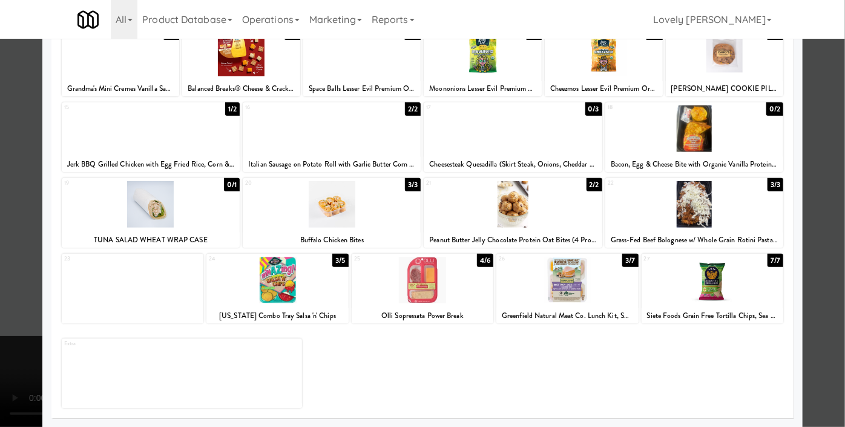
click at [312, 225] on div at bounding box center [332, 204] width 178 height 47
click at [0, 243] on div at bounding box center [422, 213] width 845 height 427
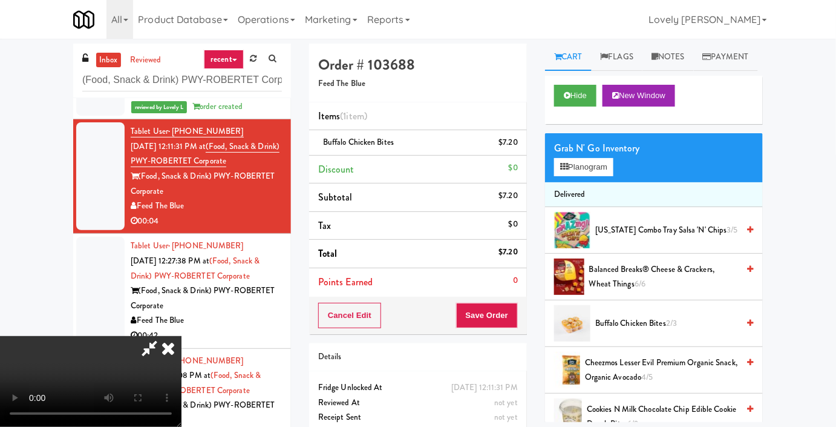
click at [148, 336] on video at bounding box center [91, 381] width 182 height 91
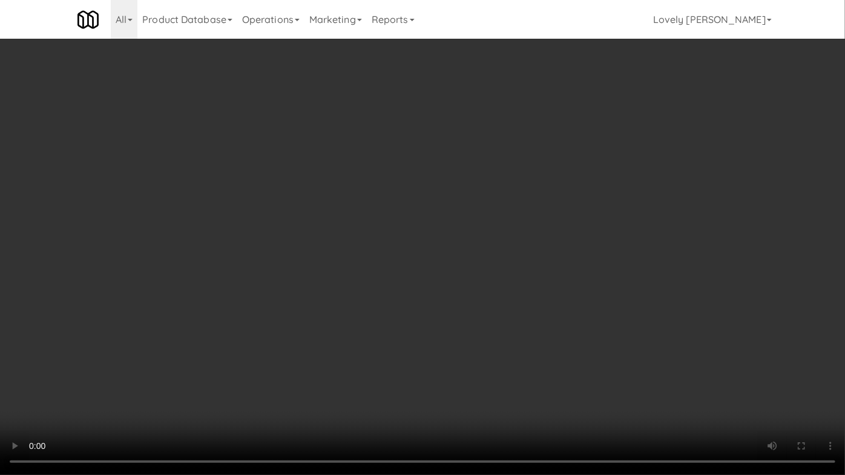
click at [389, 321] on video at bounding box center [422, 237] width 845 height 475
click at [489, 377] on video at bounding box center [422, 237] width 845 height 475
click at [499, 347] on video at bounding box center [422, 237] width 845 height 475
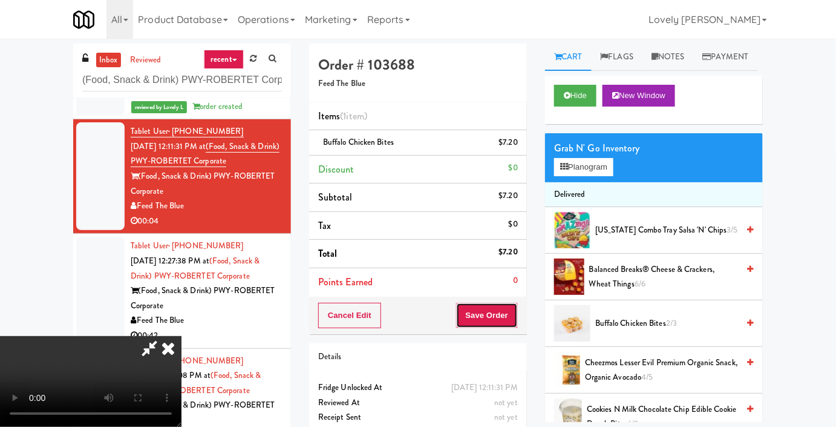
click at [510, 315] on button "Save Order" at bounding box center [487, 315] width 62 height 25
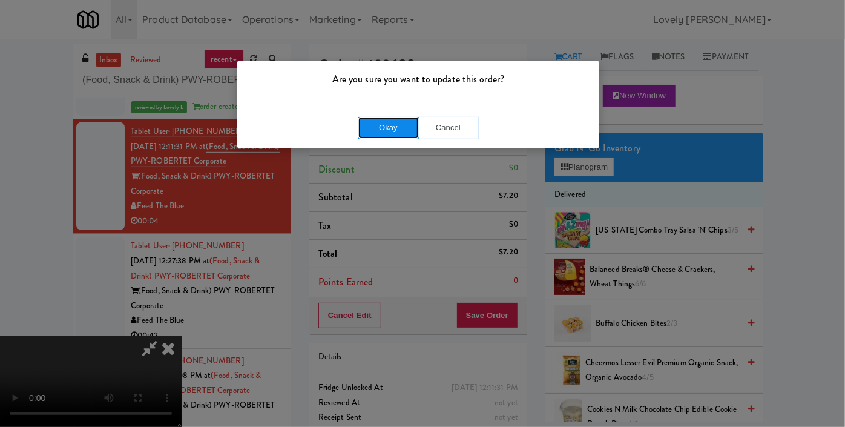
click at [399, 128] on button "Okay" at bounding box center [388, 128] width 61 height 22
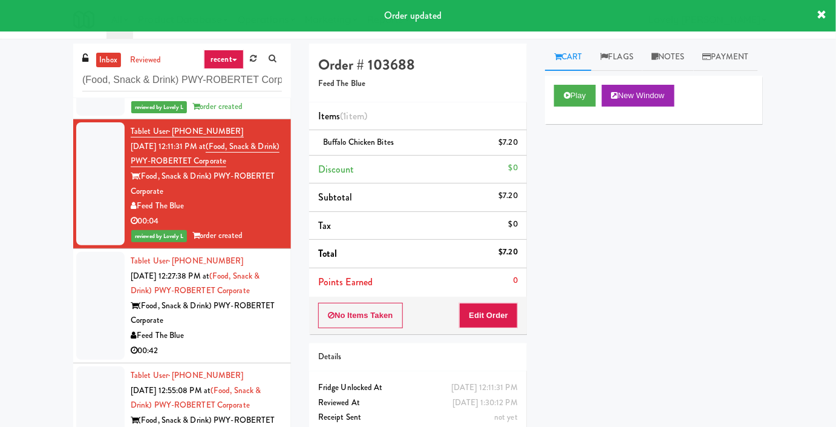
click at [249, 337] on div "Feed The Blue" at bounding box center [206, 335] width 151 height 15
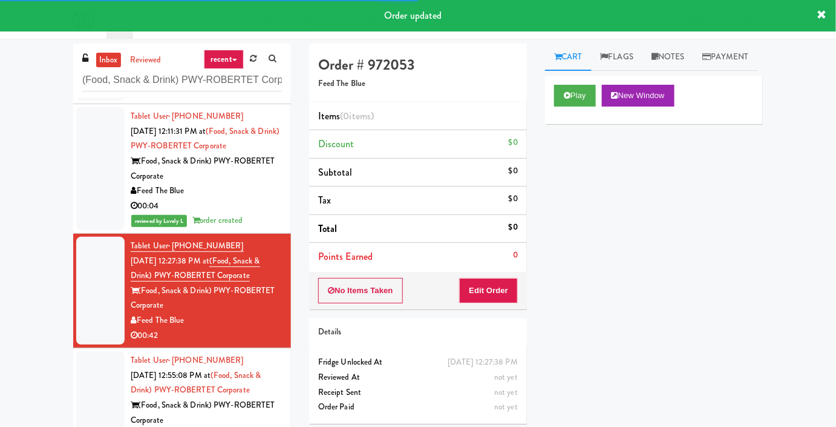
scroll to position [42, 0]
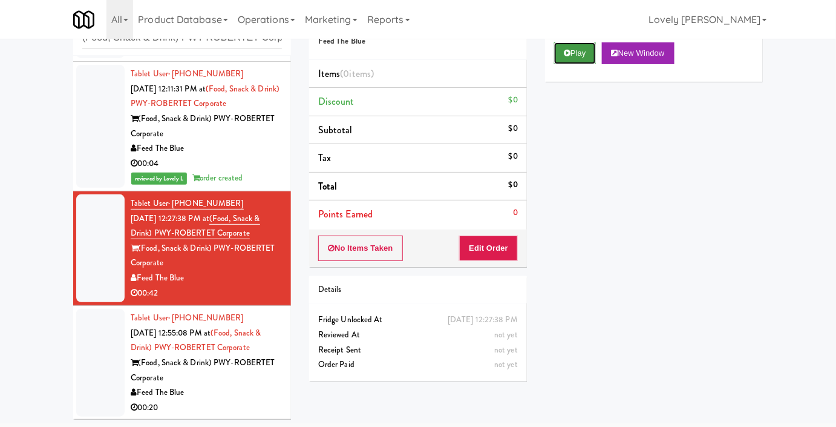
click at [570, 57] on icon at bounding box center [567, 53] width 7 height 8
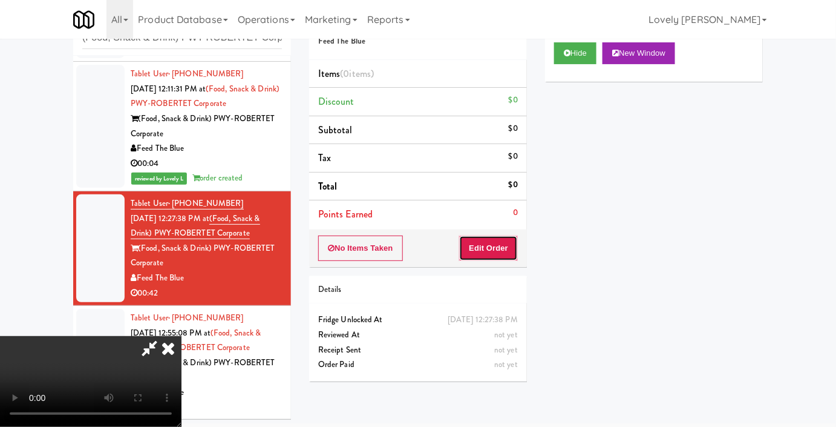
click at [470, 240] on button "Edit Order" at bounding box center [488, 247] width 59 height 25
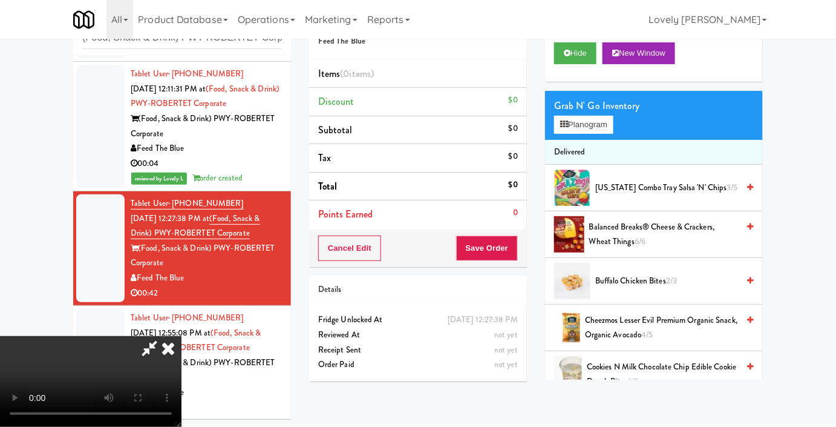
scroll to position [39, 0]
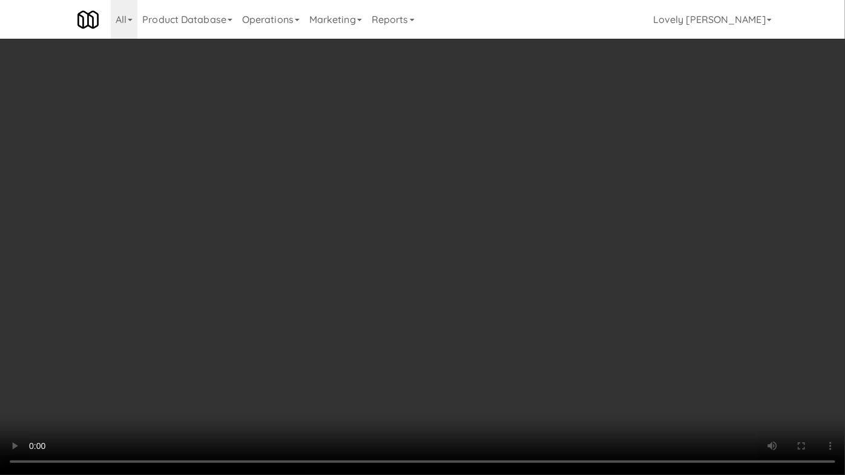
click at [577, 240] on video at bounding box center [422, 237] width 845 height 475
click at [161, 250] on video at bounding box center [422, 237] width 845 height 475
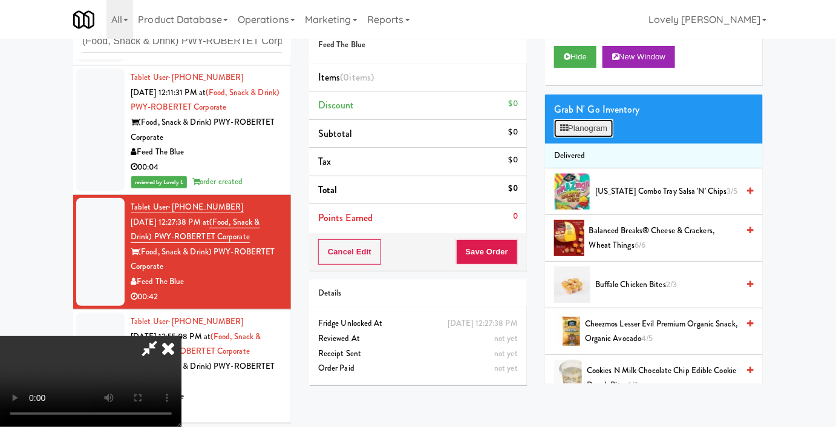
click at [561, 137] on button "Planogram" at bounding box center [583, 128] width 59 height 18
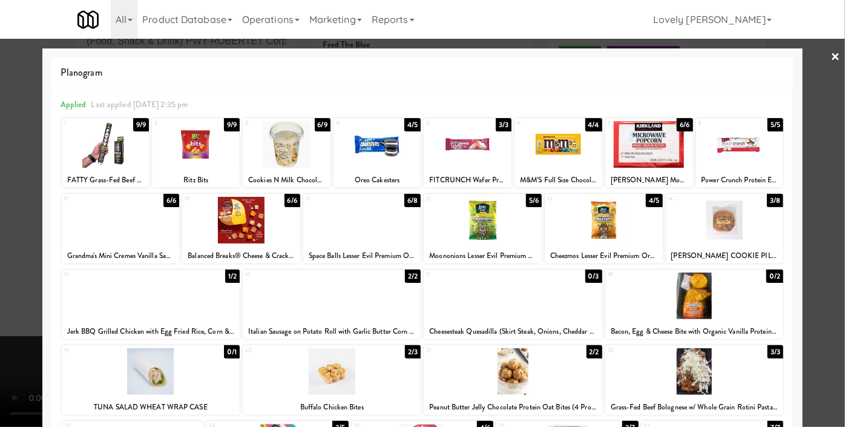
click at [298, 159] on div at bounding box center [287, 144] width 88 height 47
click at [176, 307] on div at bounding box center [151, 295] width 178 height 47
click at [0, 291] on div at bounding box center [422, 213] width 845 height 427
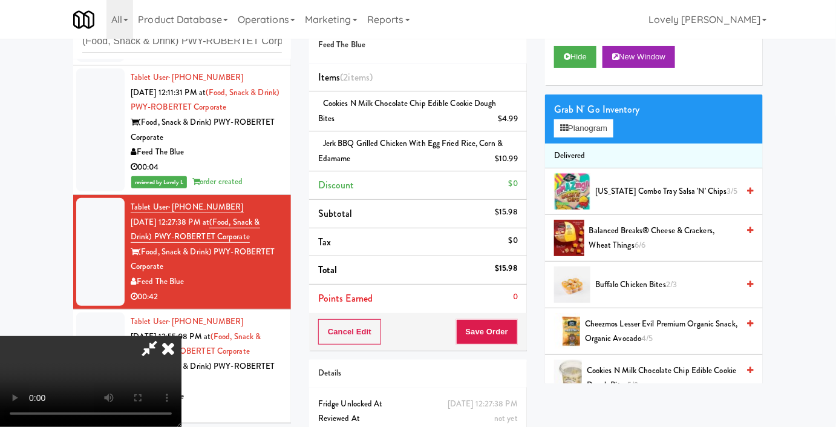
drag, startPoint x: 121, startPoint y: 306, endPoint x: 140, endPoint y: 315, distance: 20.8
click at [121, 336] on video at bounding box center [91, 381] width 182 height 91
click at [511, 327] on button "Save Order" at bounding box center [487, 331] width 62 height 25
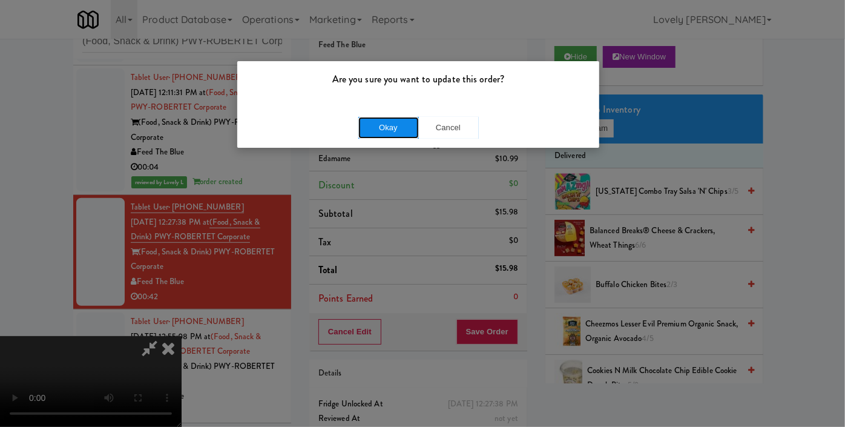
click at [403, 134] on button "Okay" at bounding box center [388, 128] width 61 height 22
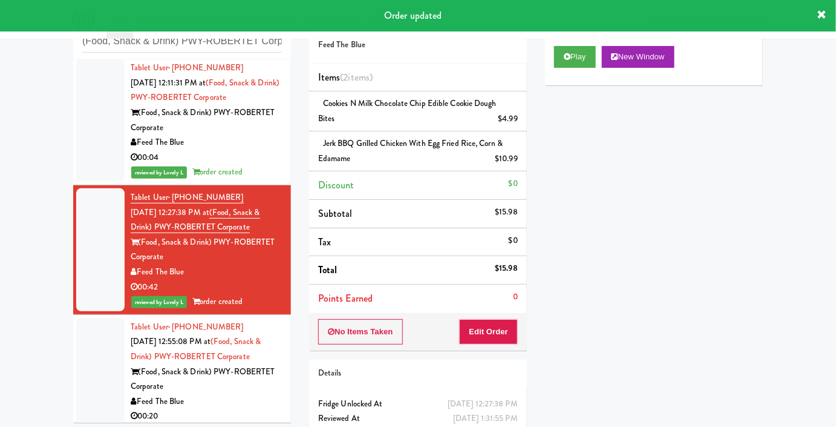
scroll to position [397, 0]
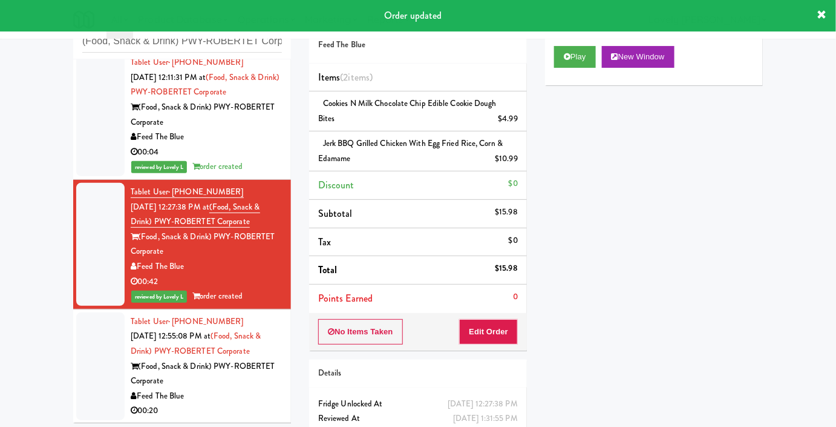
click at [245, 386] on div "(Food, Snack & Drink) PWY-ROBERTET Corporate" at bounding box center [206, 374] width 151 height 30
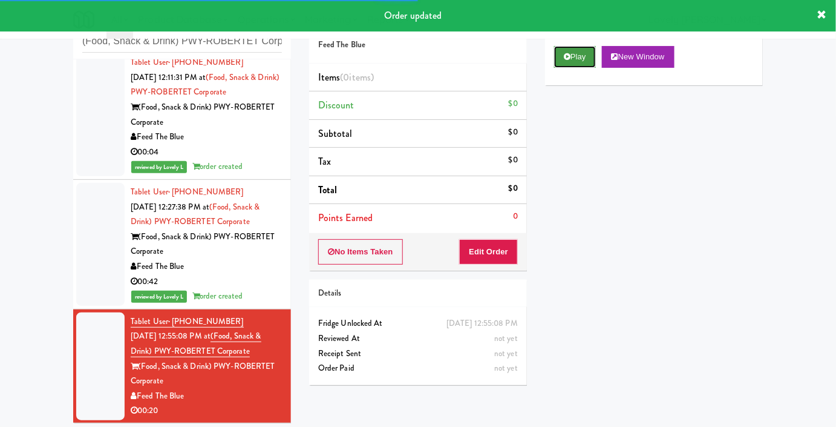
click at [584, 68] on button "Play" at bounding box center [575, 57] width 42 height 22
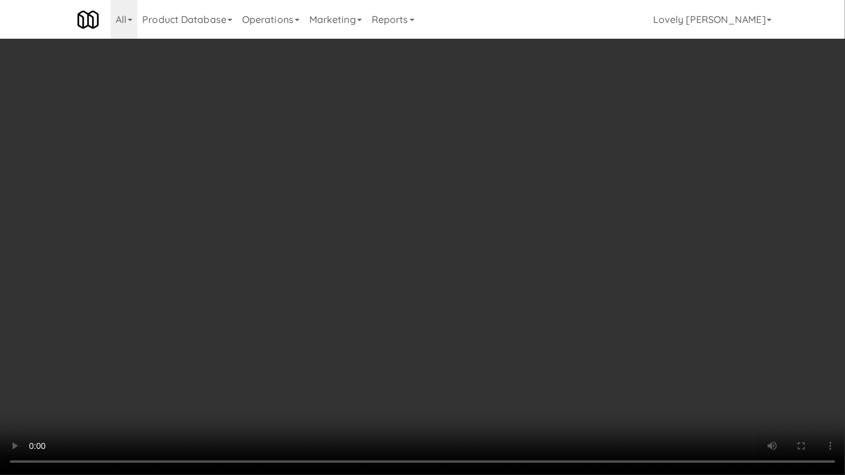
click at [536, 273] on video at bounding box center [422, 237] width 845 height 475
click at [506, 292] on video at bounding box center [422, 237] width 845 height 475
click at [483, 271] on video at bounding box center [422, 237] width 845 height 475
click at [398, 339] on video at bounding box center [422, 237] width 845 height 475
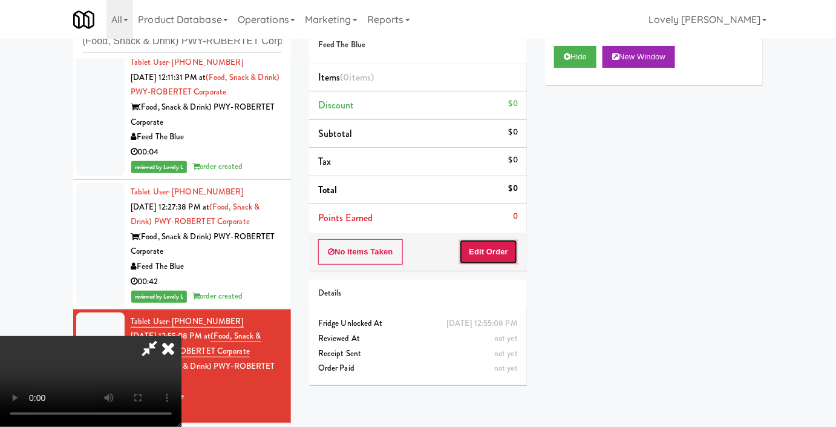
click at [511, 254] on button "Edit Order" at bounding box center [488, 251] width 59 height 25
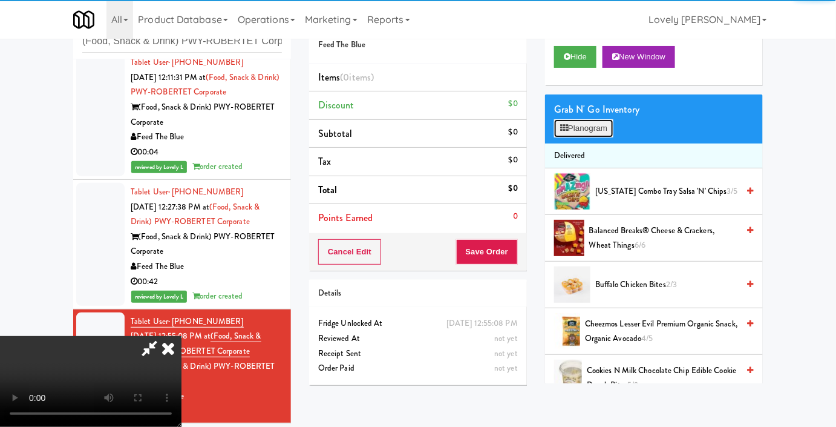
click at [571, 137] on button "Planogram" at bounding box center [583, 128] width 59 height 18
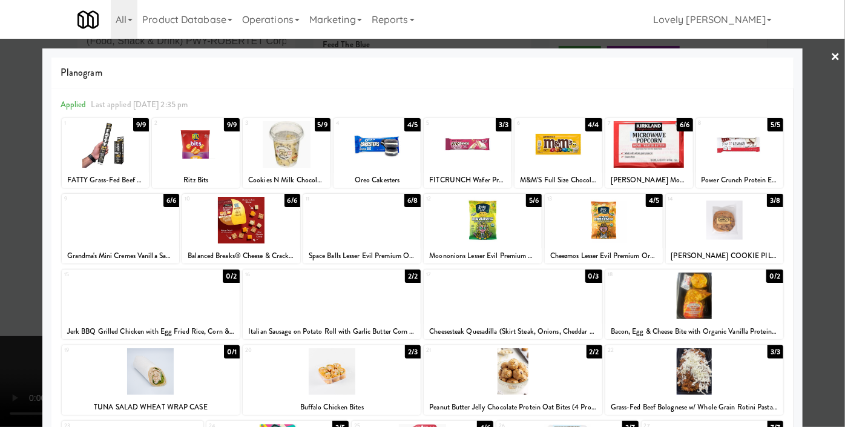
click at [620, 228] on div at bounding box center [604, 220] width 118 height 47
click at [369, 225] on div at bounding box center [362, 220] width 118 height 47
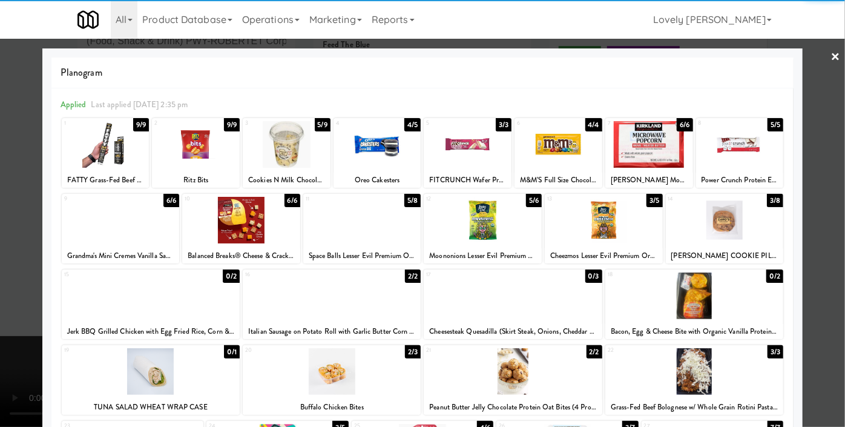
click at [0, 269] on div at bounding box center [422, 213] width 845 height 427
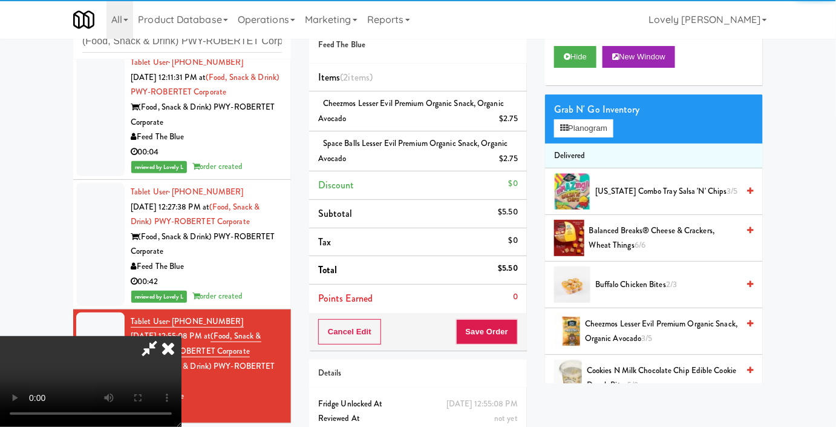
click at [182, 336] on video at bounding box center [91, 381] width 182 height 91
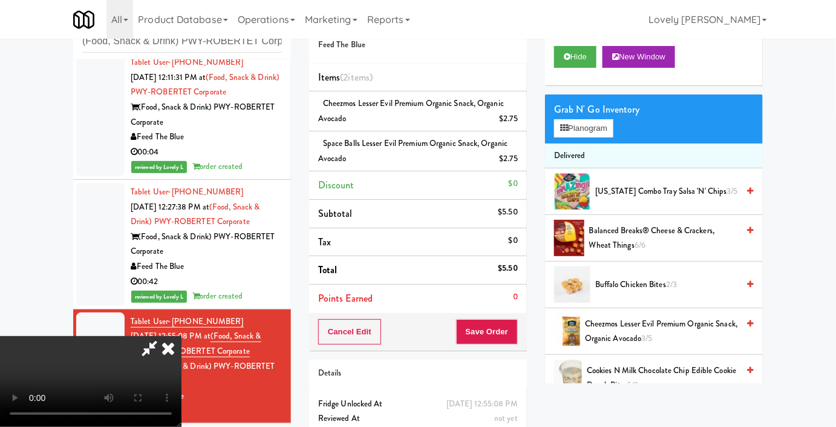
click at [182, 336] on icon at bounding box center [168, 348] width 27 height 24
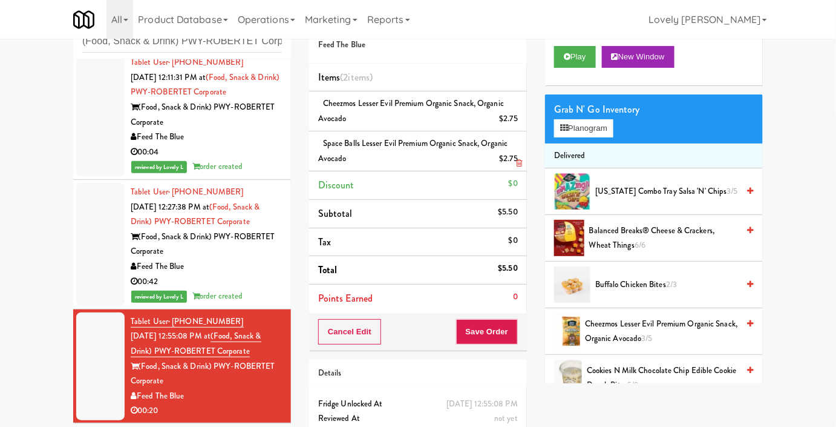
click at [371, 152] on div "Space Balls Lesser Evil Premium Organic Snack, Organic Avocado $2.75" at bounding box center [418, 151] width 200 height 30
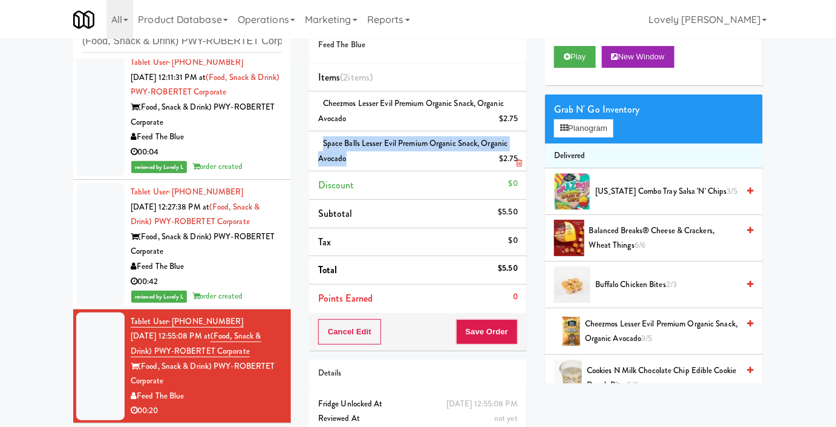
click at [371, 152] on div "Space Balls Lesser Evil Premium Organic Snack, Organic Avocado $2.75" at bounding box center [418, 151] width 200 height 30
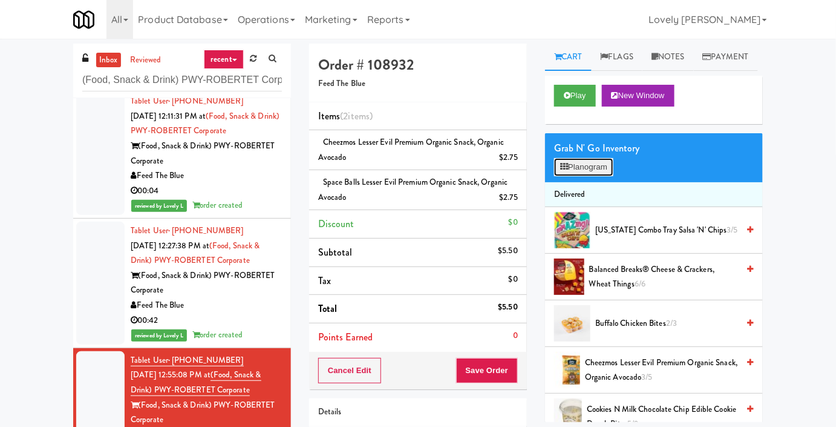
click at [606, 176] on button "Planogram" at bounding box center [583, 167] width 59 height 18
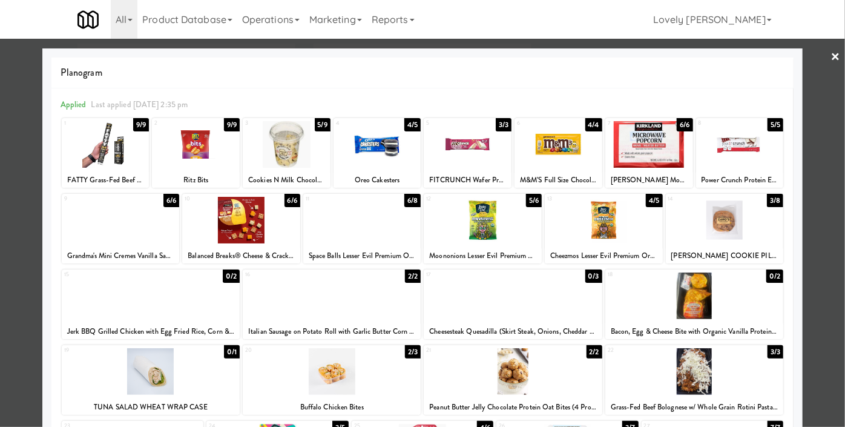
click at [0, 223] on div at bounding box center [422, 213] width 845 height 427
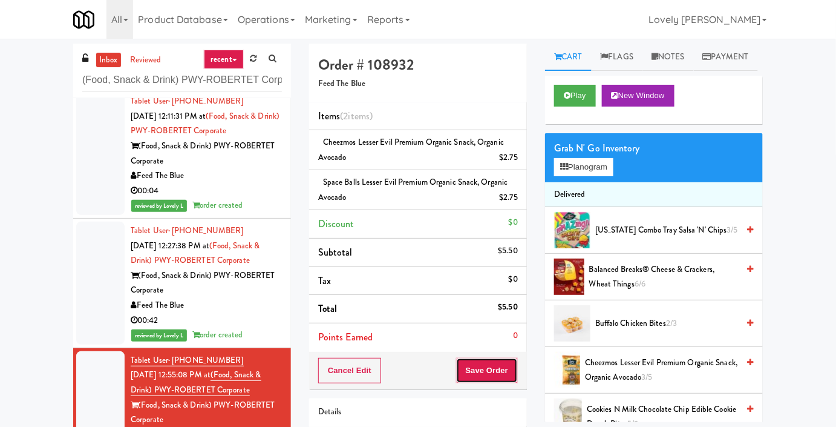
click at [497, 366] on button "Save Order" at bounding box center [487, 370] width 62 height 25
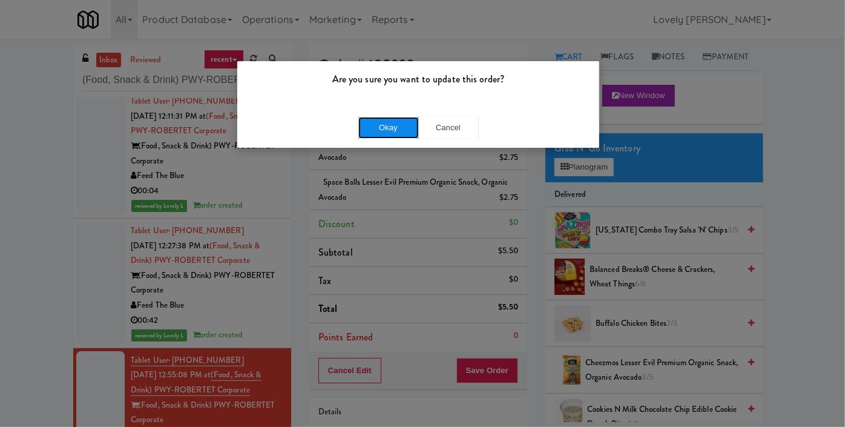
click at [378, 131] on button "Okay" at bounding box center [388, 128] width 61 height 22
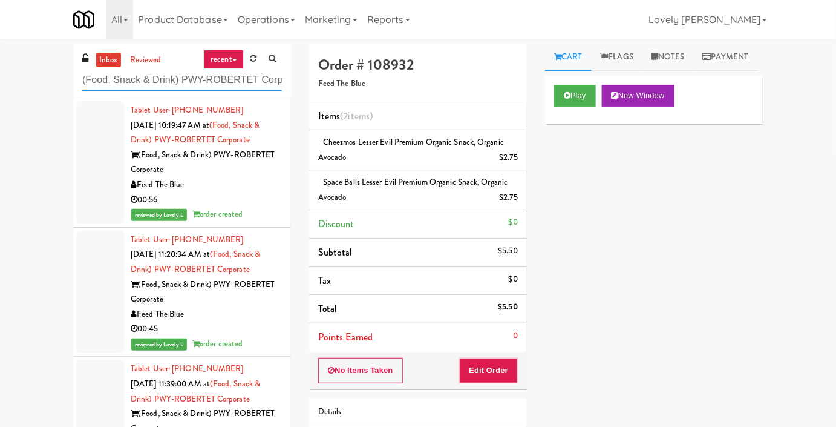
click at [192, 84] on input "(Food, Snack & Drink) PWY-ROBERTET Corporate" at bounding box center [182, 80] width 200 height 22
paste input "[PERSON_NAME] Tower Pantry"
type input "[PERSON_NAME] Tower Pantry"
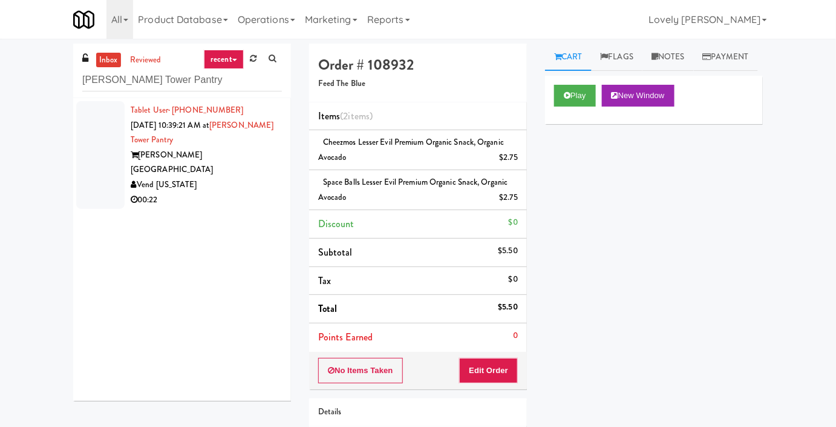
click at [249, 177] on div "Vend [US_STATE]" at bounding box center [206, 184] width 151 height 15
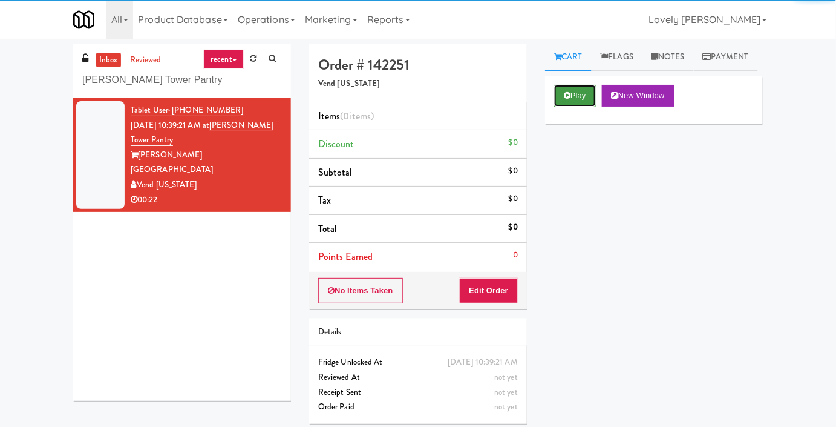
click at [573, 107] on button "Play" at bounding box center [575, 96] width 42 height 22
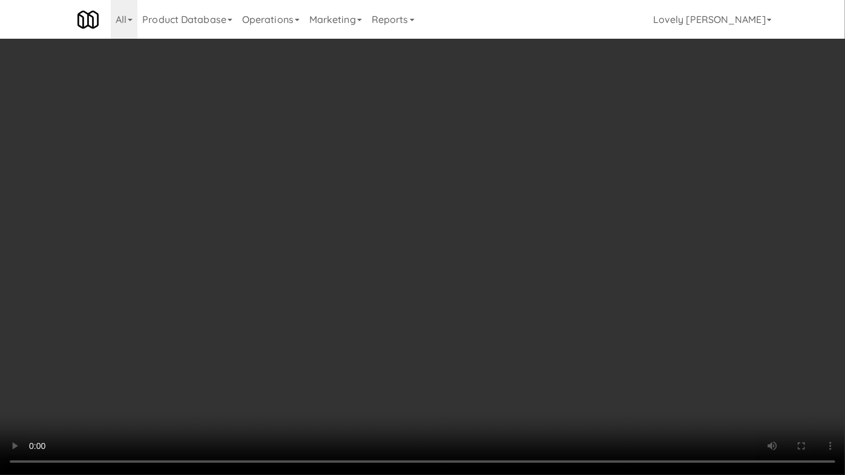
click at [610, 309] on video at bounding box center [422, 237] width 845 height 475
click at [629, 358] on video at bounding box center [422, 237] width 845 height 475
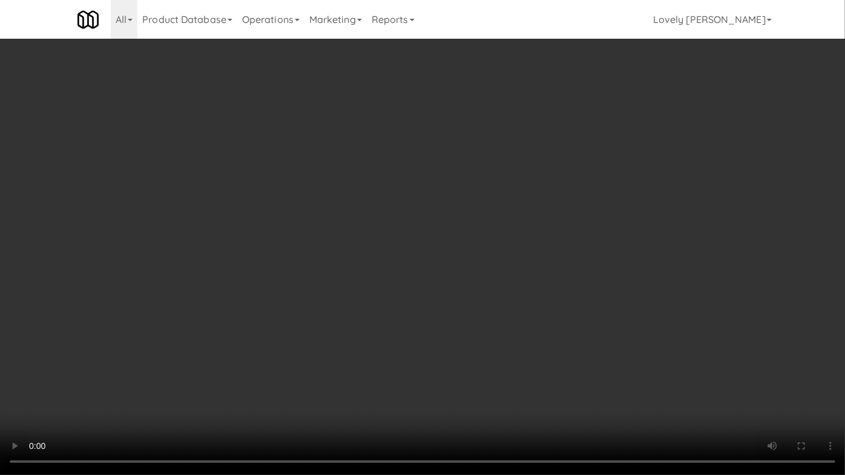
click at [629, 358] on video at bounding box center [422, 237] width 845 height 475
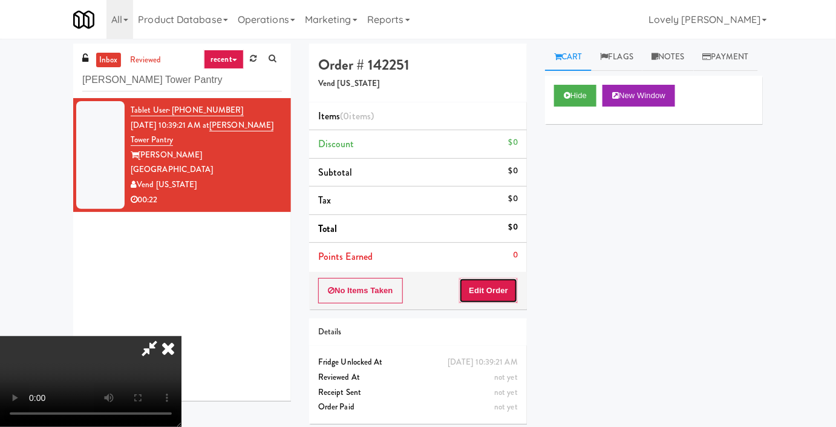
click at [509, 292] on button "Edit Order" at bounding box center [488, 290] width 59 height 25
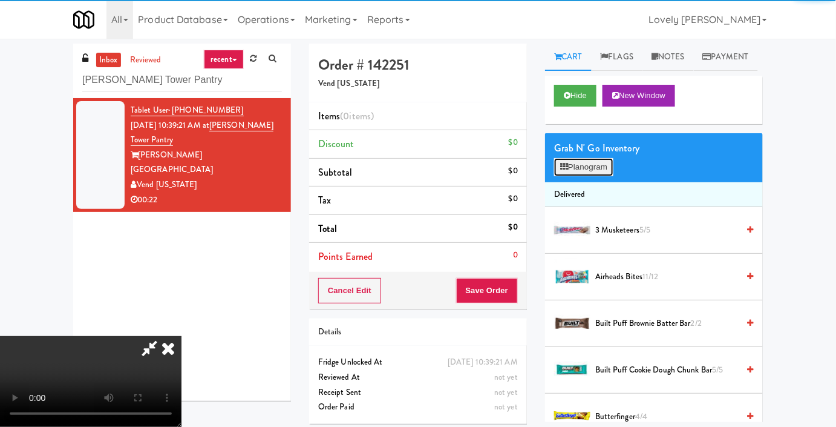
click at [583, 176] on button "Planogram" at bounding box center [583, 167] width 59 height 18
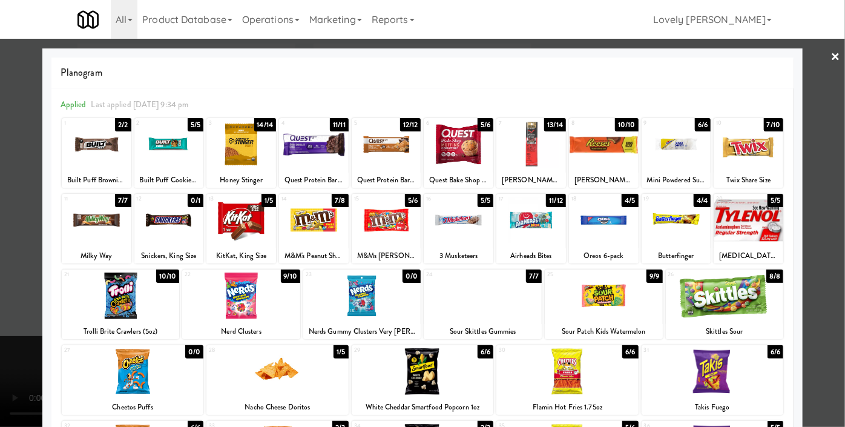
click at [671, 151] on div at bounding box center [677, 144] width 70 height 47
click at [316, 238] on div at bounding box center [314, 220] width 70 height 47
click at [0, 304] on div at bounding box center [422, 213] width 845 height 427
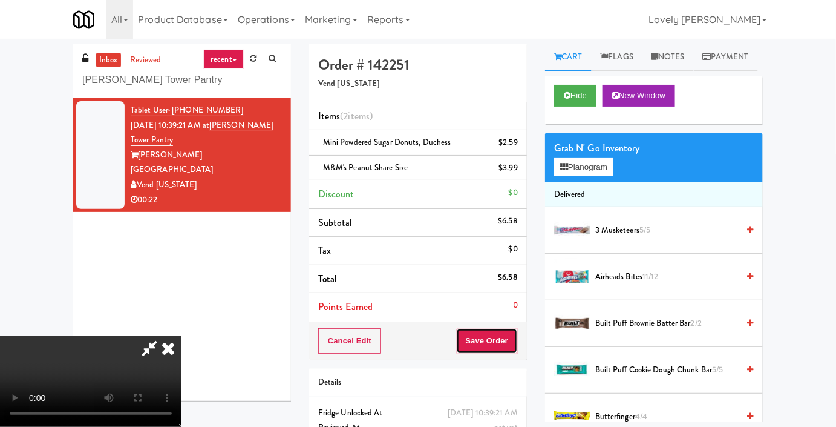
click at [509, 346] on button "Save Order" at bounding box center [487, 340] width 62 height 25
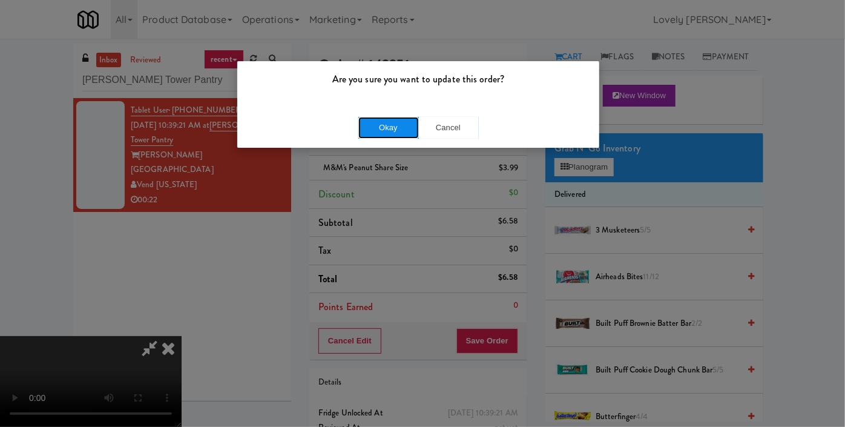
click at [383, 123] on button "Okay" at bounding box center [388, 128] width 61 height 22
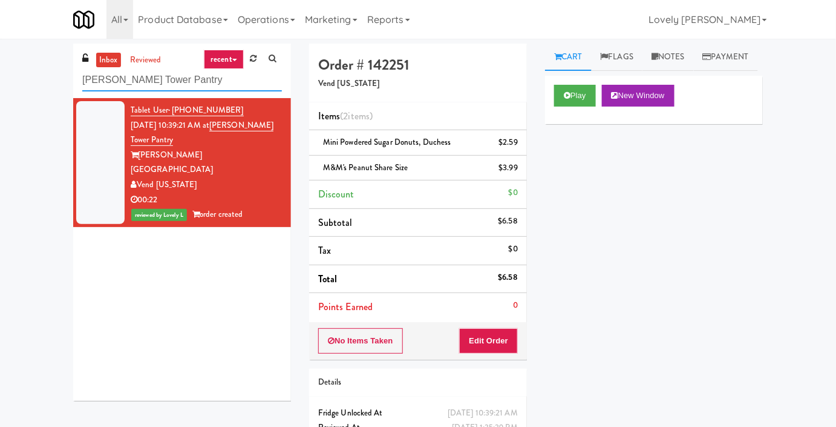
click at [140, 86] on input "[PERSON_NAME] Tower Pantry" at bounding box center [182, 80] width 200 height 22
paste input "520 N [PERSON_NAME] - Left - Fridge"
type input "520 N [PERSON_NAME] - Left - Fridge"
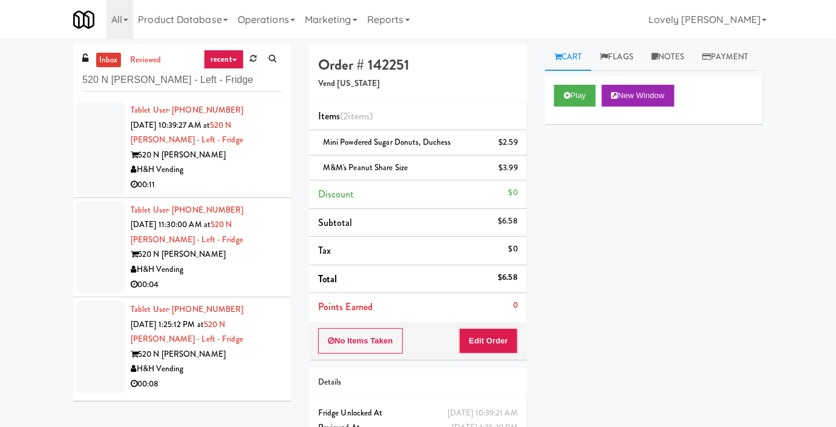
click at [241, 166] on div "H&H Vending" at bounding box center [206, 169] width 151 height 15
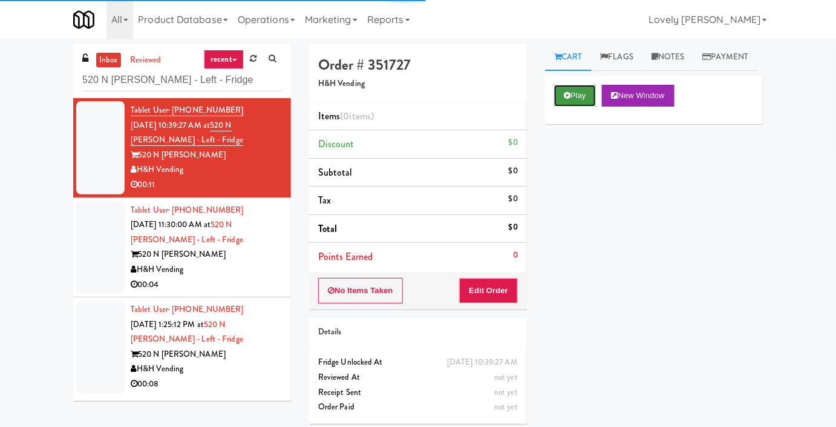
click at [577, 107] on button "Play" at bounding box center [575, 96] width 42 height 22
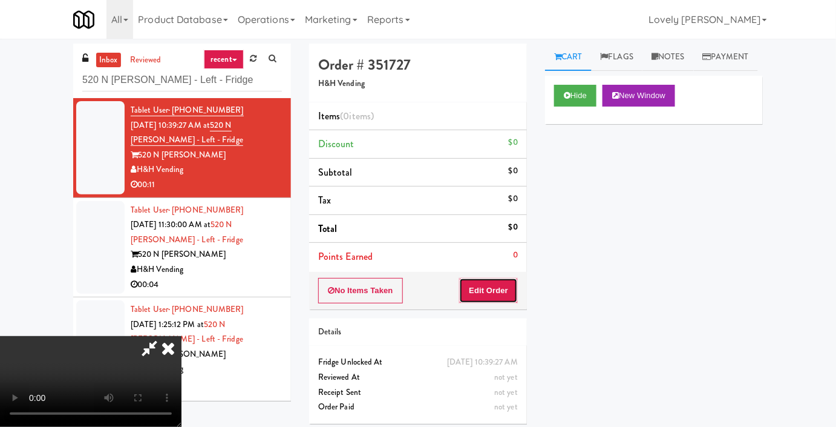
click at [516, 291] on button "Edit Order" at bounding box center [488, 290] width 59 height 25
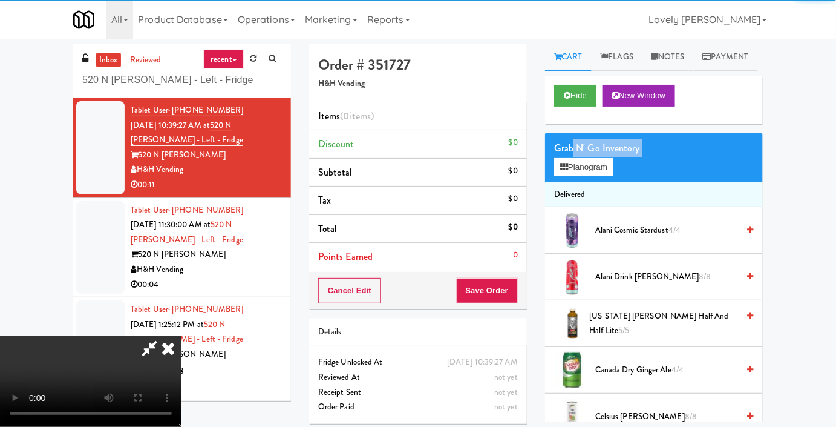
click at [571, 182] on div "Grab N' Go Inventory Planogram" at bounding box center [654, 157] width 218 height 49
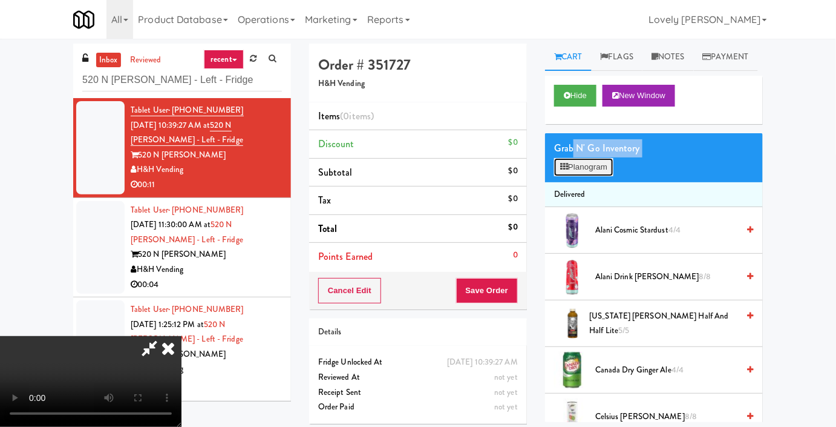
click at [568, 171] on icon at bounding box center [564, 167] width 8 height 8
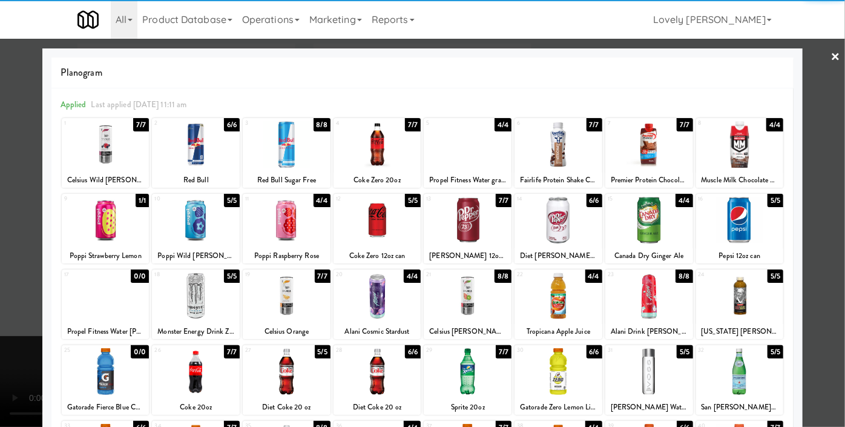
click at [109, 160] on div at bounding box center [106, 144] width 88 height 47
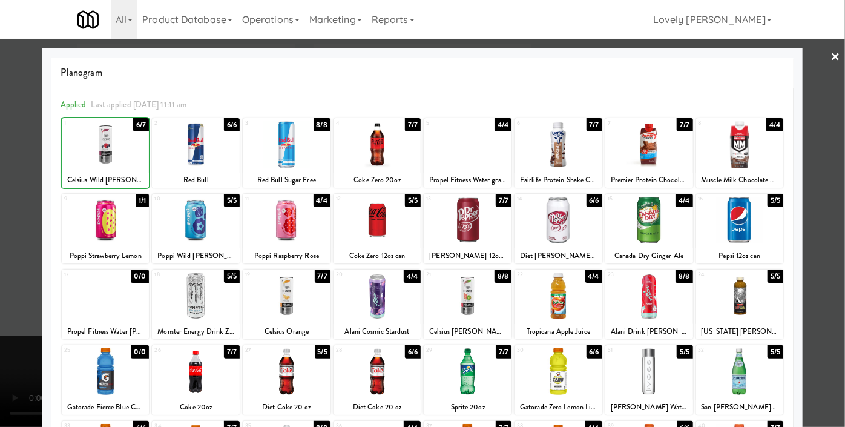
click at [0, 175] on div at bounding box center [422, 213] width 845 height 427
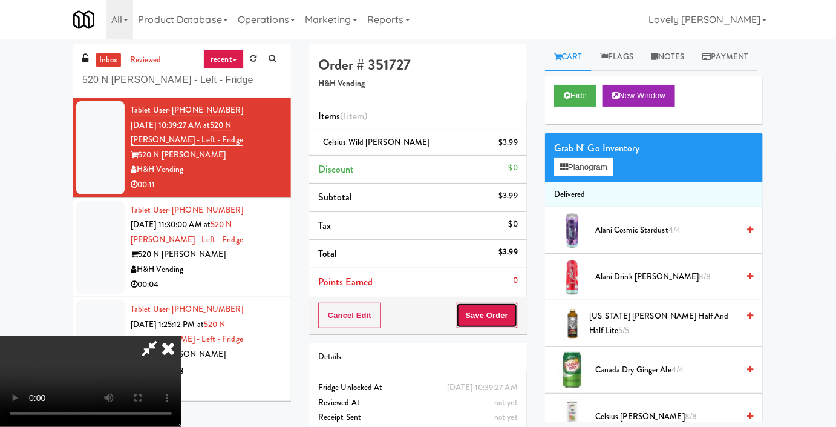
click at [508, 309] on button "Save Order" at bounding box center [487, 315] width 62 height 25
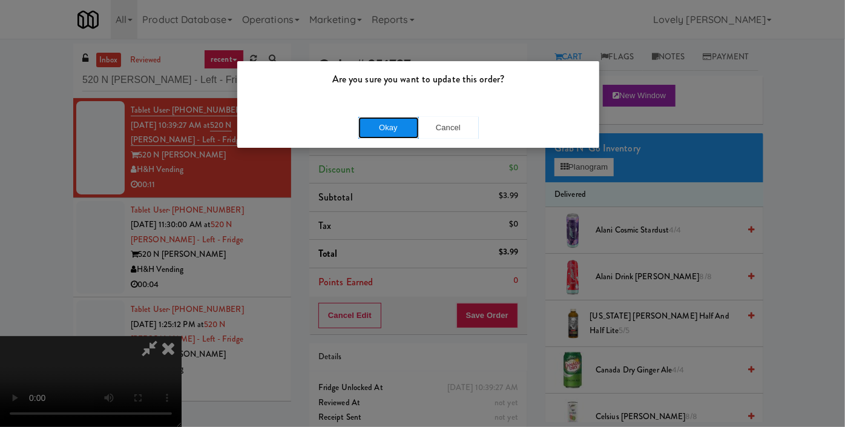
click at [414, 124] on button "Okay" at bounding box center [388, 128] width 61 height 22
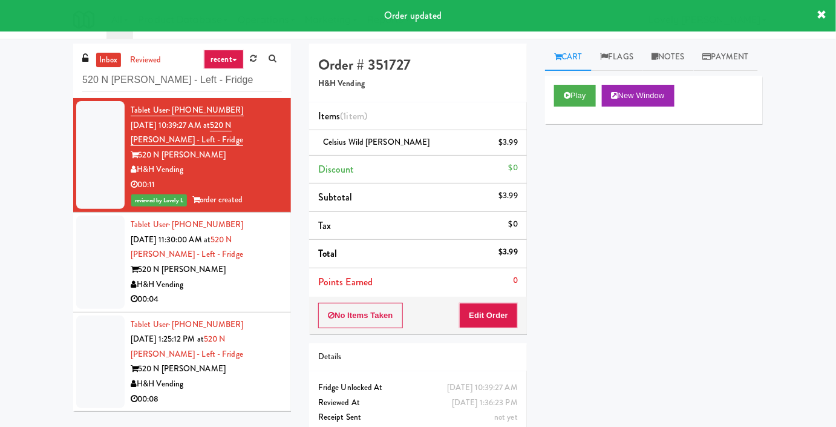
click at [242, 281] on div "H&H Vending" at bounding box center [206, 284] width 151 height 15
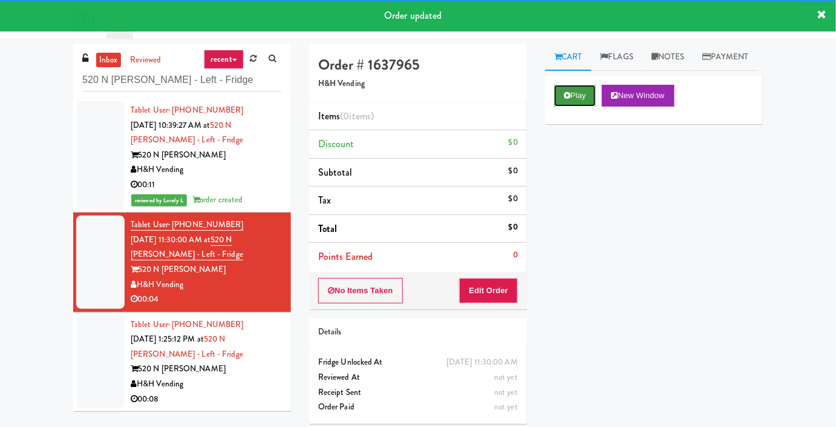
click at [573, 107] on button "Play" at bounding box center [575, 96] width 42 height 22
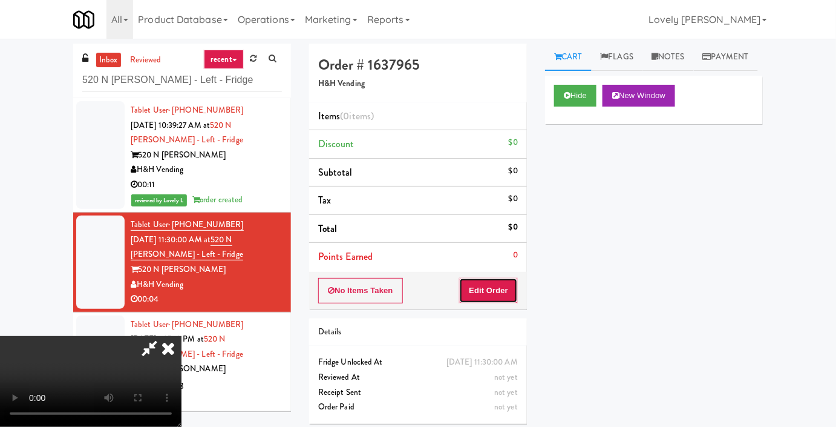
click at [505, 281] on button "Edit Order" at bounding box center [488, 290] width 59 height 25
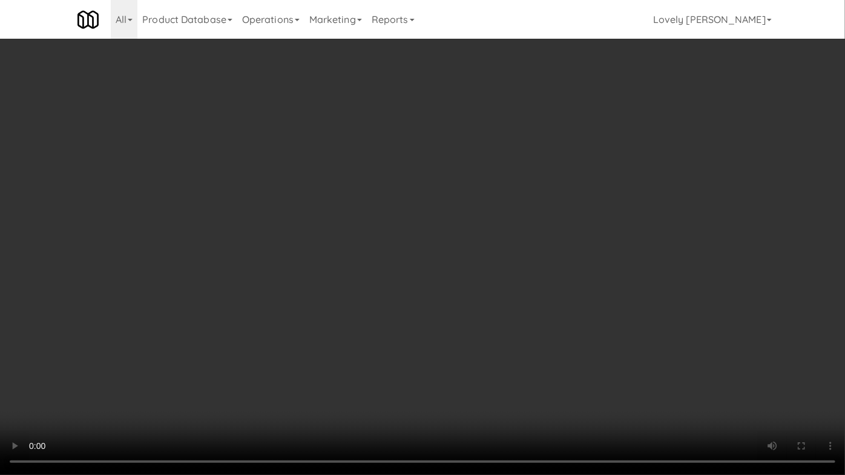
click at [647, 364] on video at bounding box center [422, 237] width 845 height 475
click at [371, 326] on video at bounding box center [422, 237] width 845 height 475
click at [451, 293] on video at bounding box center [422, 237] width 845 height 475
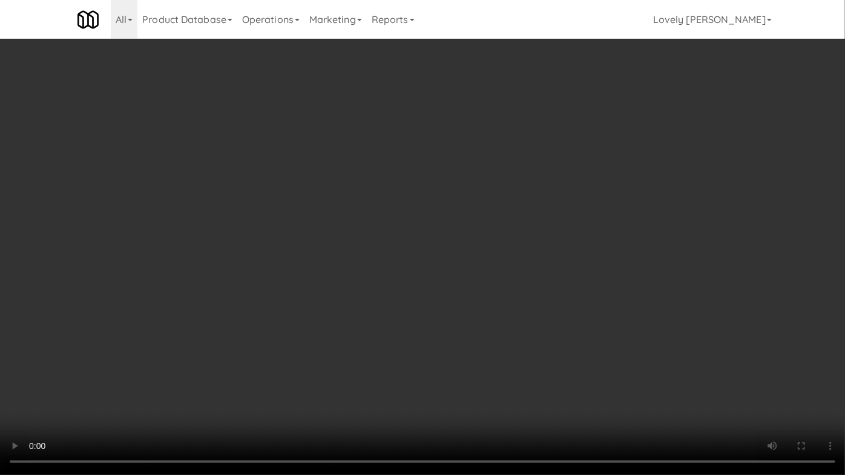
click at [451, 293] on video at bounding box center [422, 237] width 845 height 475
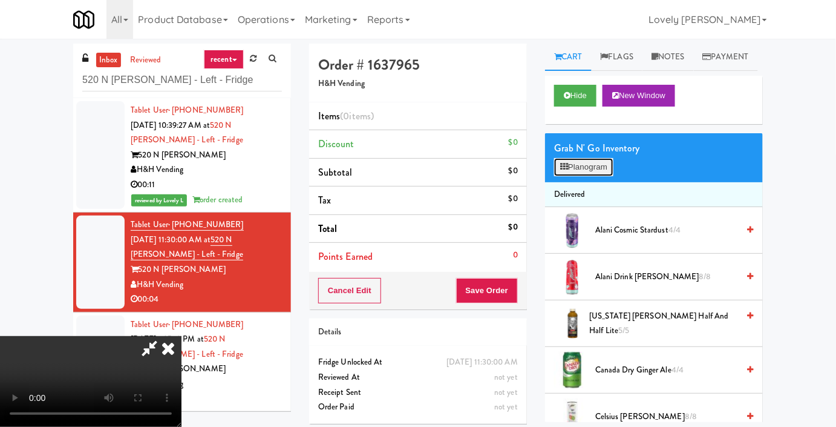
click at [593, 176] on button "Planogram" at bounding box center [583, 167] width 59 height 18
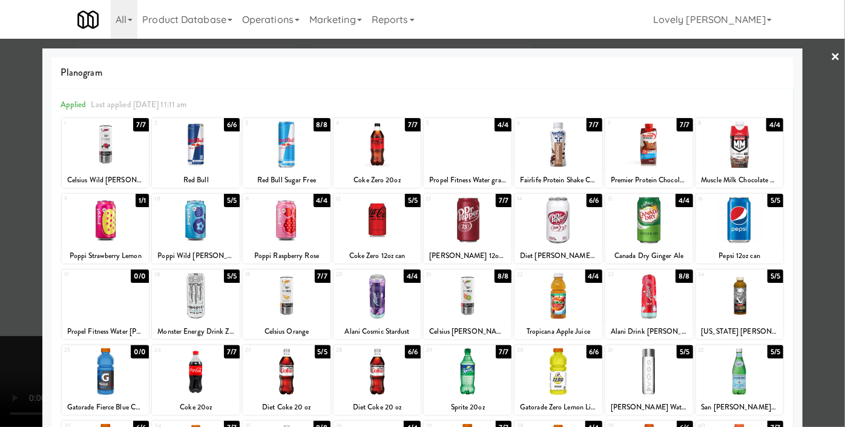
click at [476, 295] on div at bounding box center [468, 295] width 88 height 47
click at [0, 269] on div at bounding box center [422, 213] width 845 height 427
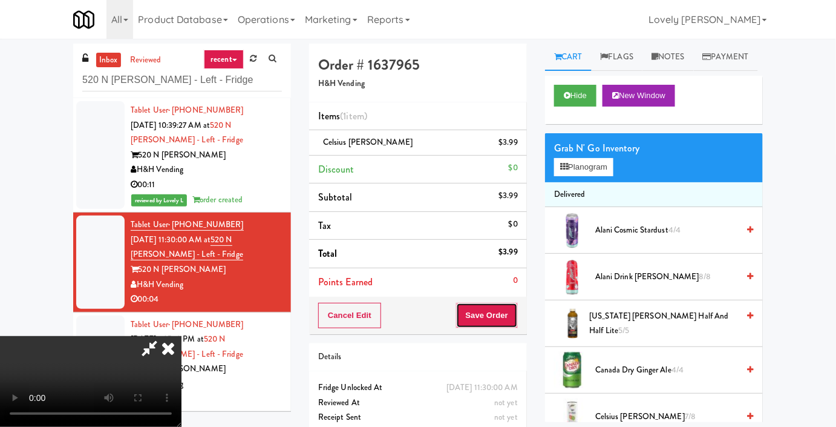
click at [508, 322] on button "Save Order" at bounding box center [487, 315] width 62 height 25
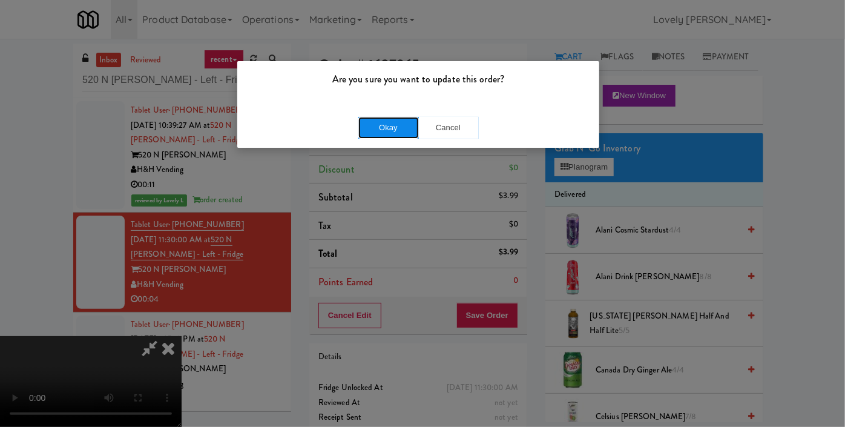
click at [380, 125] on button "Okay" at bounding box center [388, 128] width 61 height 22
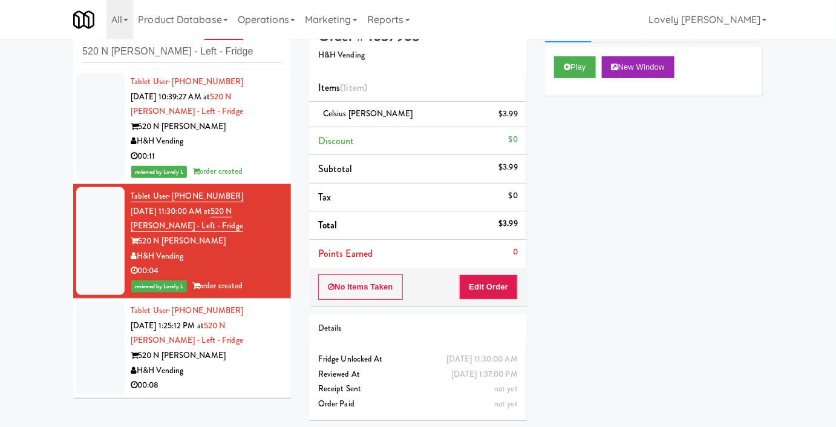
scroll to position [39, 0]
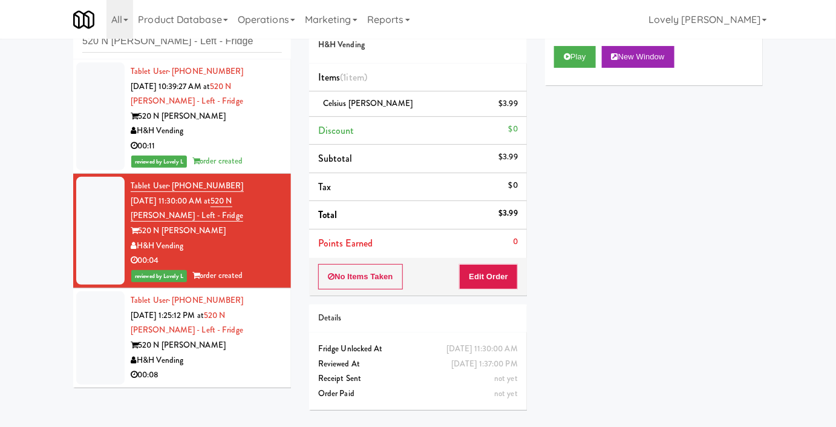
click at [251, 333] on div "Tablet User · (616) 283-5735 [DATE] 1:25:12 PM at [STREET_ADDRESS][PERSON_NAME]…" at bounding box center [206, 338] width 151 height 90
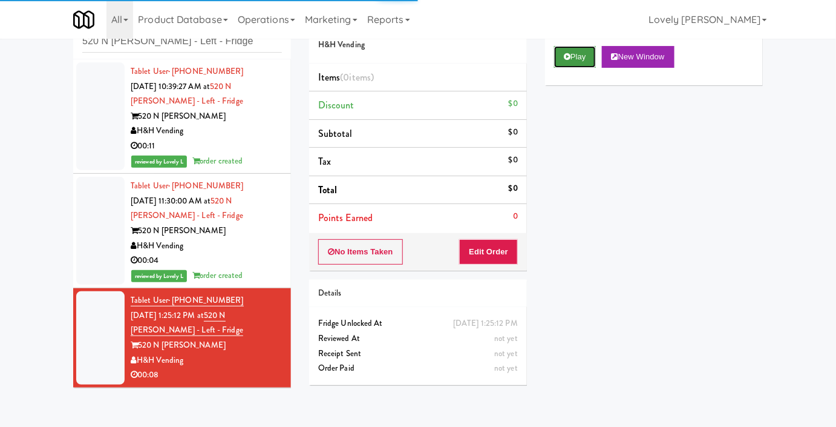
click at [570, 61] on icon at bounding box center [567, 57] width 7 height 8
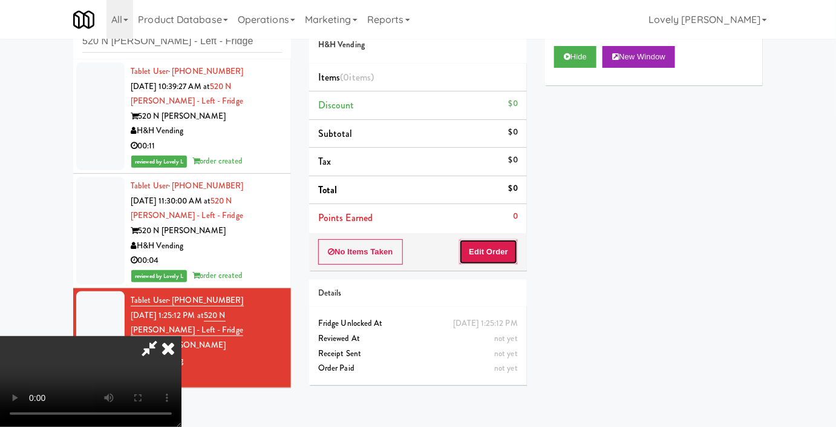
click at [496, 254] on button "Edit Order" at bounding box center [488, 251] width 59 height 25
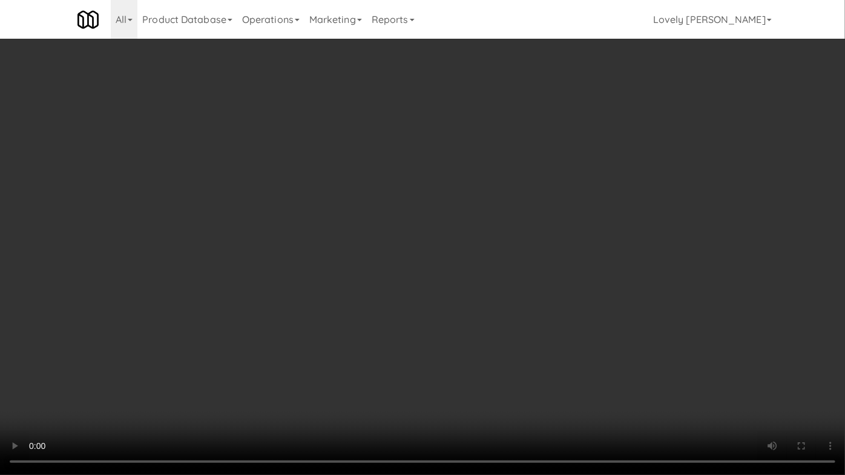
click at [662, 369] on video at bounding box center [422, 237] width 845 height 475
click at [636, 309] on video at bounding box center [422, 237] width 845 height 475
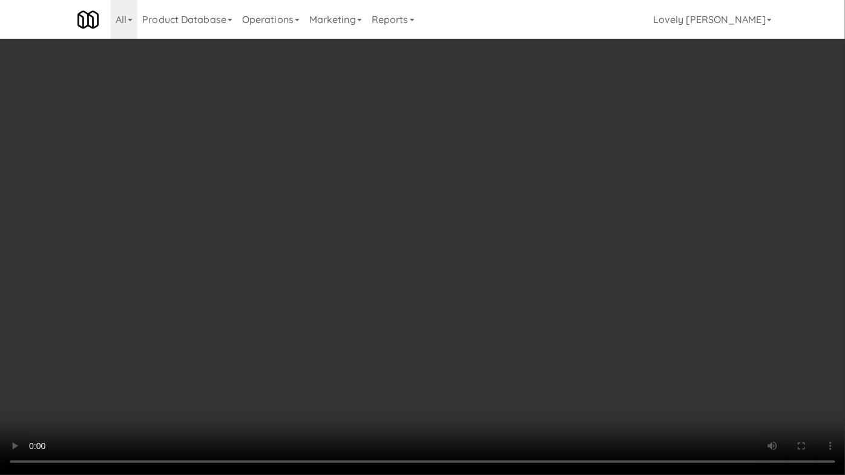
click at [636, 309] on video at bounding box center [422, 237] width 845 height 475
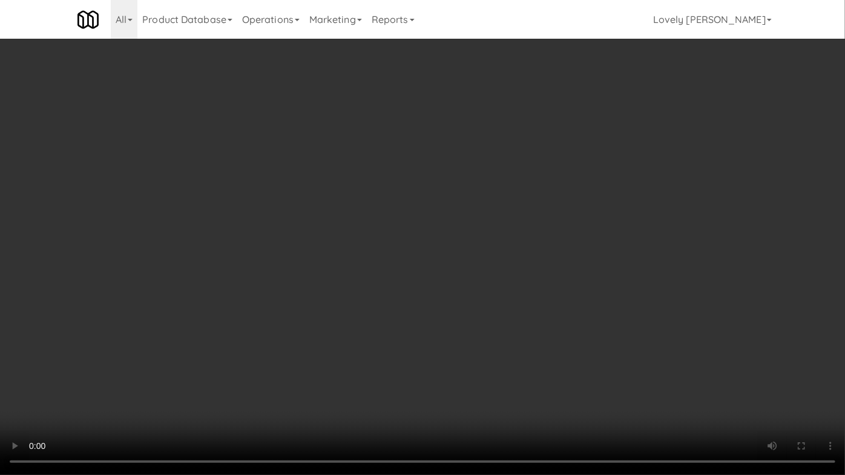
click at [636, 309] on video at bounding box center [422, 237] width 845 height 475
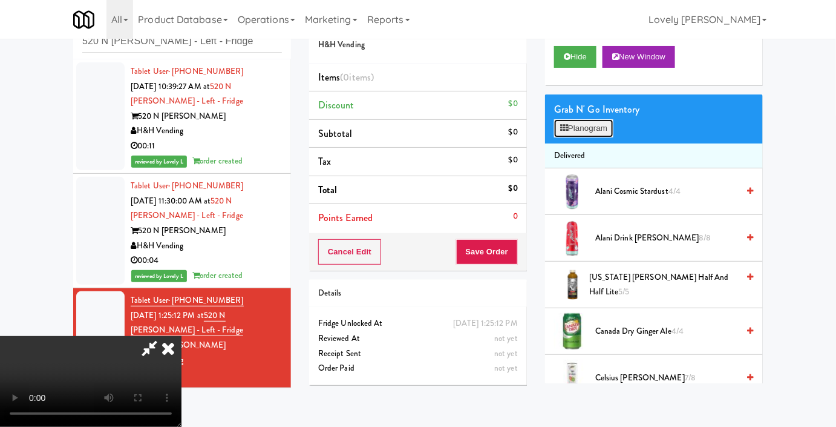
click at [573, 137] on button "Planogram" at bounding box center [583, 128] width 59 height 18
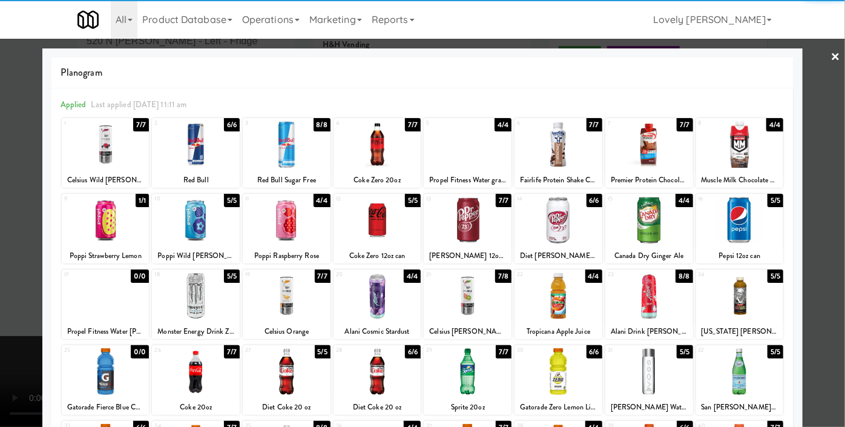
click at [459, 309] on div at bounding box center [468, 295] width 88 height 47
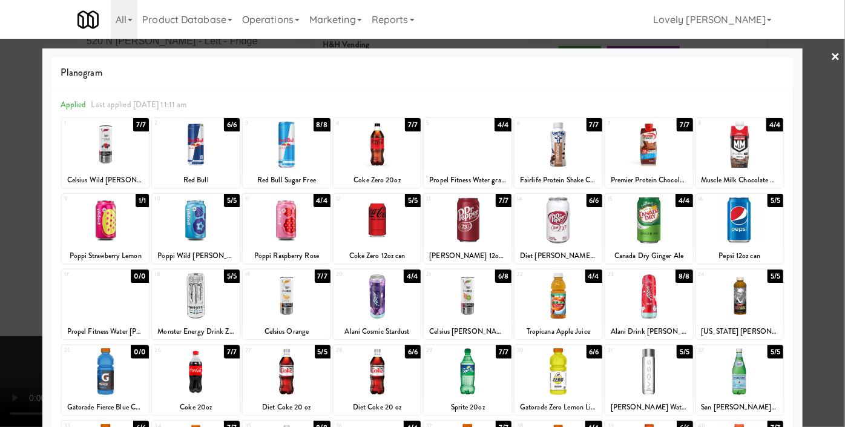
click at [0, 188] on div at bounding box center [422, 213] width 845 height 427
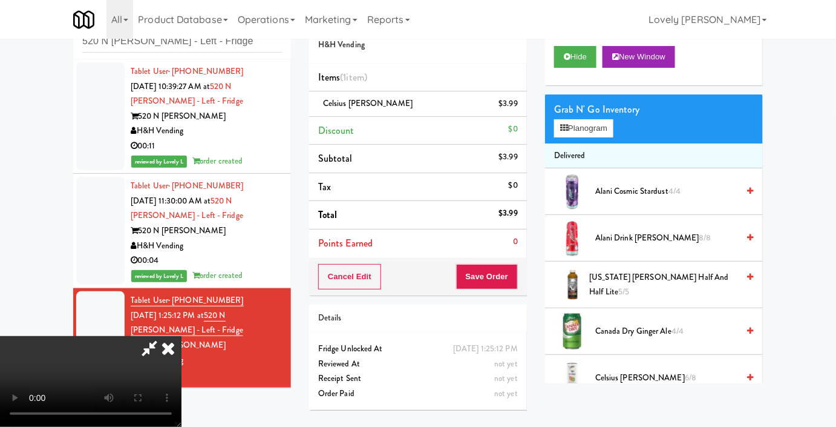
click at [182, 336] on video at bounding box center [91, 381] width 182 height 91
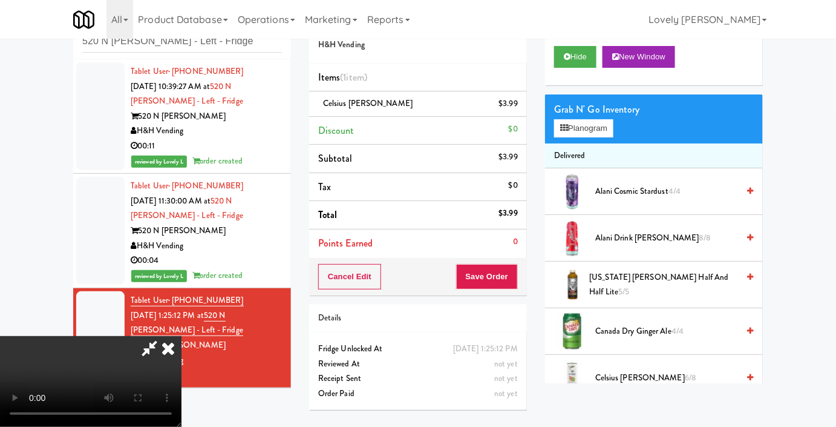
click at [182, 336] on video at bounding box center [91, 381] width 182 height 91
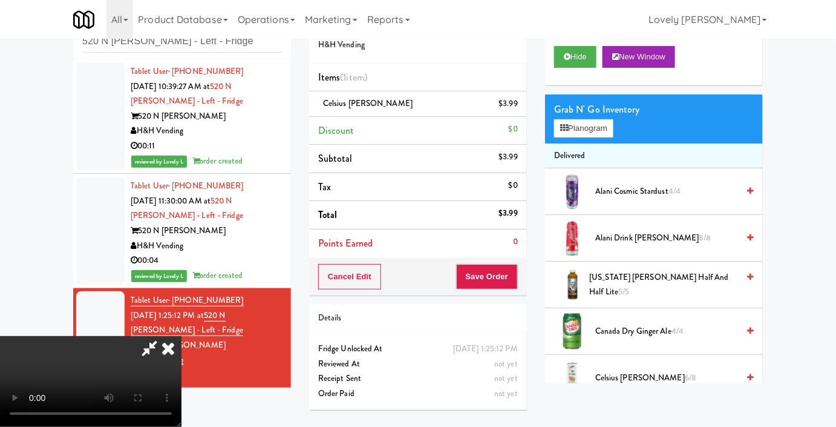
scroll to position [22, 0]
click at [182, 336] on video at bounding box center [91, 381] width 182 height 91
click at [521, 281] on div "Cancel Edit Save Order" at bounding box center [418, 277] width 218 height 38
click at [511, 283] on button "Save Order" at bounding box center [487, 276] width 62 height 25
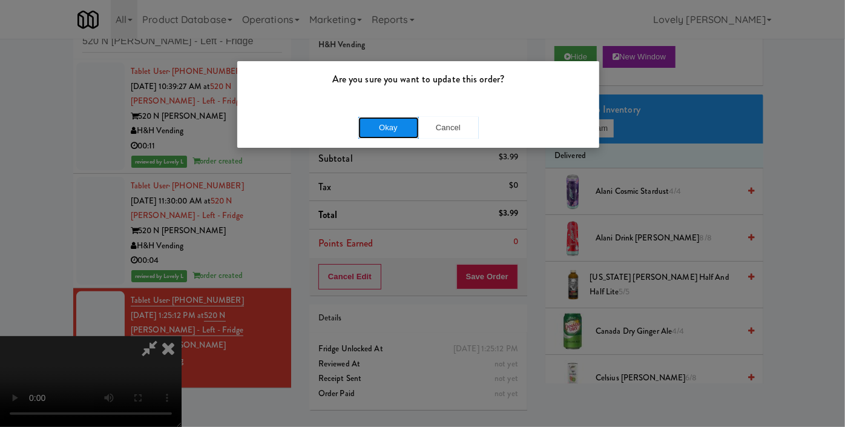
click at [389, 125] on button "Okay" at bounding box center [388, 128] width 61 height 22
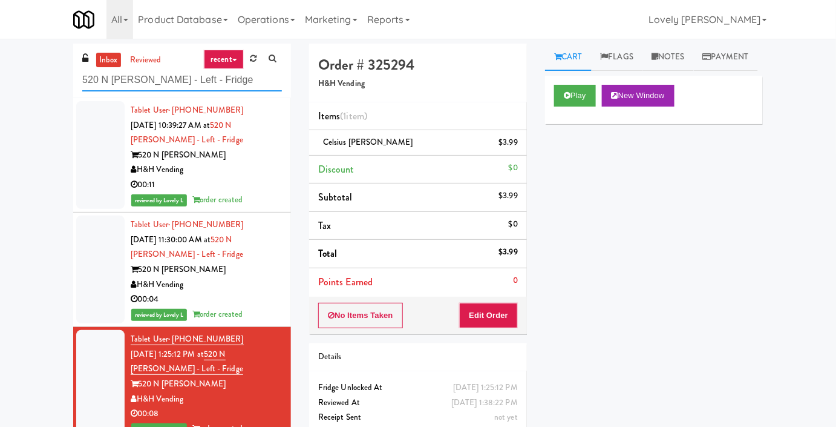
click at [171, 90] on input "520 N [PERSON_NAME] - Left - Fridge" at bounding box center [182, 80] width 200 height 22
paste input "Rock Solid Reboot (Left)"
type input "Rock Solid Reboot (Left)"
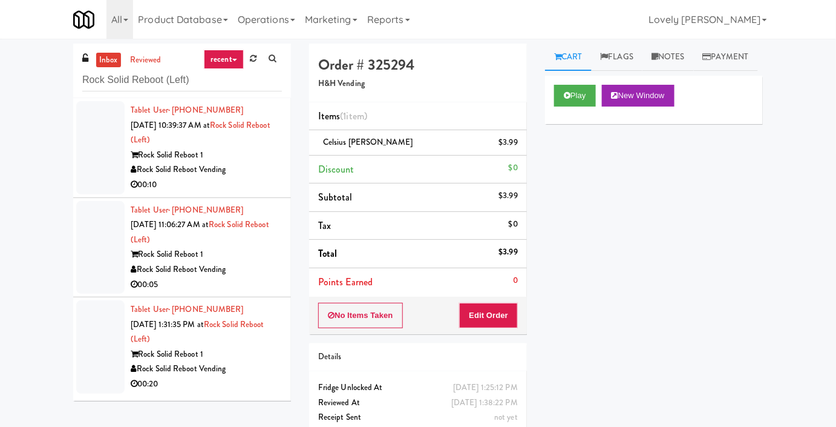
click at [253, 166] on div "Rock Solid Reboot Vending" at bounding box center [206, 169] width 151 height 15
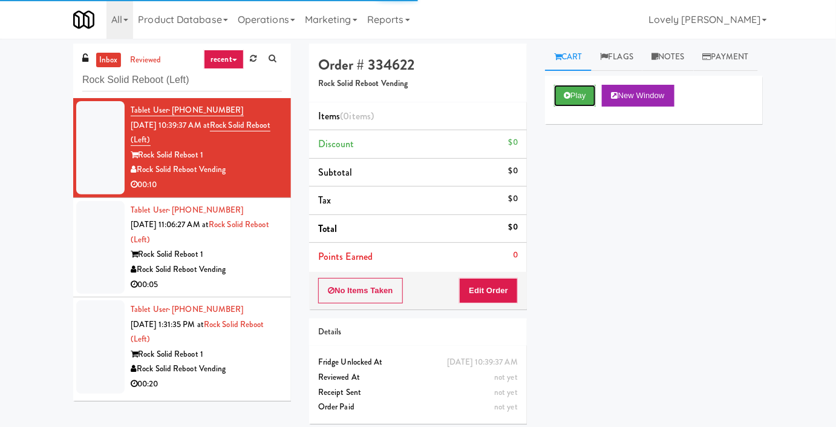
drag, startPoint x: 570, startPoint y: 118, endPoint x: 558, endPoint y: 150, distance: 34.1
click at [570, 99] on icon at bounding box center [567, 95] width 7 height 8
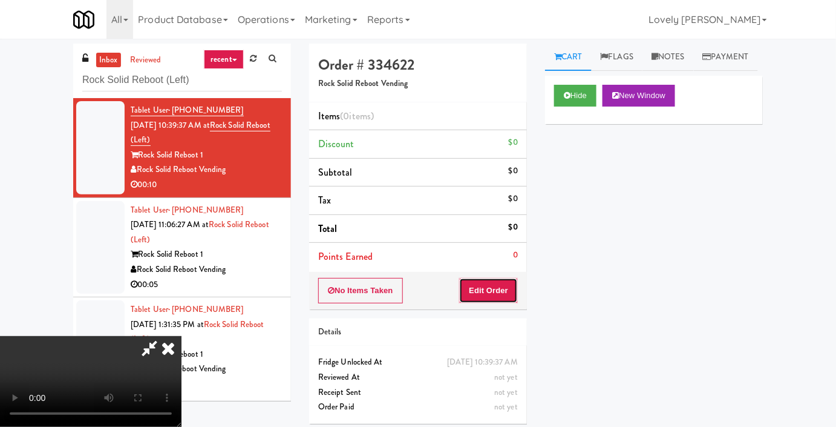
click at [507, 289] on button "Edit Order" at bounding box center [488, 290] width 59 height 25
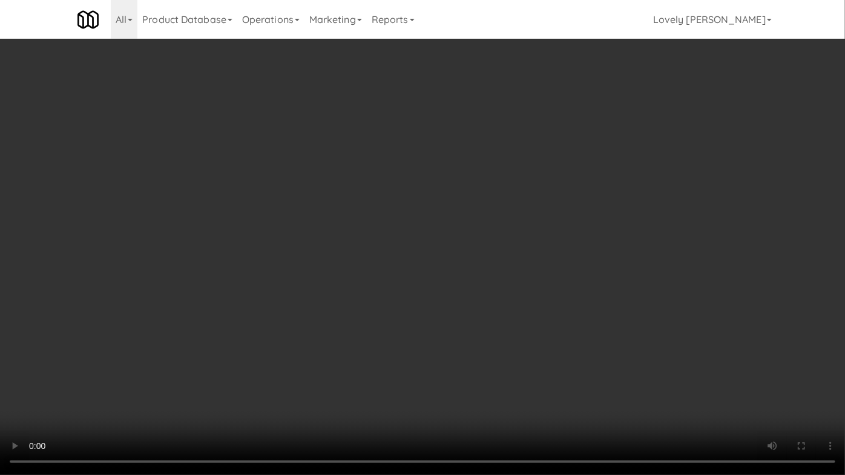
click at [651, 310] on video at bounding box center [422, 237] width 845 height 475
click at [490, 304] on video at bounding box center [422, 237] width 845 height 475
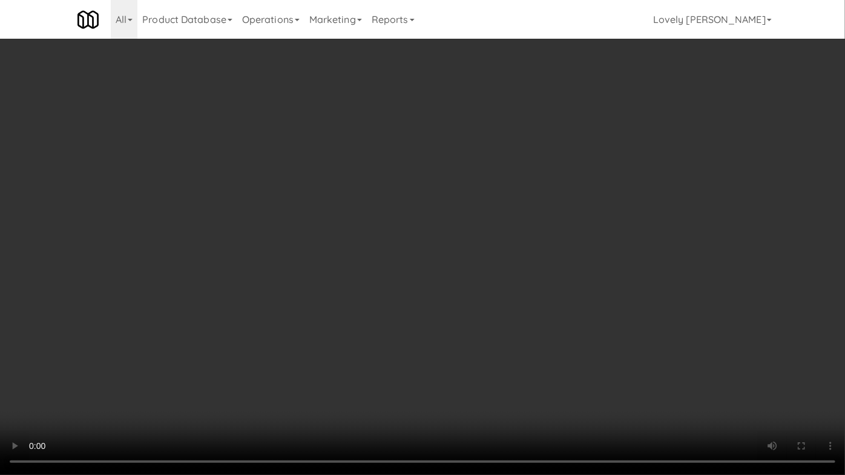
click at [490, 304] on video at bounding box center [422, 237] width 845 height 475
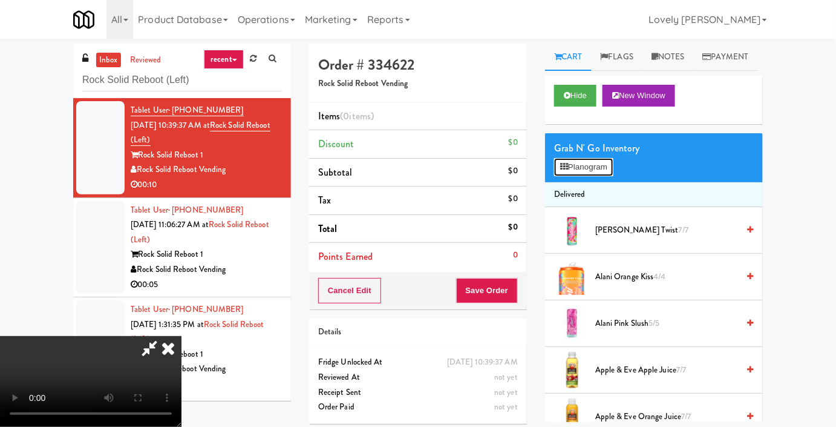
click at [605, 176] on button "Planogram" at bounding box center [583, 167] width 59 height 18
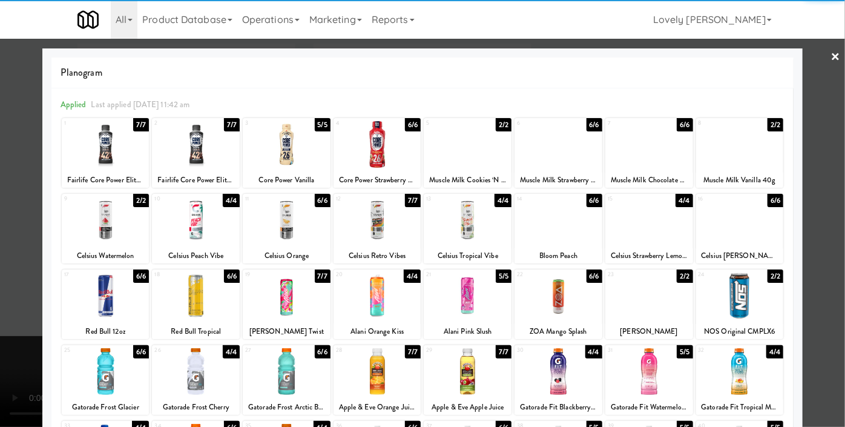
click at [752, 294] on div at bounding box center [740, 295] width 88 height 47
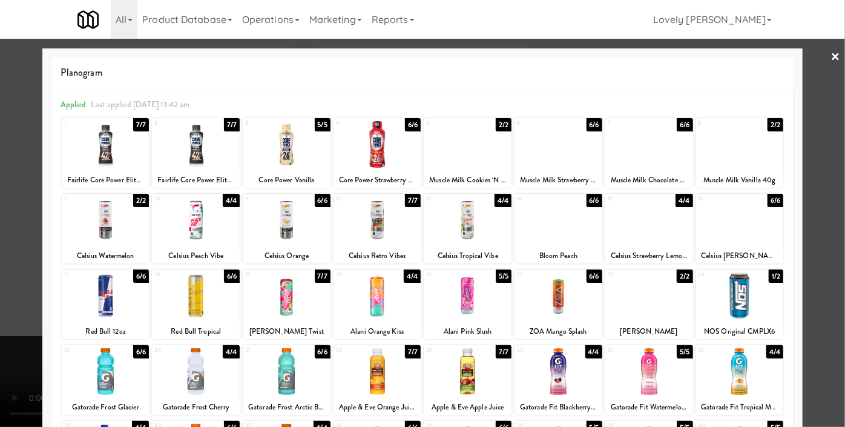
click at [829, 229] on div at bounding box center [422, 213] width 845 height 427
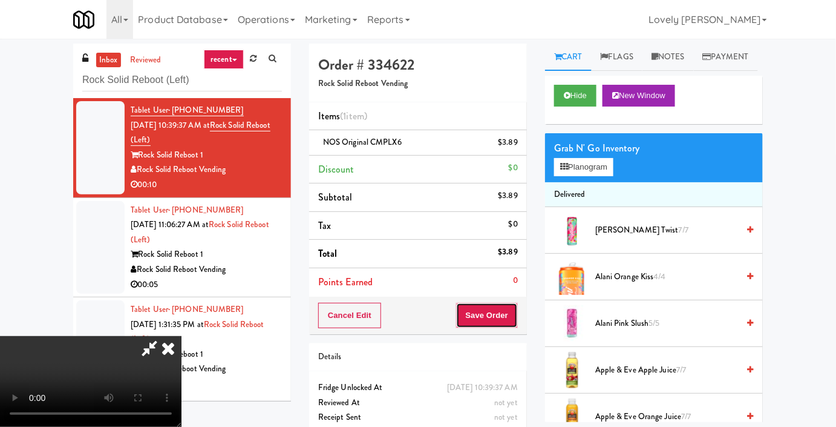
click at [514, 310] on button "Save Order" at bounding box center [487, 315] width 62 height 25
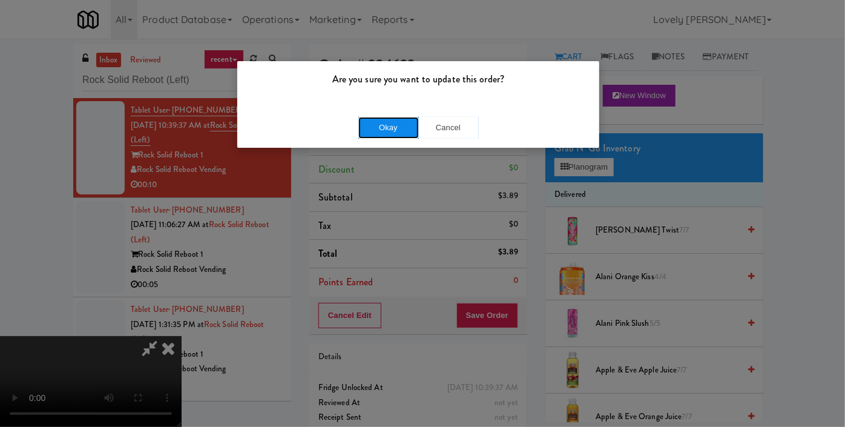
click at [390, 123] on button "Okay" at bounding box center [388, 128] width 61 height 22
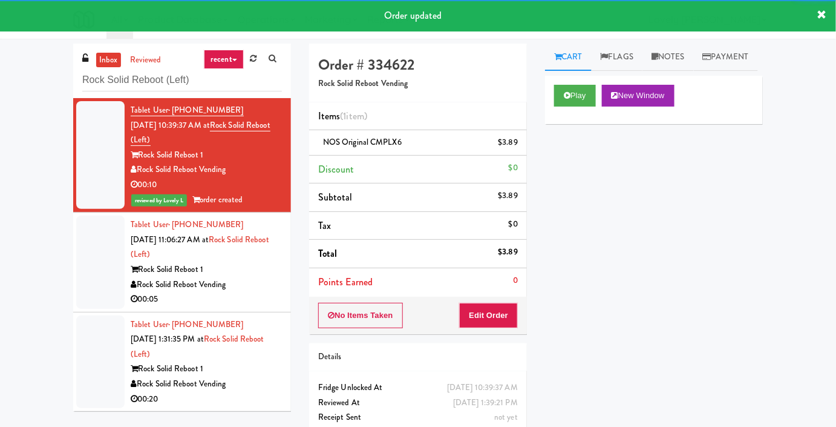
click at [278, 278] on li "Tablet User · (202) 468-5820 [DATE] 11:06:27 AM at Rock Solid Reboot (Left) Roc…" at bounding box center [182, 262] width 218 height 100
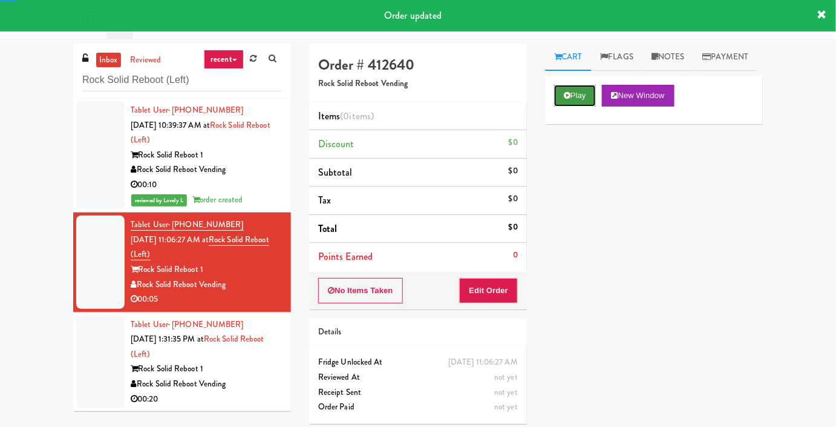
click at [566, 99] on icon at bounding box center [567, 95] width 7 height 8
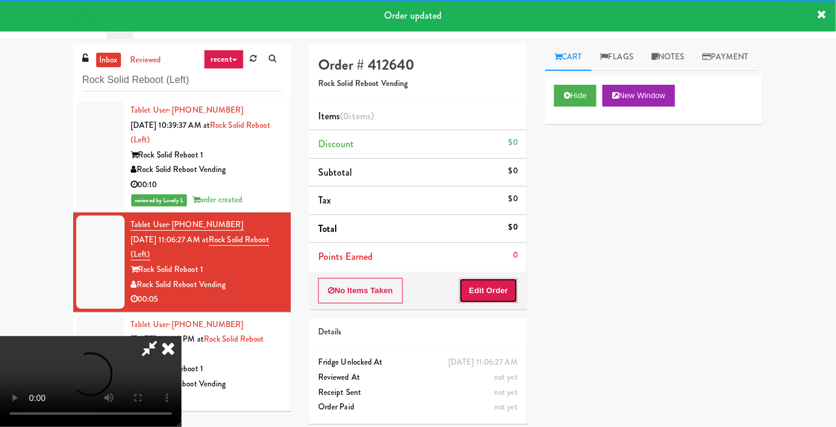
click at [504, 289] on button "Edit Order" at bounding box center [488, 290] width 59 height 25
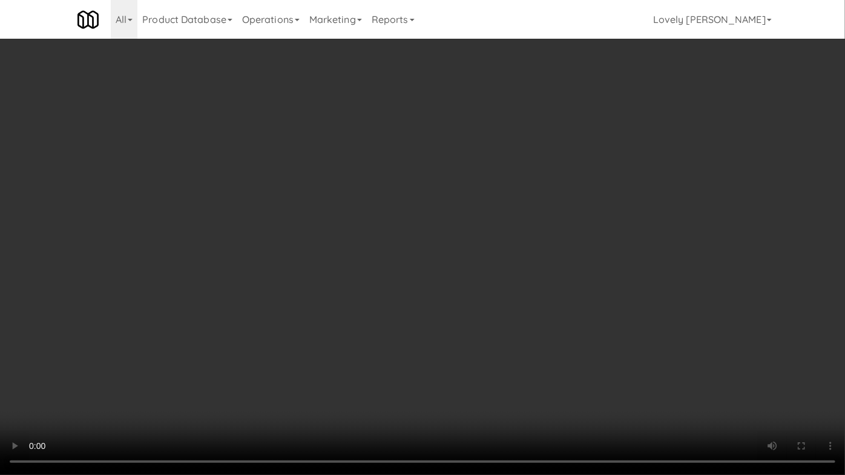
click at [586, 316] on video at bounding box center [422, 237] width 845 height 475
click at [571, 303] on video at bounding box center [422, 237] width 845 height 475
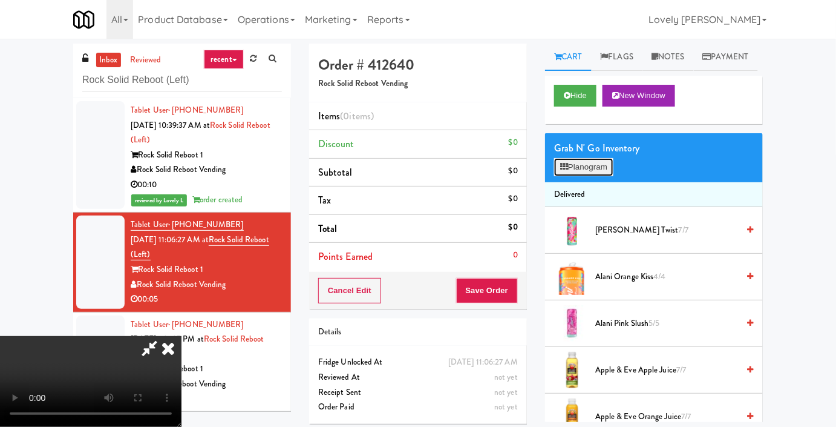
click at [600, 176] on button "Planogram" at bounding box center [583, 167] width 59 height 18
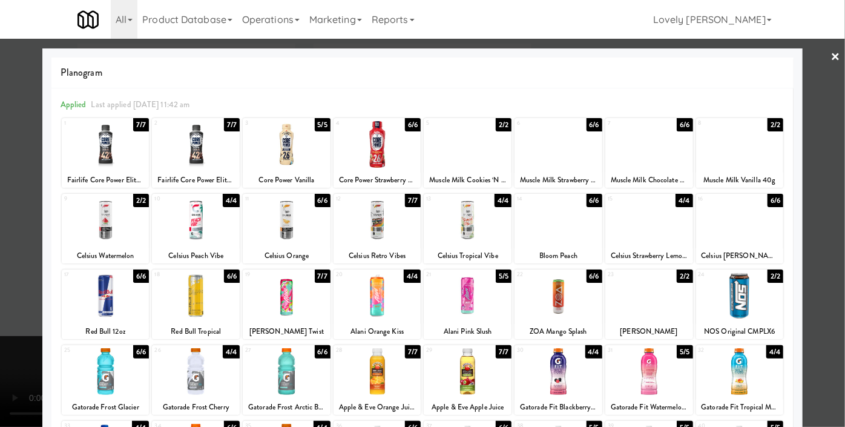
click at [284, 215] on div at bounding box center [287, 220] width 88 height 47
click at [0, 265] on div at bounding box center [422, 213] width 845 height 427
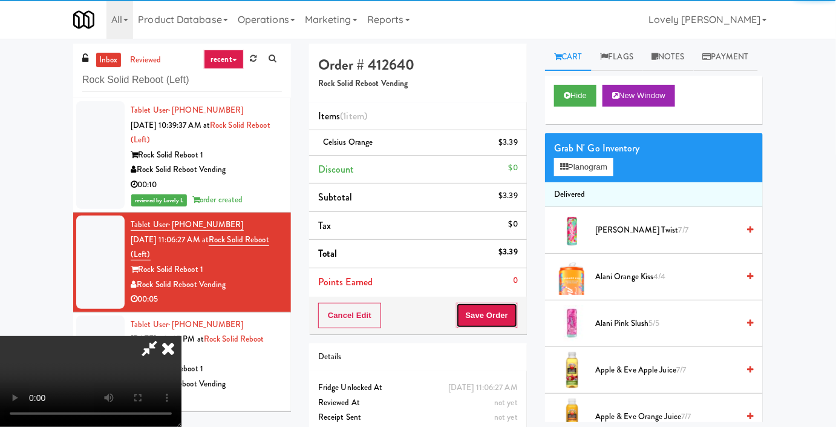
click at [511, 313] on button "Save Order" at bounding box center [487, 315] width 62 height 25
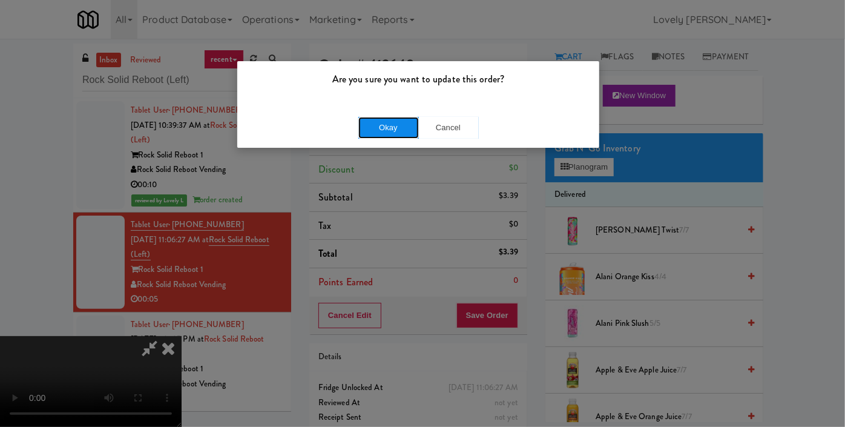
click at [403, 133] on button "Okay" at bounding box center [388, 128] width 61 height 22
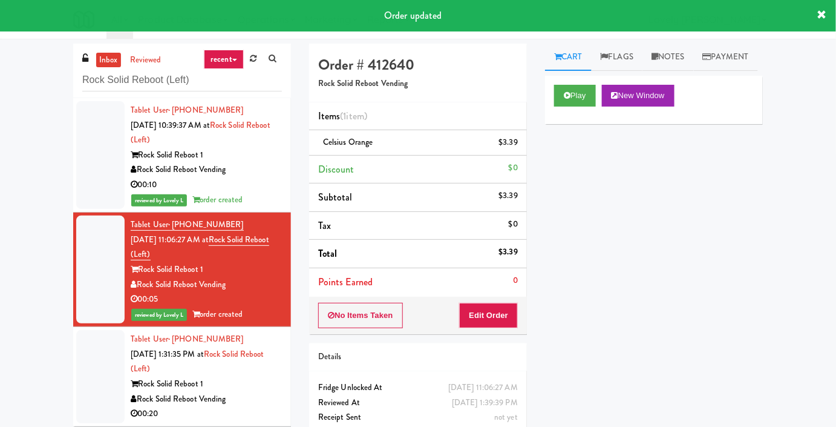
click at [257, 386] on div "Rock Solid Reboot 1" at bounding box center [206, 383] width 151 height 15
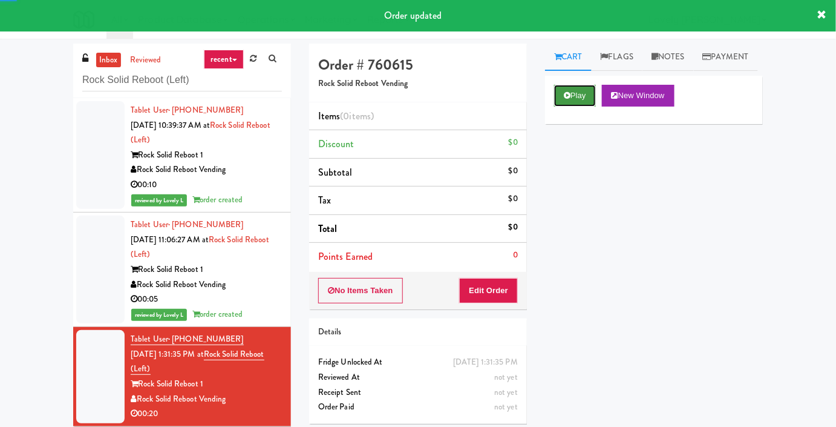
click at [568, 107] on button "Play" at bounding box center [575, 96] width 42 height 22
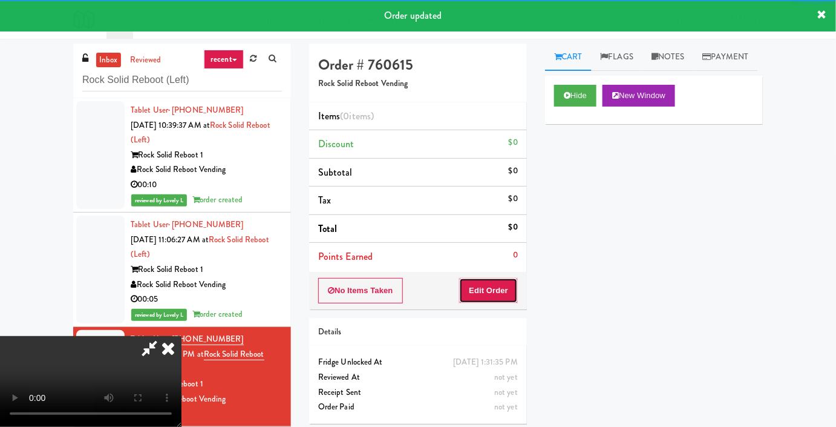
click at [507, 291] on button "Edit Order" at bounding box center [488, 290] width 59 height 25
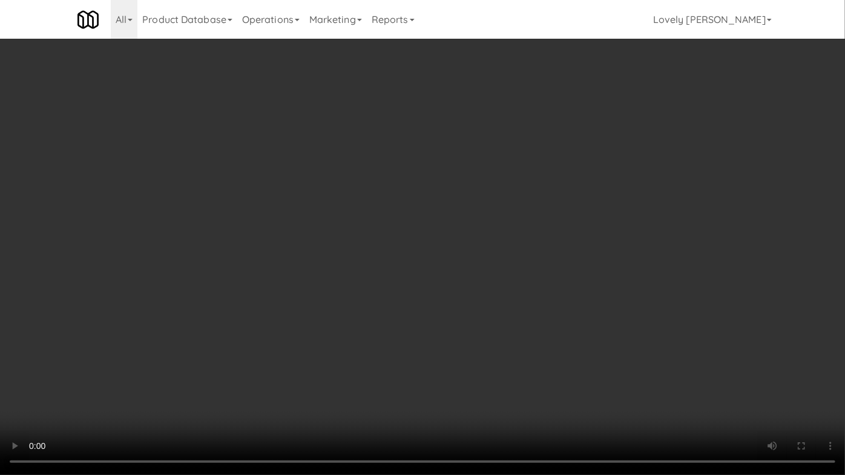
click at [635, 326] on video at bounding box center [422, 237] width 845 height 475
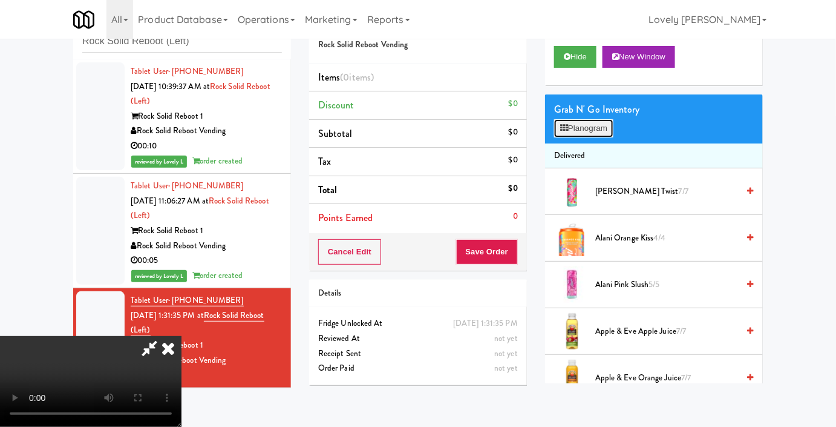
click at [596, 137] on button "Planogram" at bounding box center [583, 128] width 59 height 18
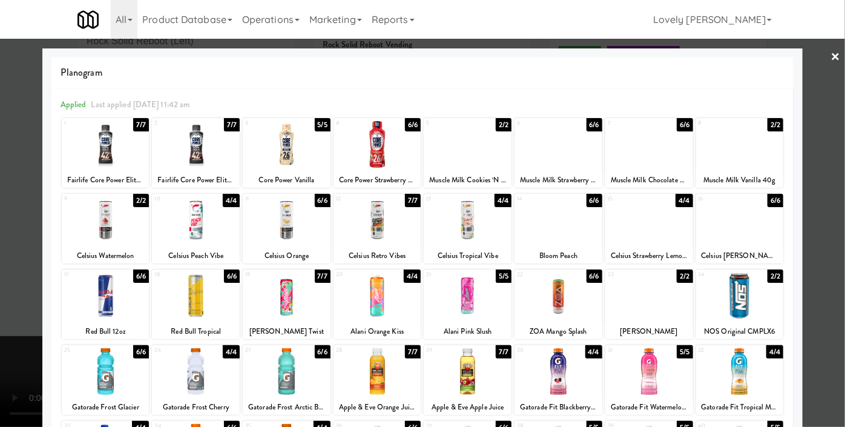
click at [121, 304] on div at bounding box center [106, 295] width 88 height 47
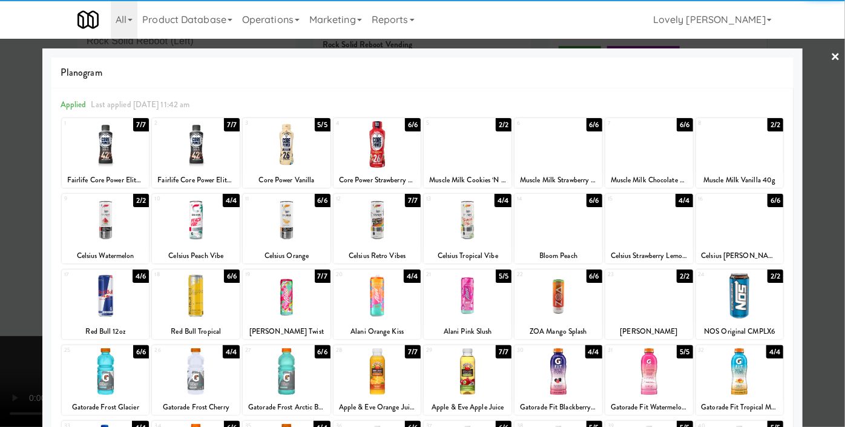
click at [0, 302] on div at bounding box center [422, 213] width 845 height 427
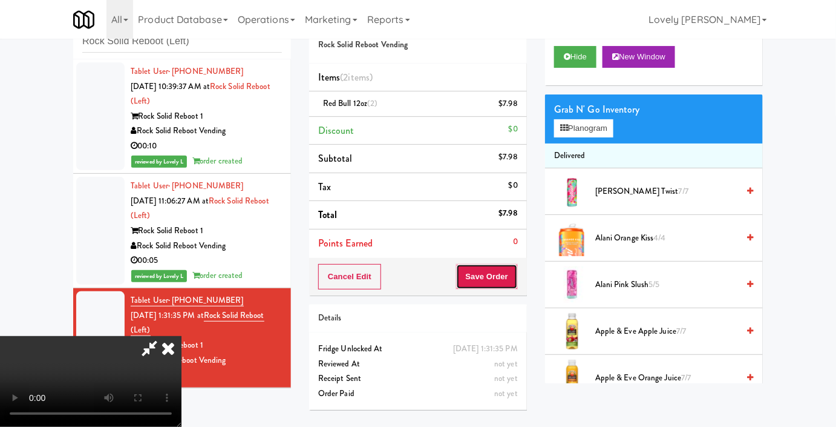
click at [511, 284] on button "Save Order" at bounding box center [487, 276] width 62 height 25
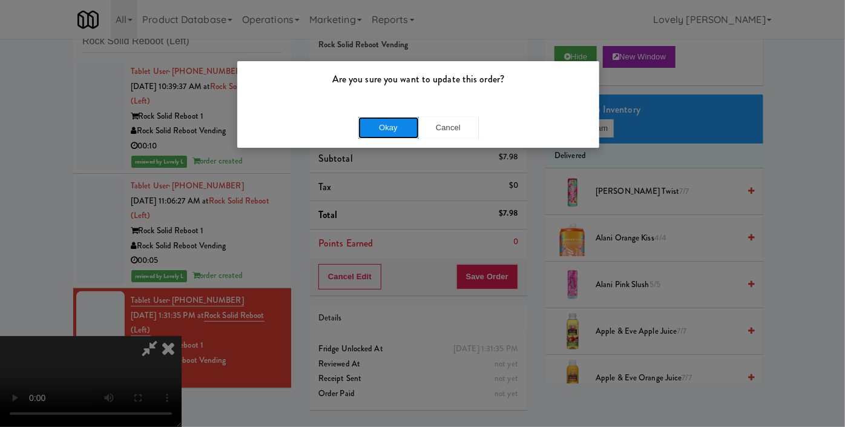
click at [387, 125] on button "Okay" at bounding box center [388, 128] width 61 height 22
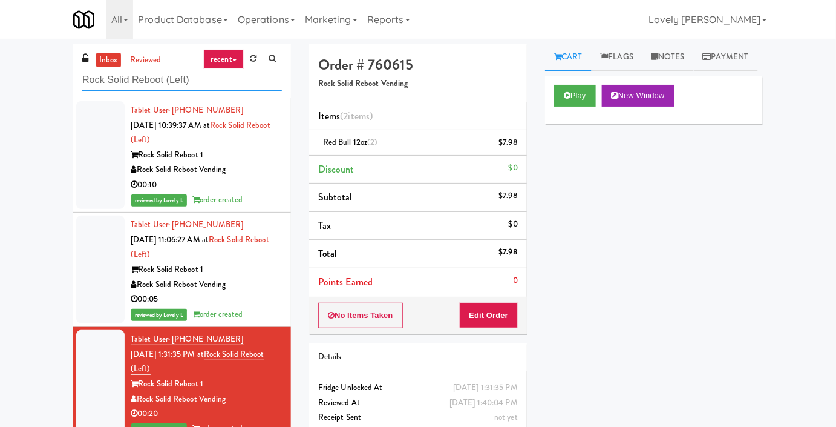
click at [151, 77] on input "Rock Solid Reboot (Left)" at bounding box center [182, 80] width 200 height 22
paste input "Righ"
type input "Rock Solid Reboot (Right)"
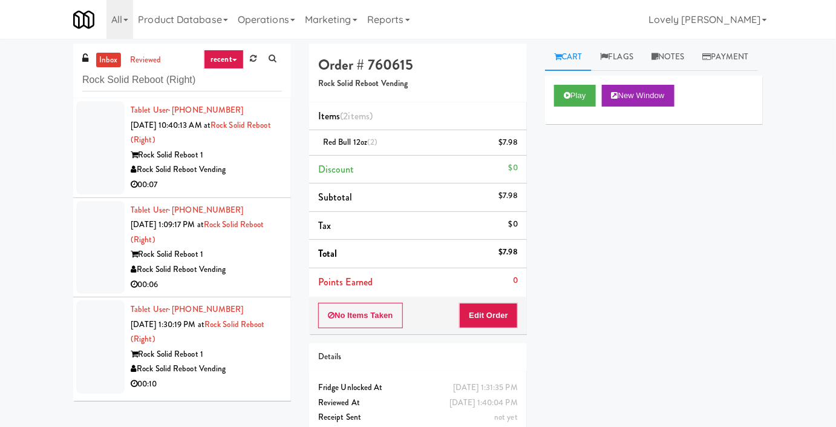
click at [257, 155] on div "Rock Solid Reboot 1" at bounding box center [206, 155] width 151 height 15
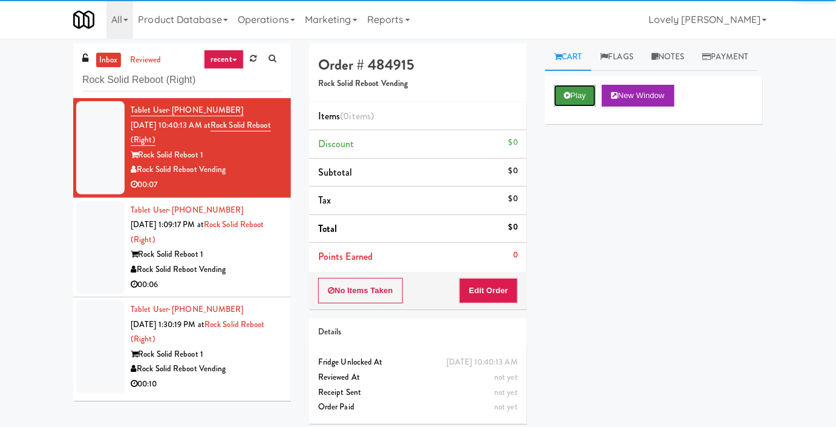
click at [577, 107] on button "Play" at bounding box center [575, 96] width 42 height 22
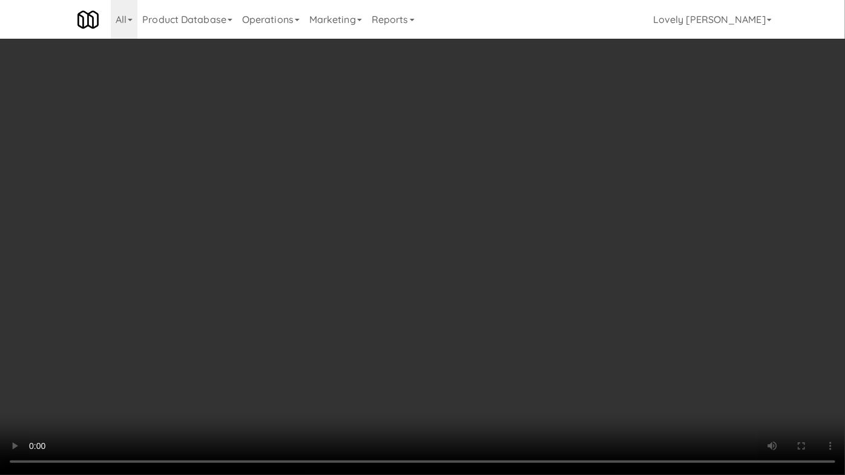
click at [593, 324] on video at bounding box center [422, 237] width 845 height 475
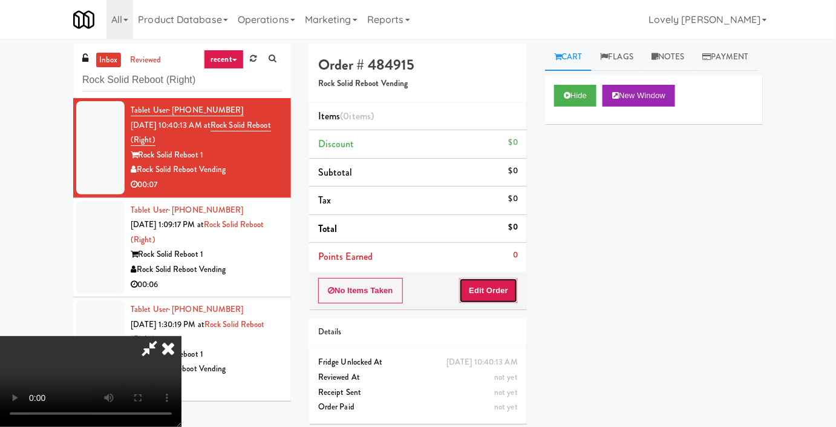
click at [509, 291] on button "Edit Order" at bounding box center [488, 290] width 59 height 25
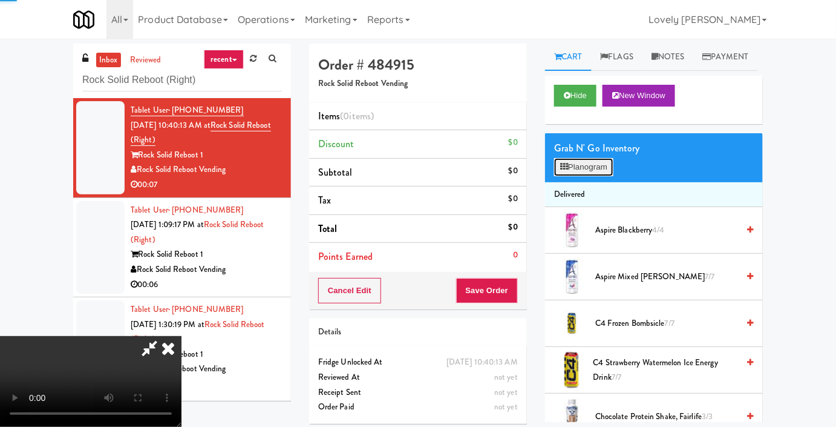
click at [573, 176] on button "Planogram" at bounding box center [583, 167] width 59 height 18
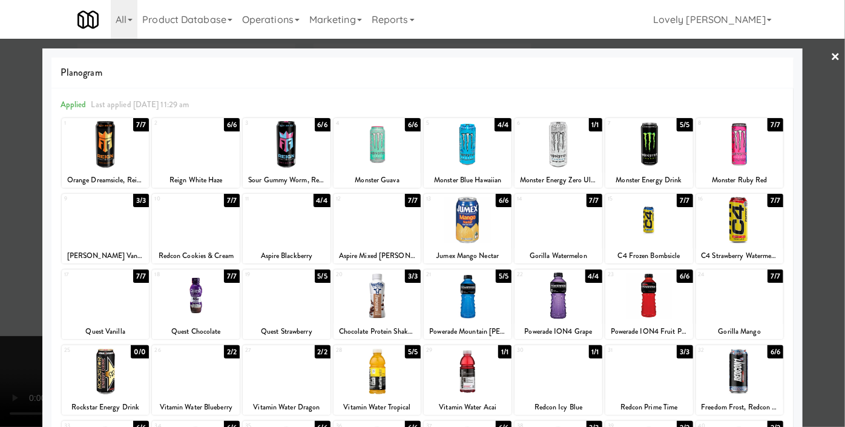
click at [563, 305] on div at bounding box center [558, 295] width 88 height 47
click at [0, 292] on div at bounding box center [422, 213] width 845 height 427
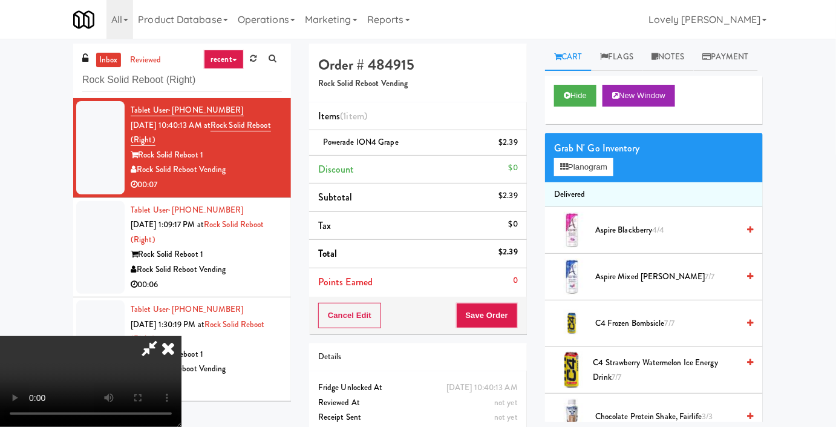
click at [182, 336] on video at bounding box center [91, 381] width 182 height 91
click at [182, 336] on icon at bounding box center [168, 348] width 27 height 24
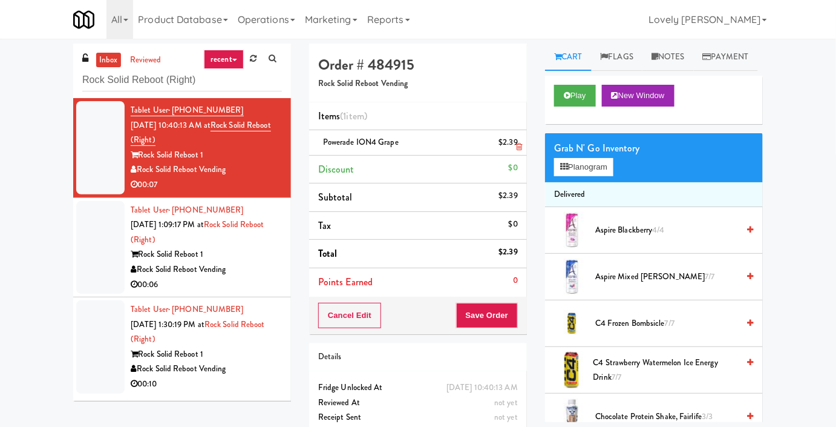
click at [368, 146] on span "Powerade ION4 Grape" at bounding box center [361, 141] width 76 height 11
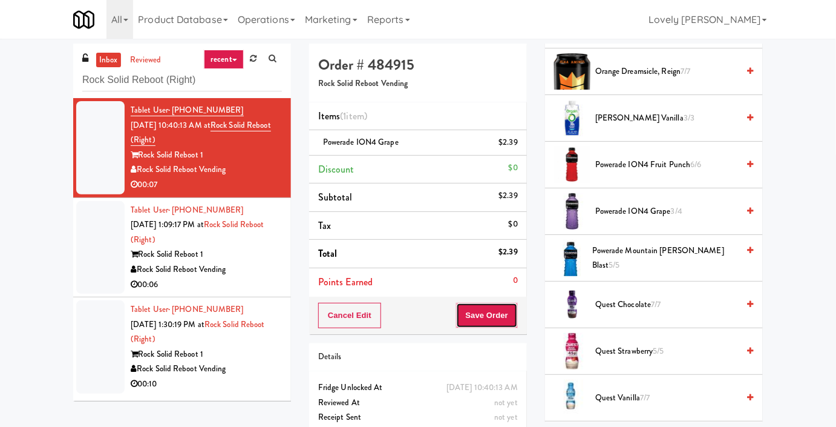
click at [499, 318] on button "Save Order" at bounding box center [487, 315] width 62 height 25
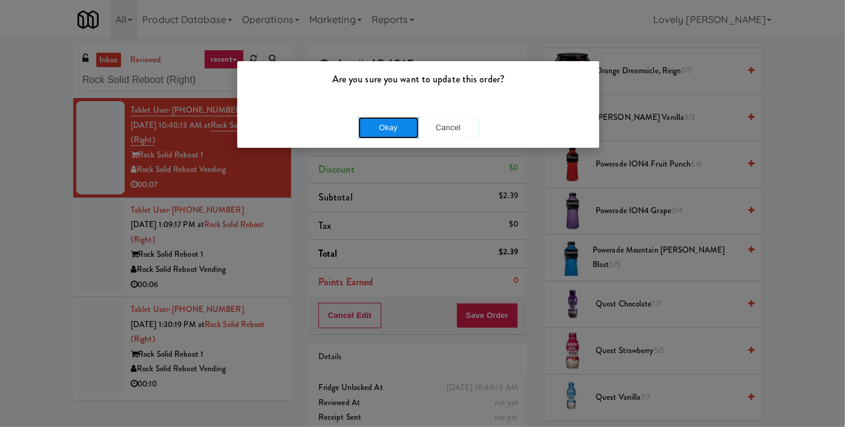
click at [395, 123] on button "Okay" at bounding box center [388, 128] width 61 height 22
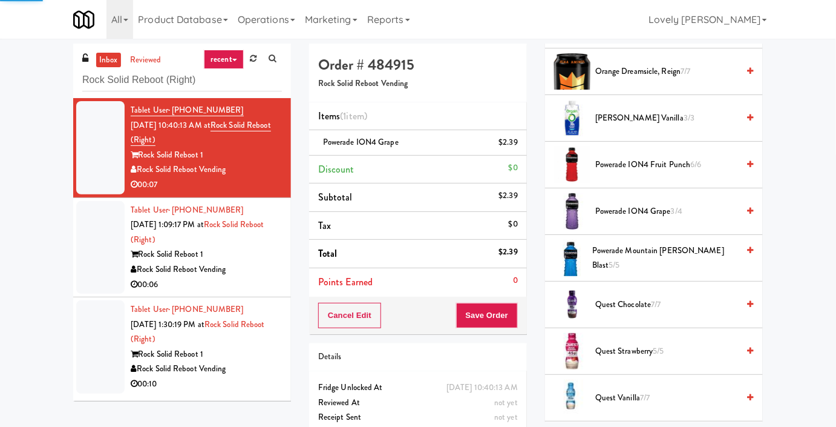
click at [248, 273] on div "Rock Solid Reboot Vending" at bounding box center [206, 269] width 151 height 15
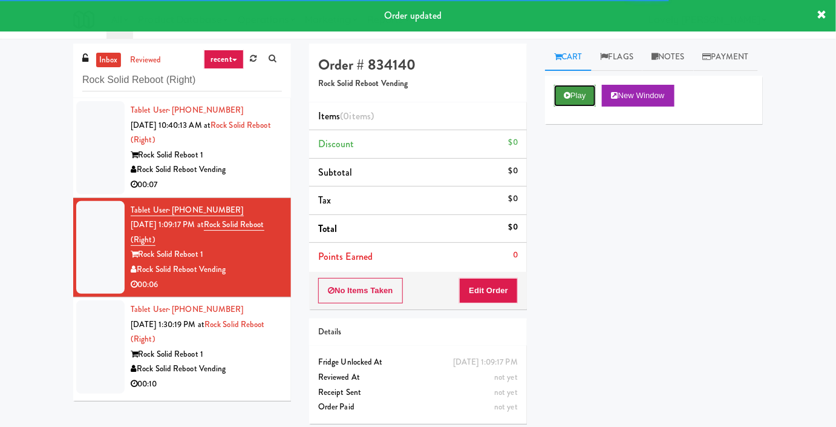
click at [583, 107] on button "Play" at bounding box center [575, 96] width 42 height 22
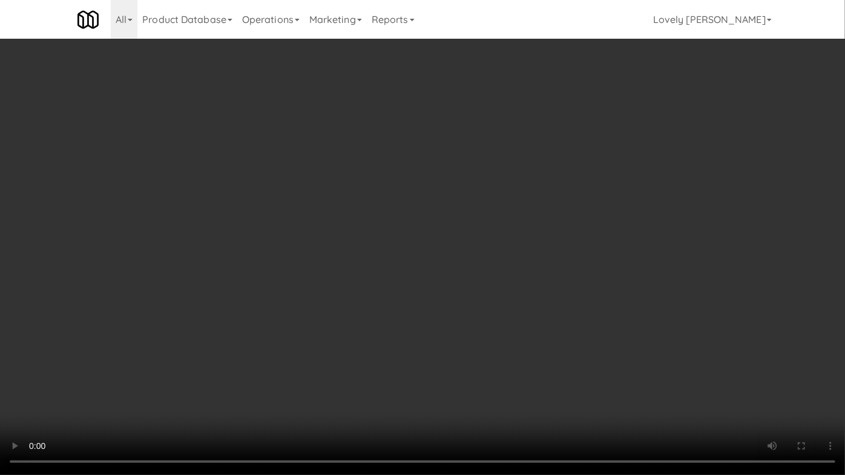
click at [521, 335] on video at bounding box center [422, 237] width 845 height 475
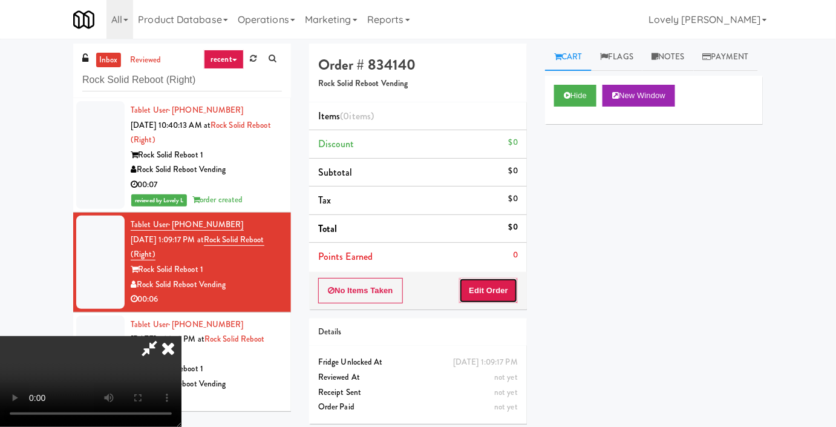
click at [512, 290] on button "Edit Order" at bounding box center [488, 290] width 59 height 25
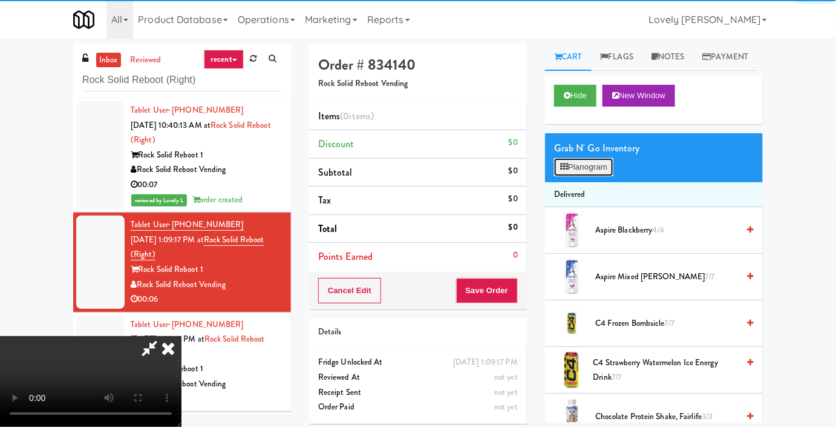
click at [586, 176] on button "Planogram" at bounding box center [583, 167] width 59 height 18
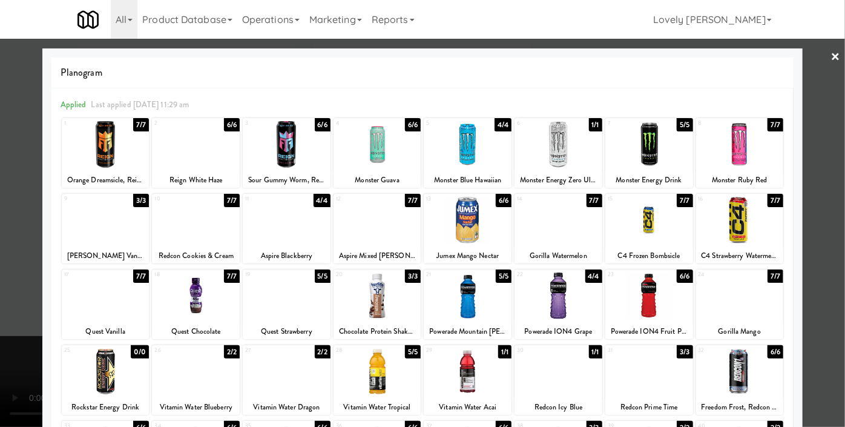
click at [553, 229] on div at bounding box center [558, 220] width 88 height 47
click at [0, 217] on div at bounding box center [422, 213] width 845 height 427
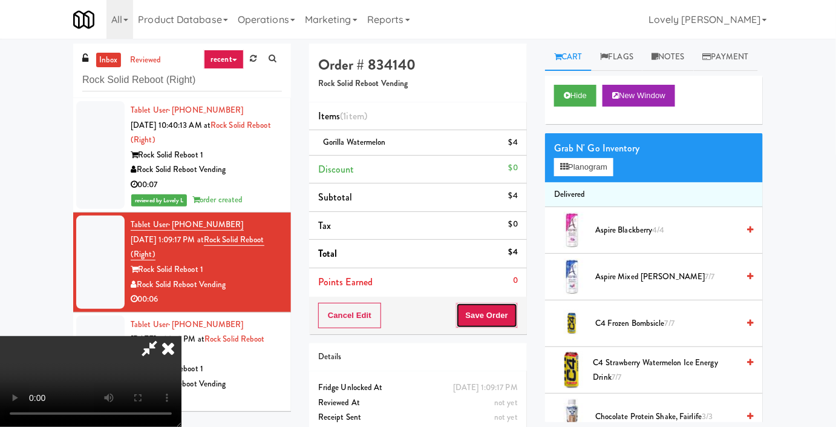
click at [511, 313] on button "Save Order" at bounding box center [487, 315] width 62 height 25
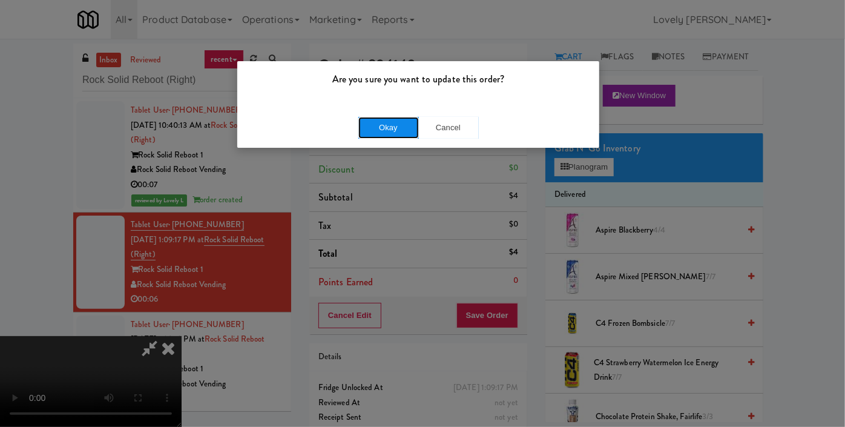
click at [402, 137] on button "Okay" at bounding box center [388, 128] width 61 height 22
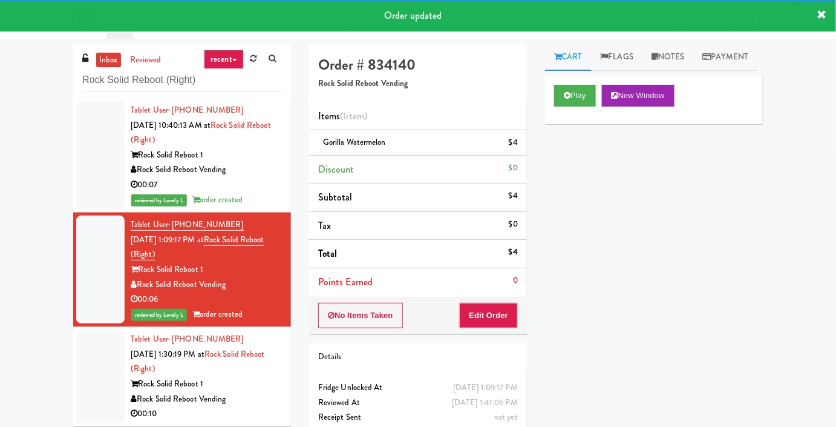
click at [247, 378] on div "Rock Solid Reboot 1" at bounding box center [206, 383] width 151 height 15
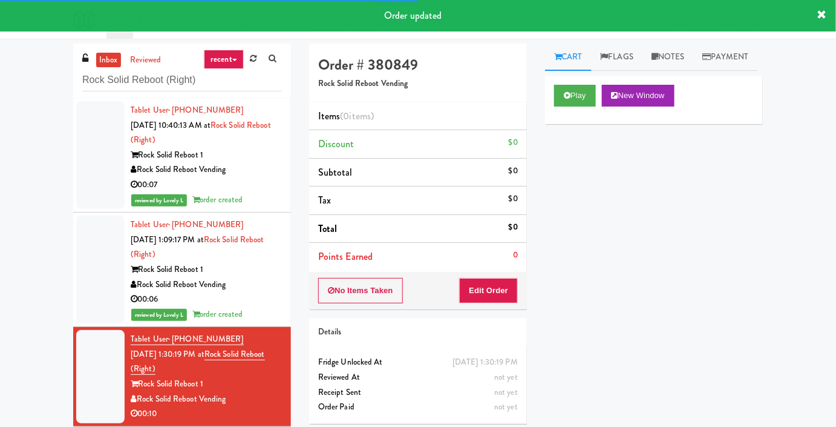
click at [585, 110] on div "Play New Window" at bounding box center [654, 100] width 218 height 48
click at [578, 107] on button "Play" at bounding box center [575, 96] width 42 height 22
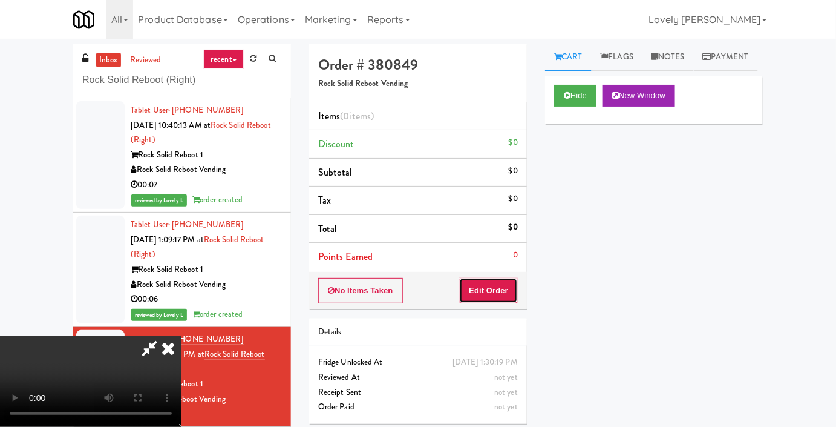
click at [498, 287] on button "Edit Order" at bounding box center [488, 290] width 59 height 25
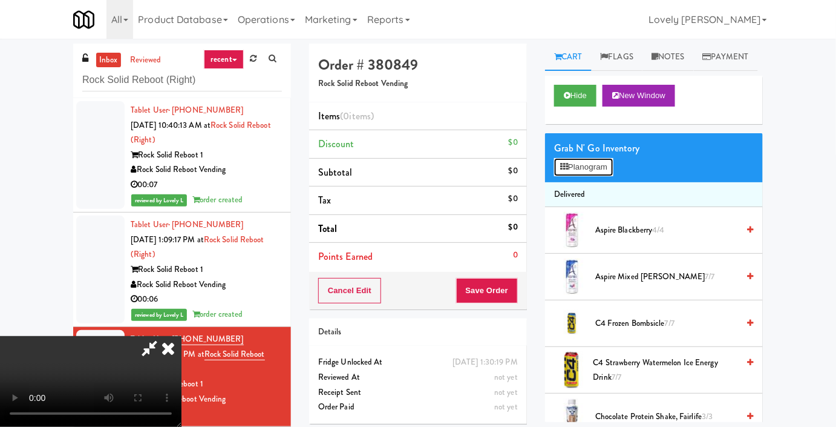
click at [595, 176] on button "Planogram" at bounding box center [583, 167] width 59 height 18
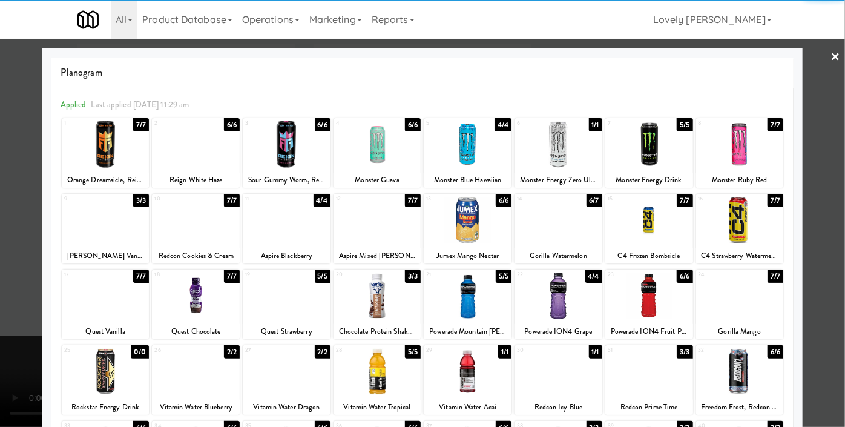
click at [741, 225] on div at bounding box center [740, 220] width 88 height 47
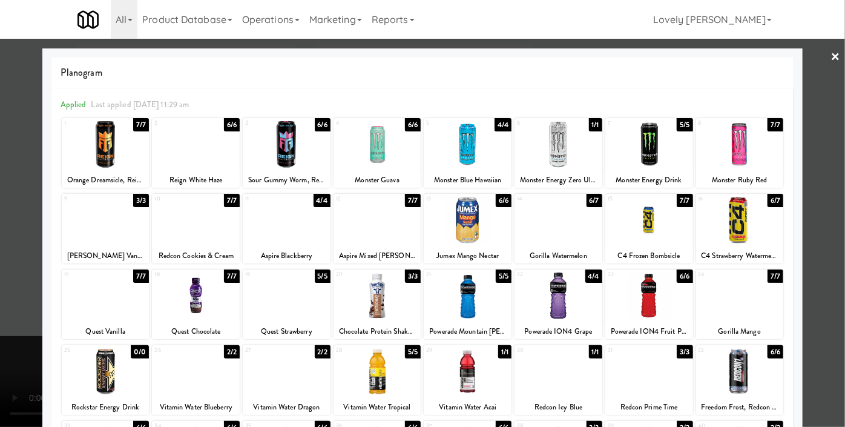
click at [806, 162] on div at bounding box center [422, 213] width 845 height 427
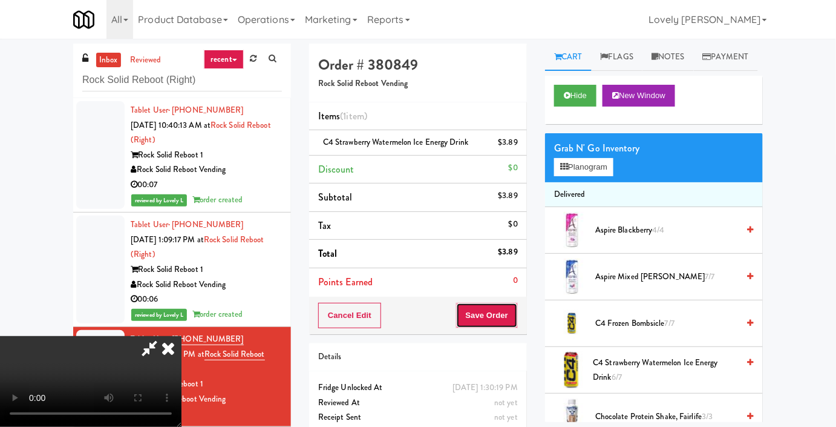
click at [511, 314] on button "Save Order" at bounding box center [487, 315] width 62 height 25
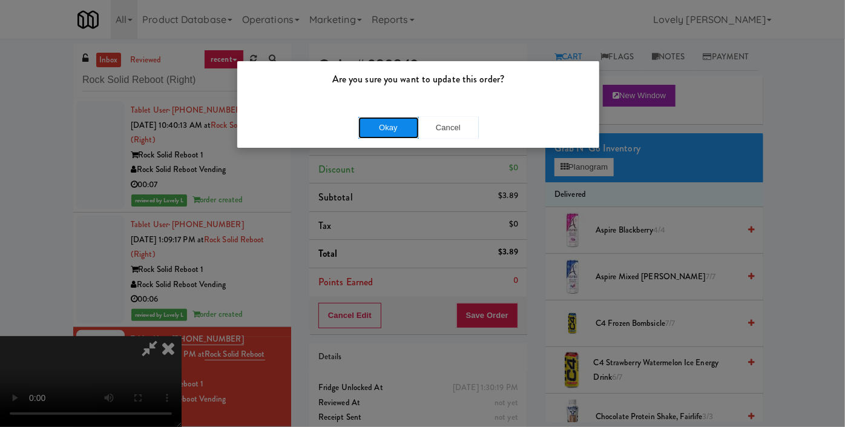
click at [393, 131] on button "Okay" at bounding box center [388, 128] width 61 height 22
